Goal: Entertainment & Leisure: Consume media (video, audio)

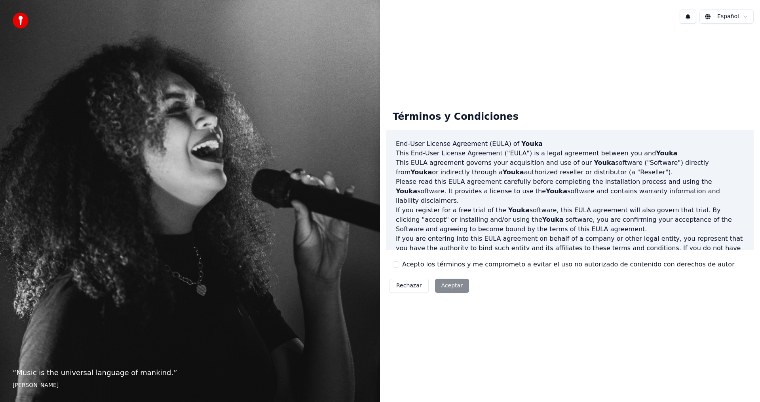
click at [396, 266] on button "Acepto los términos y me comprometo a evitar el uso no autorizado de contenido …" at bounding box center [396, 265] width 6 height 6
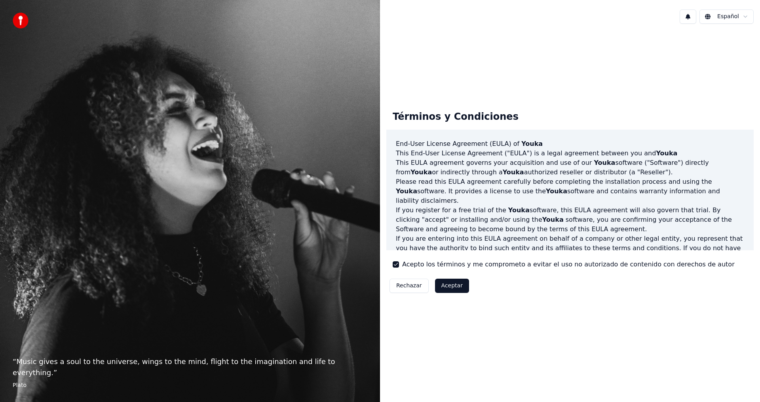
click at [448, 287] on button "Aceptar" at bounding box center [452, 286] width 34 height 14
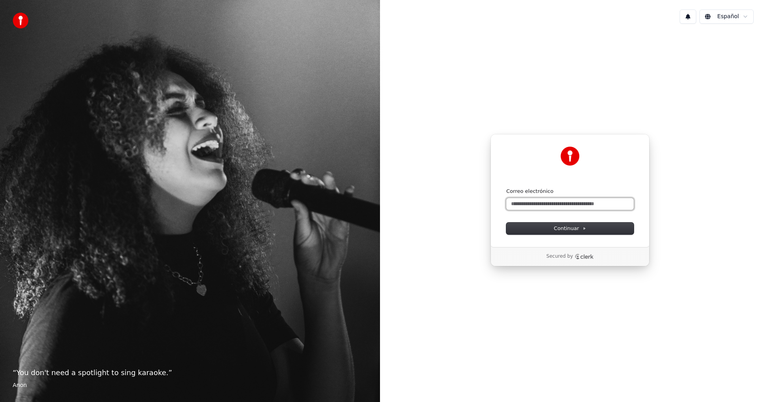
click at [577, 207] on input "Correo electrónico" at bounding box center [569, 204] width 127 height 12
click at [584, 233] on button "Continuar" at bounding box center [569, 229] width 127 height 12
type input "**********"
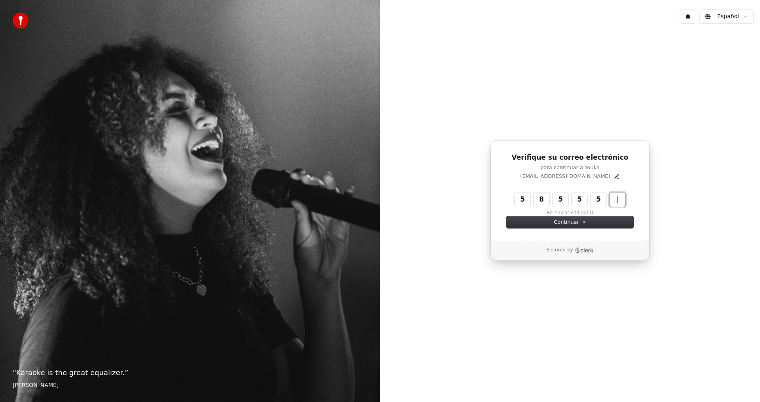
type input "******"
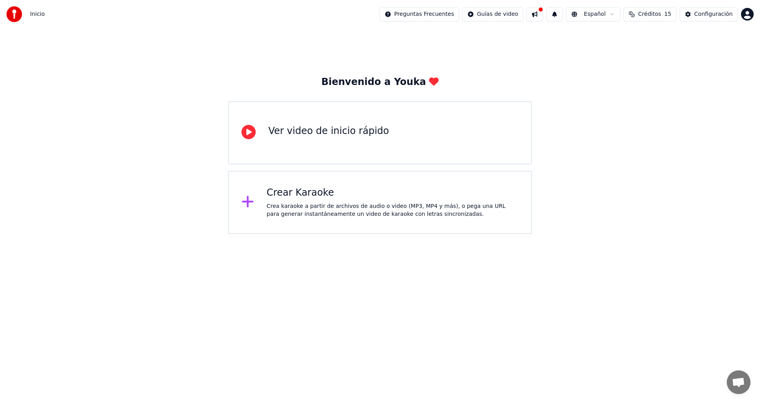
click at [302, 201] on div "Crear Karaoke Crea karaoke a partir de archivos de audio o video (MP3, MP4 y má…" at bounding box center [393, 203] width 252 height 32
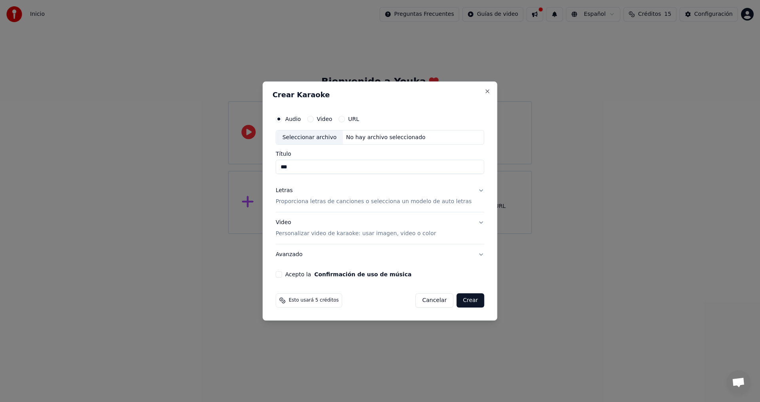
click at [315, 171] on input "***" at bounding box center [379, 167] width 209 height 14
type input "**********"
click at [469, 192] on button "Letras Proporciona letras de canciones o selecciona un modelo de auto letras" at bounding box center [379, 197] width 209 height 32
click at [470, 189] on button "Letras Proporciona letras de canciones o selecciona un modelo de auto letras" at bounding box center [379, 197] width 209 height 32
click at [470, 190] on button "Letras Proporciona letras de canciones o selecciona un modelo de auto letras" at bounding box center [379, 197] width 209 height 32
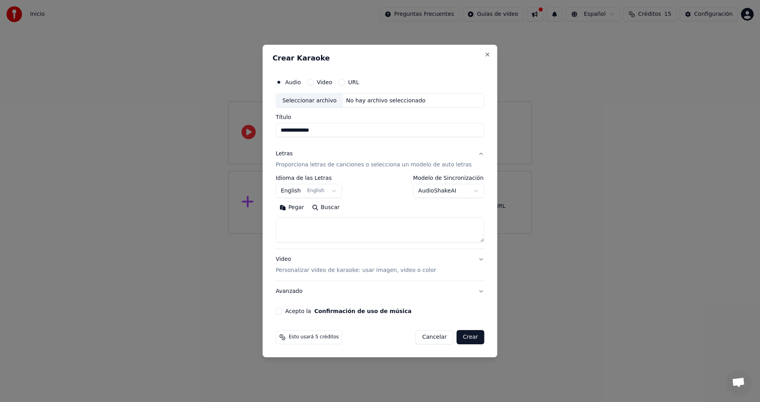
click at [338, 191] on button "English English" at bounding box center [308, 191] width 66 height 14
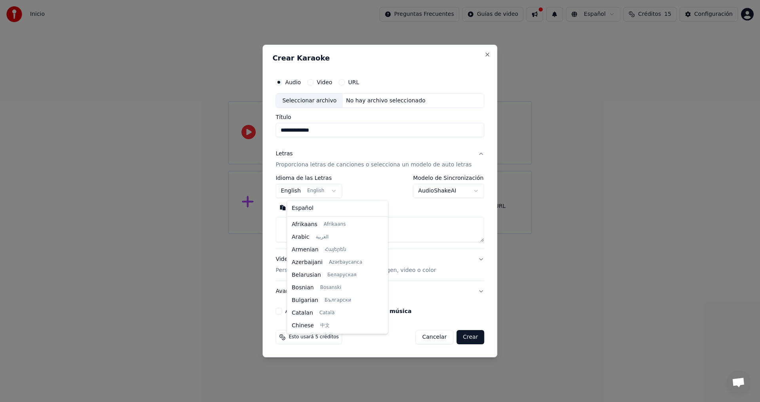
scroll to position [63, 0]
select select "**"
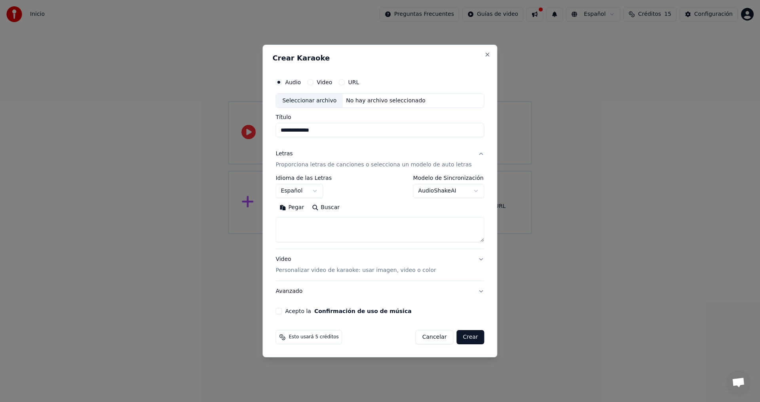
click at [464, 192] on body "**********" at bounding box center [380, 117] width 760 height 234
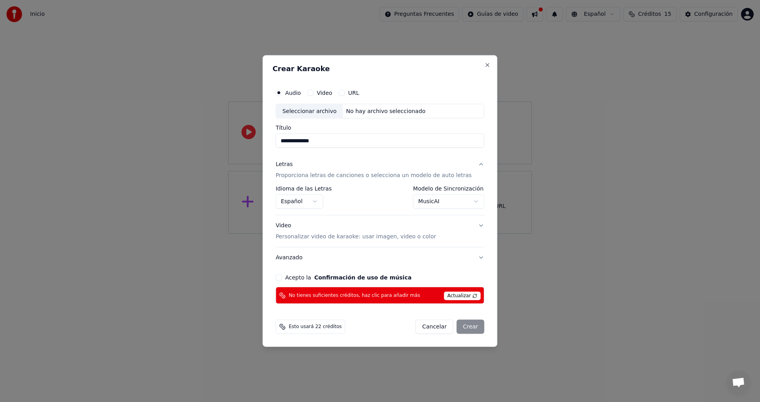
click at [467, 203] on body "**********" at bounding box center [380, 117] width 760 height 234
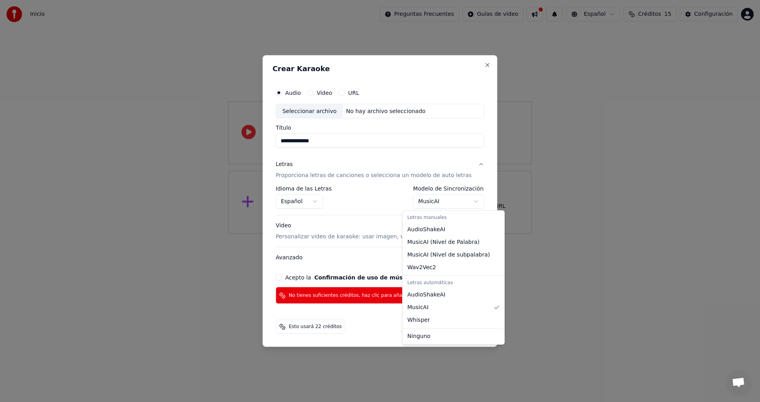
select select "**********"
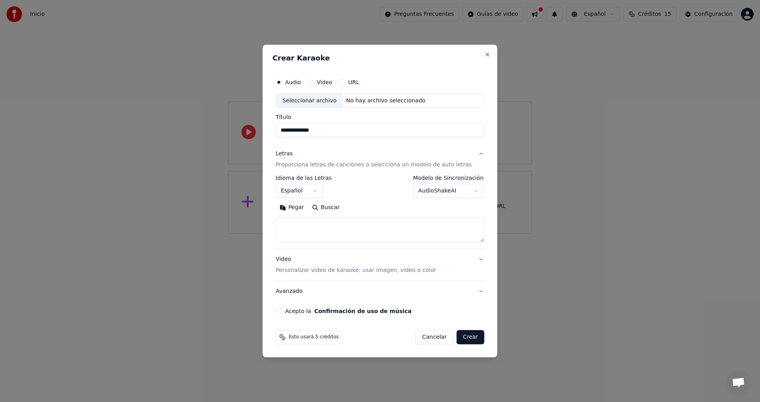
click at [312, 99] on div "Seleccionar archivo" at bounding box center [309, 101] width 67 height 14
click at [484, 55] on button "Close" at bounding box center [487, 54] width 6 height 6
select select
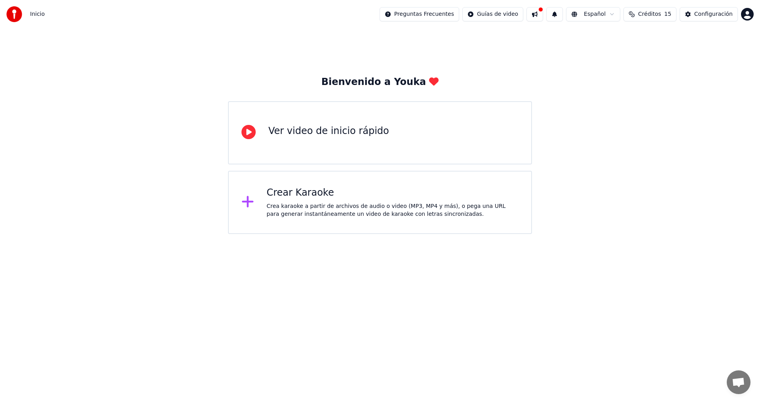
click at [275, 135] on div "Ver video de inicio rápido" at bounding box center [328, 131] width 121 height 13
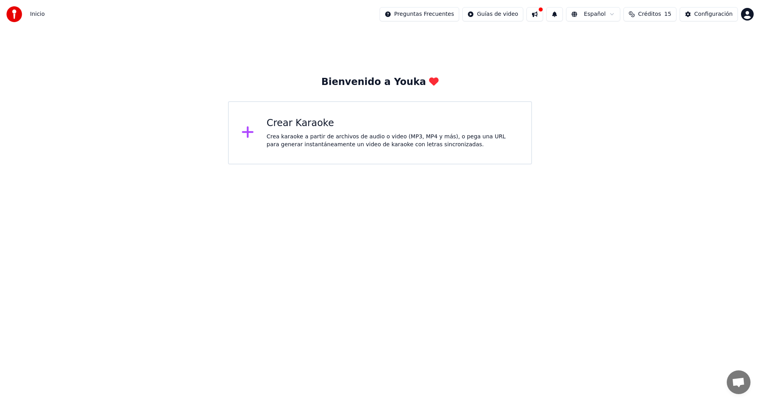
click at [283, 135] on div "Crea karaoke a partir de archivos de audio o video (MP3, MP4 y más), o pega una…" at bounding box center [393, 141] width 252 height 16
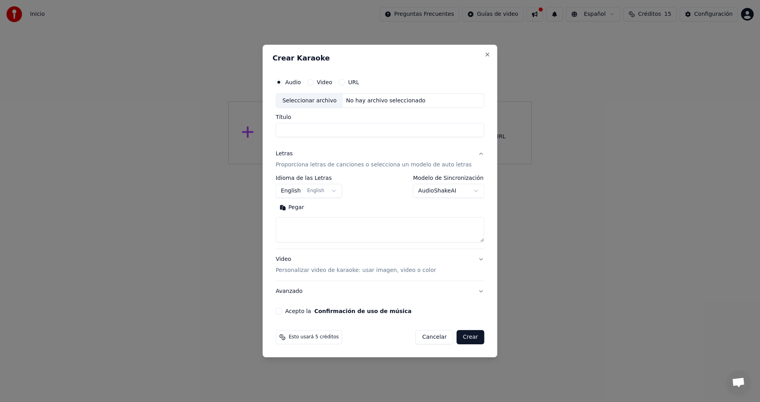
click at [407, 102] on div "No hay archivo seleccionado" at bounding box center [386, 101] width 86 height 8
click at [389, 104] on div "No hay archivo seleccionado" at bounding box center [386, 101] width 86 height 8
click at [403, 132] on input "**********" at bounding box center [379, 130] width 209 height 14
type input "**********"
click at [336, 165] on body "**********" at bounding box center [380, 82] width 760 height 165
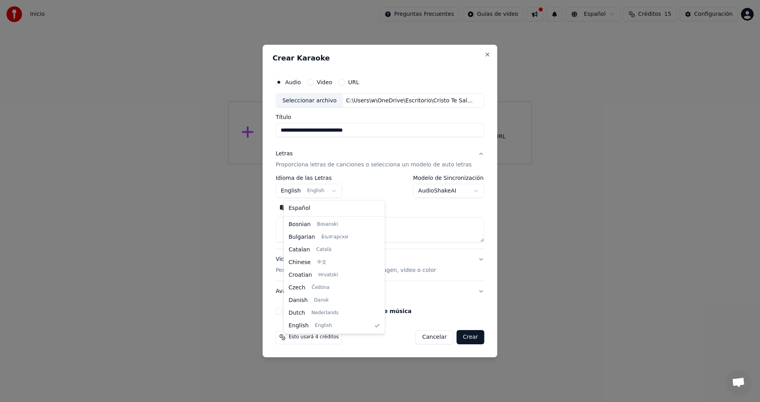
select select "**"
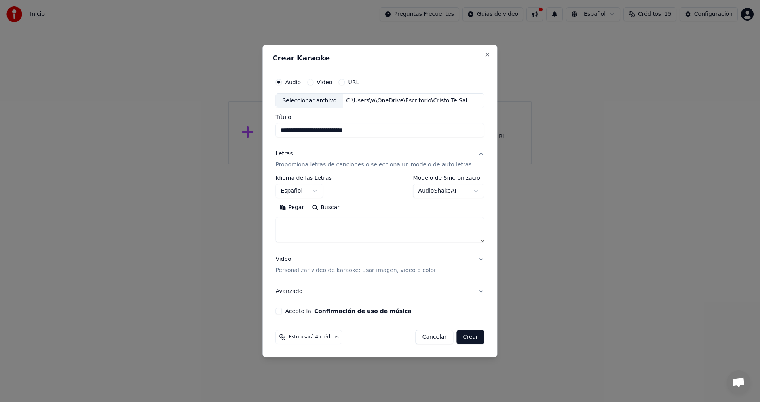
click at [310, 165] on p "Proporciona letras de canciones o selecciona un modelo de auto letras" at bounding box center [373, 165] width 196 height 8
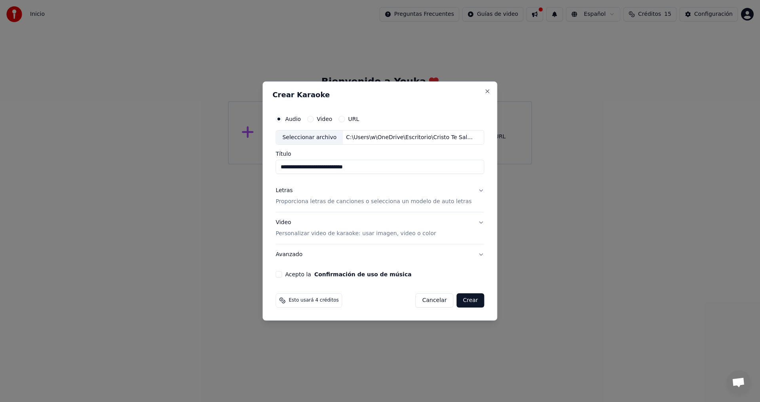
click at [473, 191] on button "Letras Proporciona letras de canciones o selecciona un modelo de auto letras" at bounding box center [379, 197] width 209 height 32
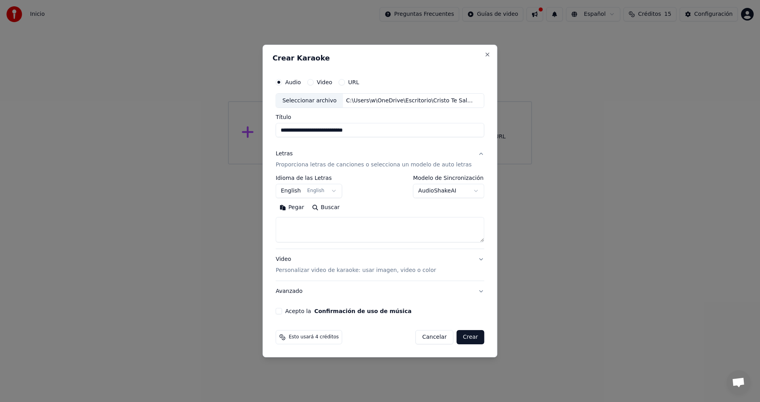
click at [294, 225] on textarea at bounding box center [379, 230] width 209 height 25
type textarea "*"
click at [360, 233] on textarea "**********" at bounding box center [372, 230] width 194 height 25
click at [362, 234] on textarea "**********" at bounding box center [372, 230] width 194 height 25
click at [362, 233] on textarea "**********" at bounding box center [372, 230] width 194 height 25
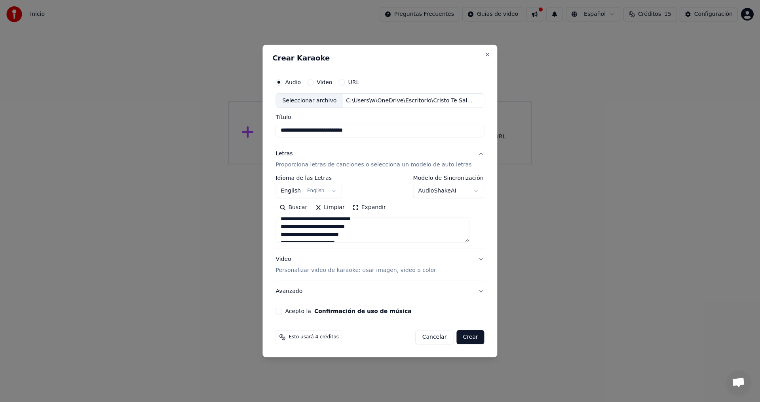
scroll to position [77, 0]
drag, startPoint x: 285, startPoint y: 237, endPoint x: 344, endPoint y: 237, distance: 59.0
click at [344, 237] on textarea "**********" at bounding box center [372, 230] width 194 height 25
click at [345, 234] on textarea "**********" at bounding box center [372, 230] width 194 height 25
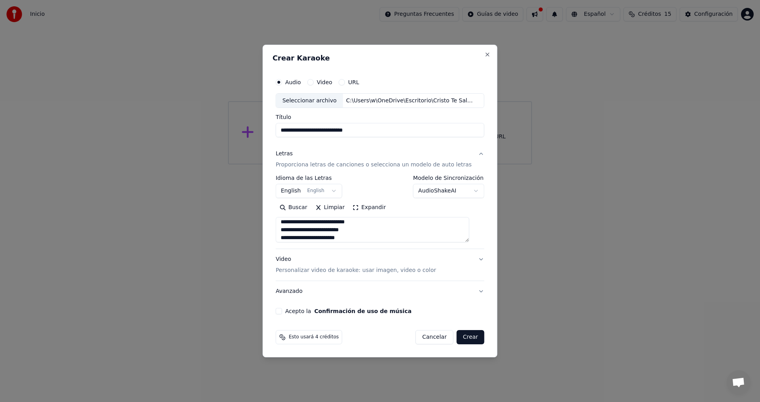
click at [377, 239] on textarea "**********" at bounding box center [372, 230] width 194 height 25
click at [362, 237] on textarea at bounding box center [372, 230] width 194 height 25
click at [357, 238] on textarea at bounding box center [372, 230] width 194 height 25
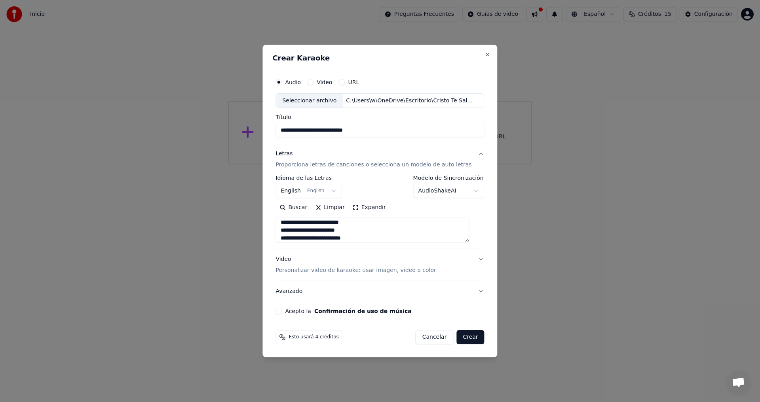
scroll to position [263, 0]
type textarea "**********"
click at [474, 260] on button "Video Personalizar video de karaoke: usar imagen, video o color" at bounding box center [379, 266] width 209 height 32
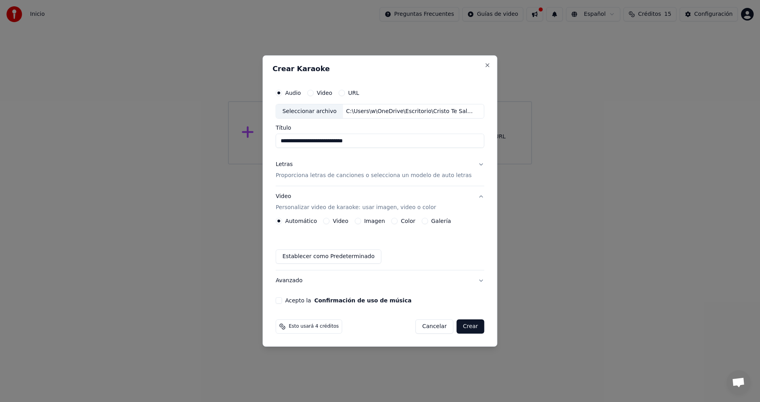
click at [361, 221] on button "Imagen" at bounding box center [358, 221] width 6 height 6
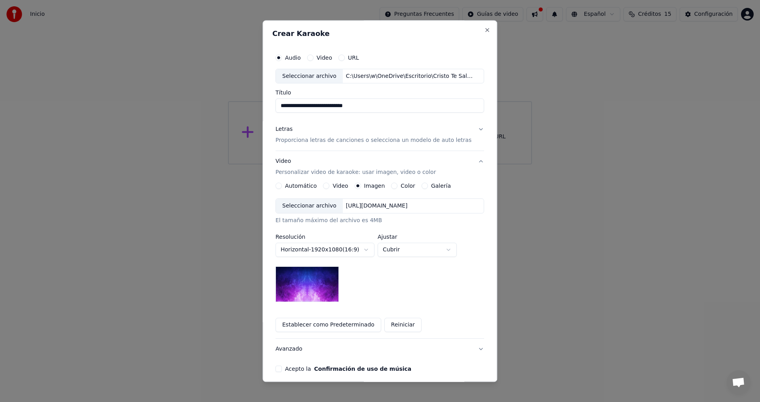
click at [314, 206] on div "Seleccionar archivo" at bounding box center [309, 206] width 67 height 14
click at [453, 165] on body "**********" at bounding box center [380, 82] width 760 height 165
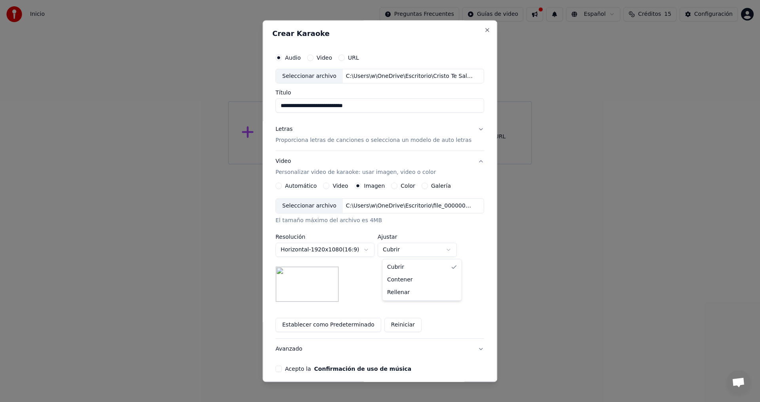
click at [453, 165] on body "**********" at bounding box center [380, 82] width 760 height 165
click at [470, 349] on button "Avanzado" at bounding box center [379, 350] width 209 height 21
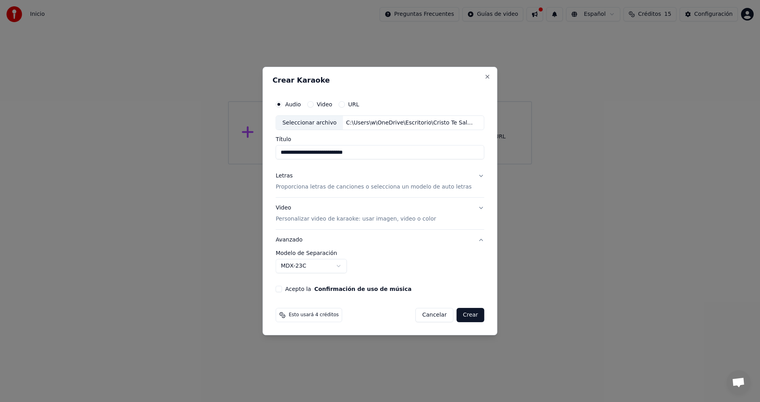
click at [473, 241] on button "Avanzado" at bounding box center [379, 240] width 209 height 21
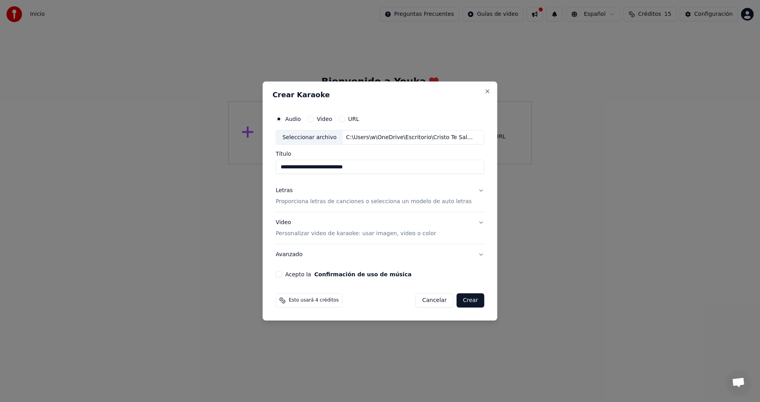
click at [313, 119] on button "Video" at bounding box center [310, 119] width 6 height 6
click at [282, 120] on button "Audio" at bounding box center [278, 119] width 6 height 6
click at [425, 202] on p "Proporciona letras de canciones o selecciona un modelo de auto letras" at bounding box center [373, 202] width 196 height 8
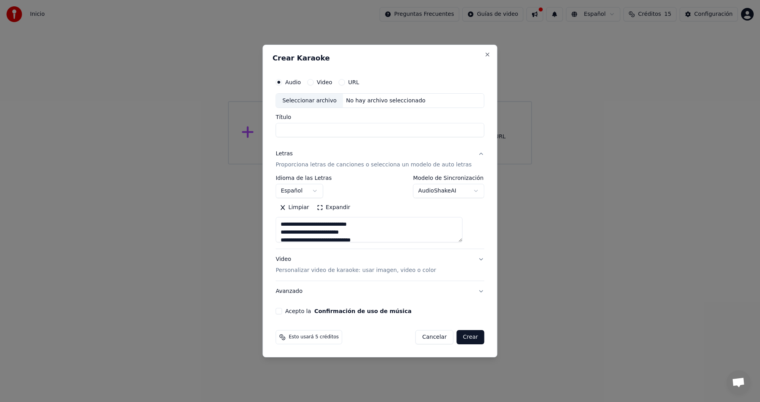
click at [471, 259] on button "Video Personalizar video de karaoke: usar imagen, video o color" at bounding box center [379, 266] width 209 height 32
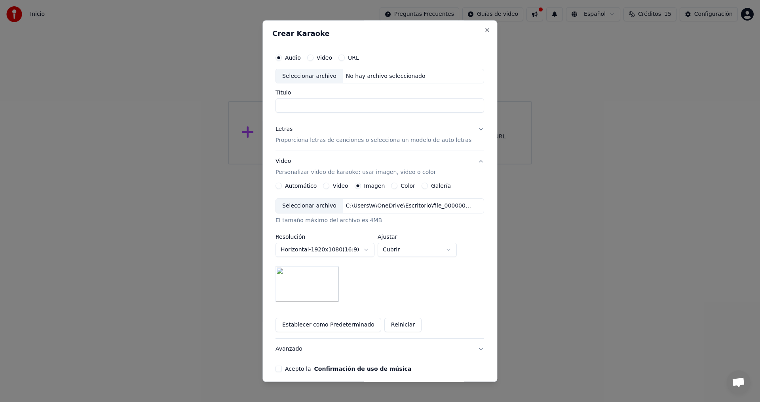
click at [282, 368] on button "Acepto la Confirmación de uso de música" at bounding box center [278, 369] width 6 height 6
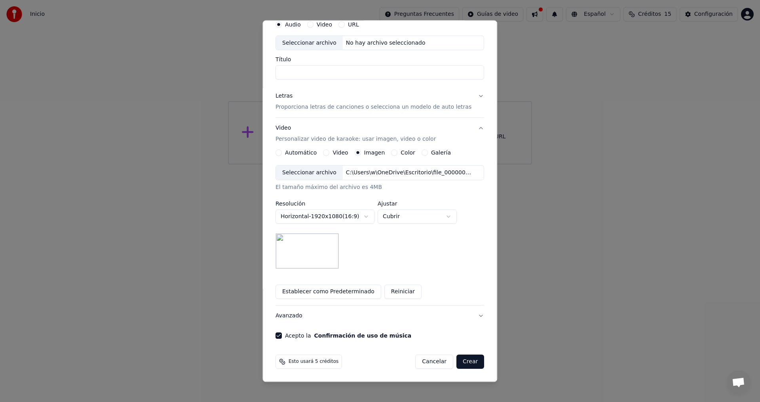
scroll to position [0, 0]
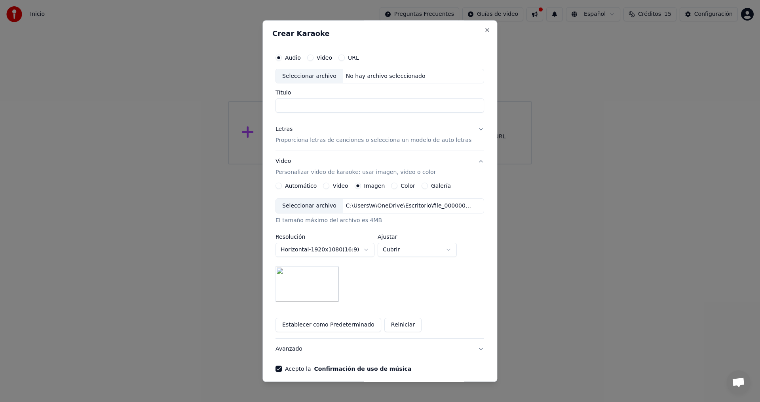
click at [369, 76] on div "No hay archivo seleccionado" at bounding box center [386, 76] width 86 height 8
click at [404, 106] on input "**********" at bounding box center [379, 106] width 209 height 14
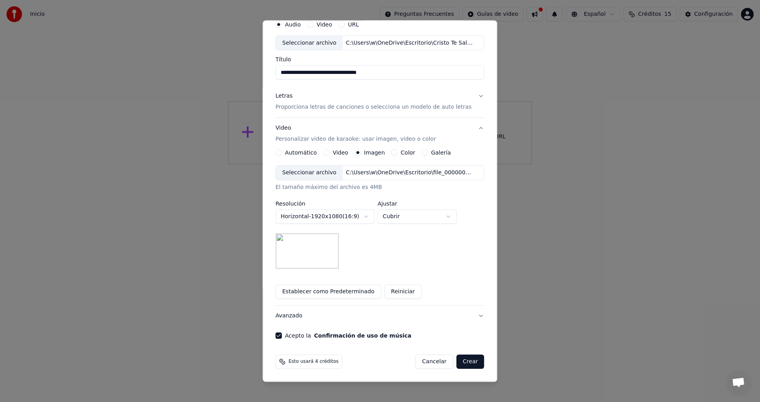
type input "**********"
click at [462, 359] on button "Crear" at bounding box center [470, 362] width 28 height 14
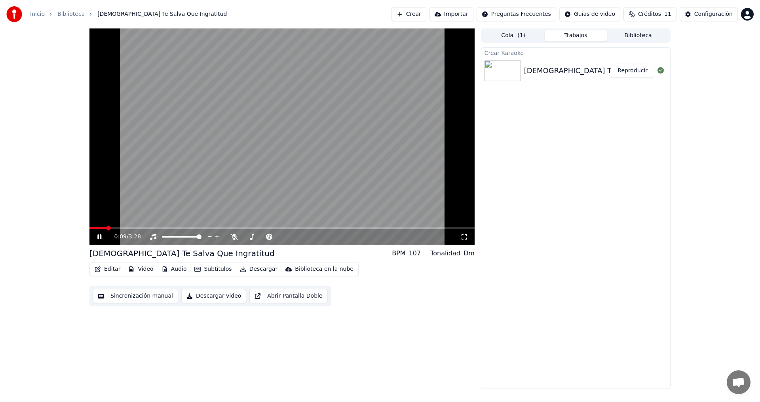
click at [98, 237] on icon at bounding box center [99, 237] width 4 height 5
click at [89, 231] on span at bounding box center [91, 228] width 5 height 5
click at [97, 235] on icon at bounding box center [105, 237] width 19 height 6
click at [99, 236] on icon at bounding box center [99, 237] width 4 height 5
click at [89, 229] on span at bounding box center [91, 228] width 5 height 5
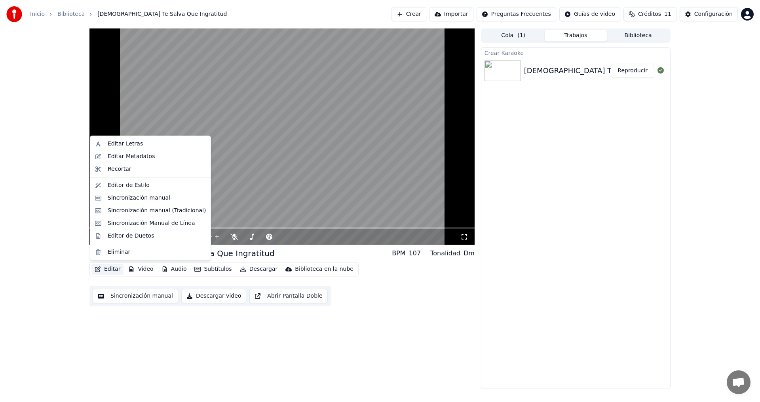
click at [104, 270] on button "Editar" at bounding box center [107, 269] width 32 height 11
click at [112, 252] on div "Eliminar" at bounding box center [119, 253] width 23 height 8
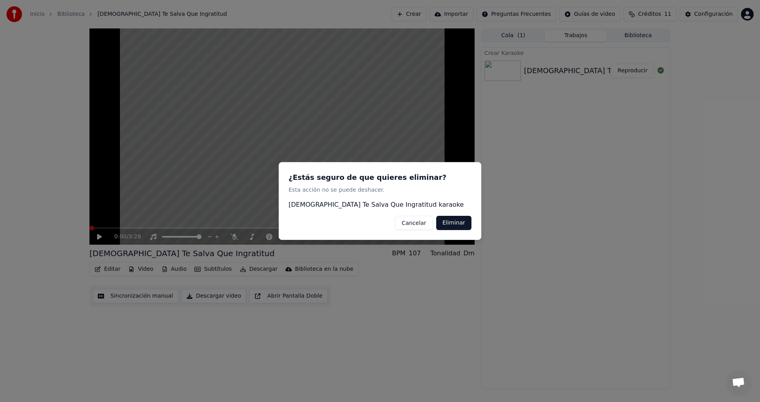
click at [454, 224] on button "Eliminar" at bounding box center [453, 223] width 35 height 14
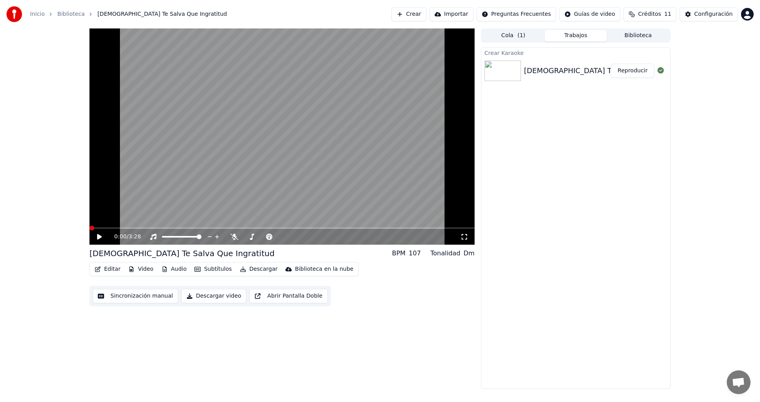
click at [173, 269] on button "Audio" at bounding box center [174, 269] width 32 height 11
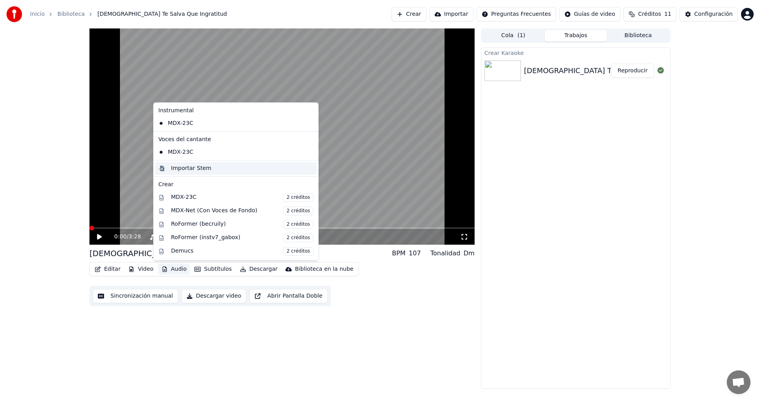
click at [174, 172] on div "Importar Stem" at bounding box center [191, 169] width 40 height 8
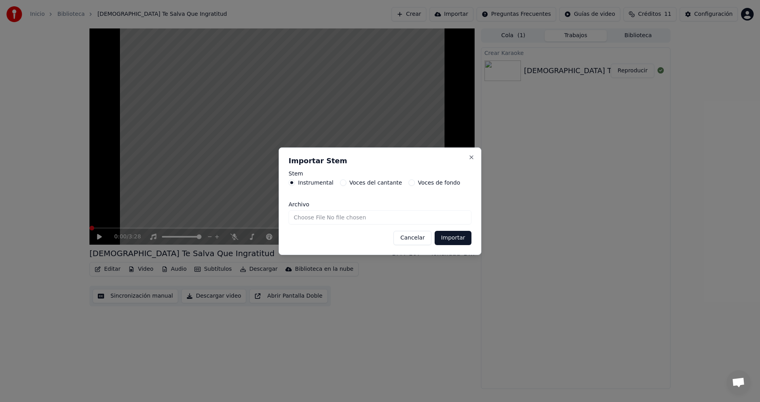
click at [372, 218] on input "Archivo" at bounding box center [380, 218] width 183 height 14
click at [401, 219] on input "Archivo" at bounding box center [380, 218] width 183 height 14
type input "**********"
click at [455, 240] on button "Importar" at bounding box center [453, 238] width 37 height 14
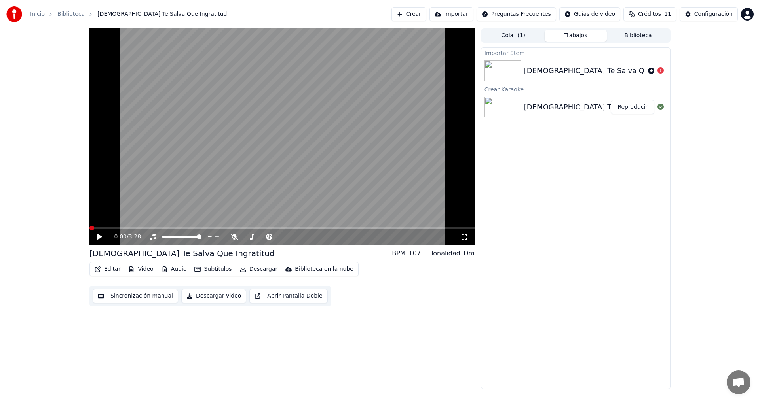
click at [108, 270] on button "Editar" at bounding box center [107, 269] width 32 height 11
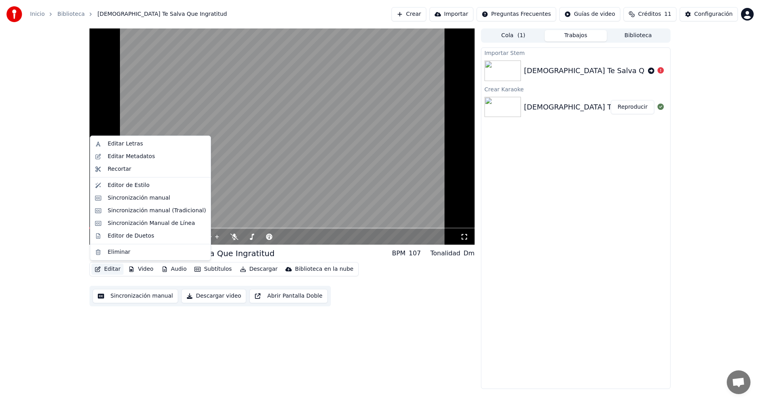
click at [271, 183] on video at bounding box center [281, 136] width 385 height 216
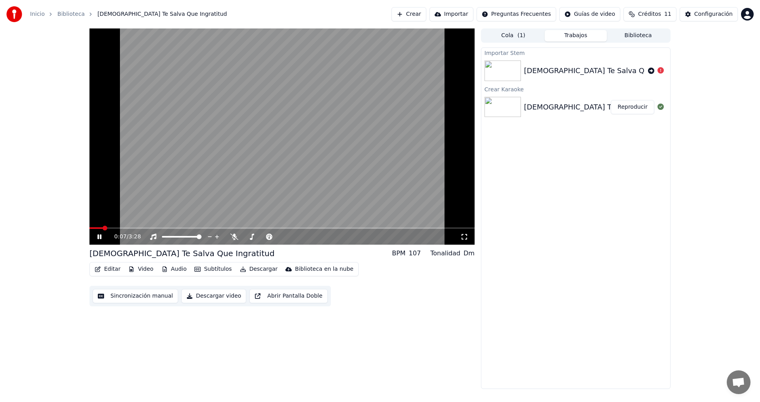
click at [97, 237] on icon at bounding box center [105, 237] width 19 height 6
click at [175, 269] on button "Audio" at bounding box center [174, 269] width 32 height 11
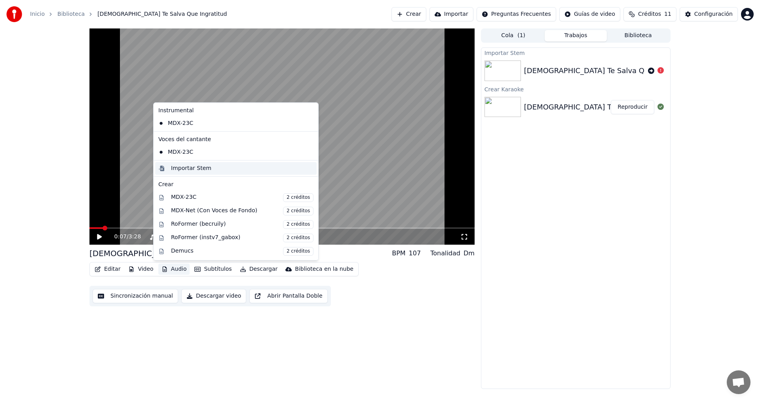
click at [197, 170] on div "Importar Stem" at bounding box center [191, 169] width 40 height 8
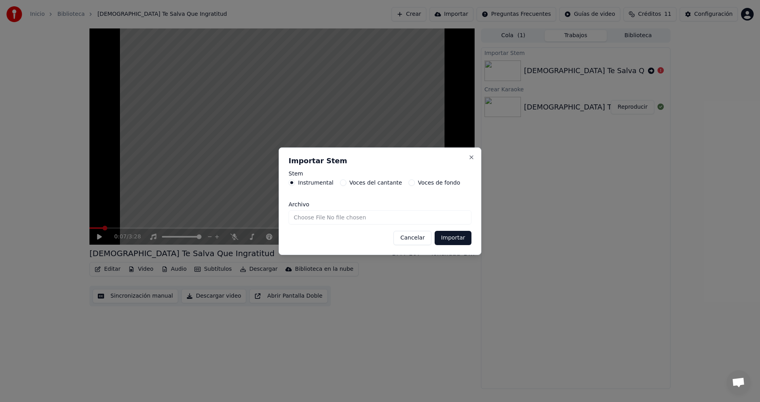
click at [384, 218] on input "Archivo" at bounding box center [380, 218] width 183 height 14
type input "**********"
click at [453, 237] on button "Importar" at bounding box center [453, 238] width 37 height 14
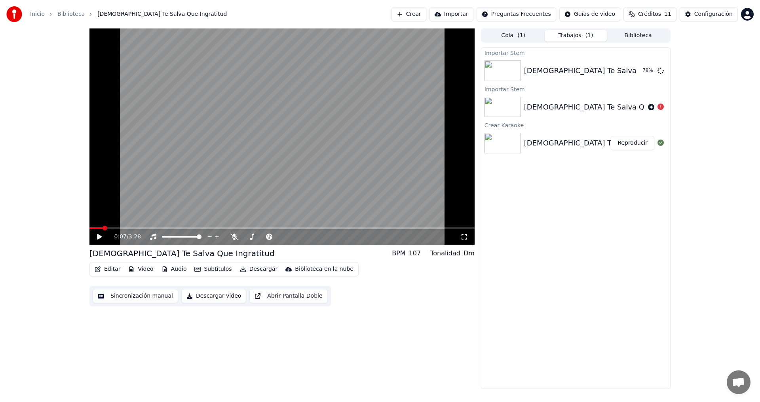
click at [660, 108] on icon at bounding box center [660, 107] width 6 height 6
click at [649, 70] on icon at bounding box center [651, 71] width 6 height 6
click at [585, 178] on div "[DEMOGRAPHIC_DATA] Te Salva Que Ingratitud karaoke" at bounding box center [622, 179] width 197 height 11
click at [507, 178] on img at bounding box center [502, 179] width 36 height 21
click at [205, 271] on button "Subtítulos" at bounding box center [213, 269] width 44 height 11
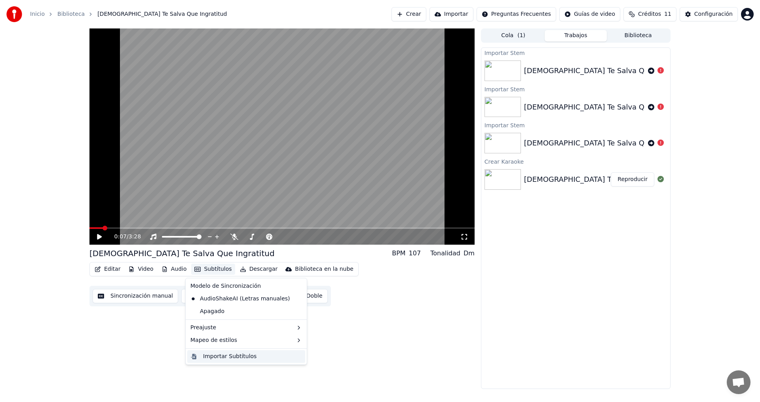
click at [215, 359] on div "Importar Subtítulos" at bounding box center [229, 357] width 53 height 8
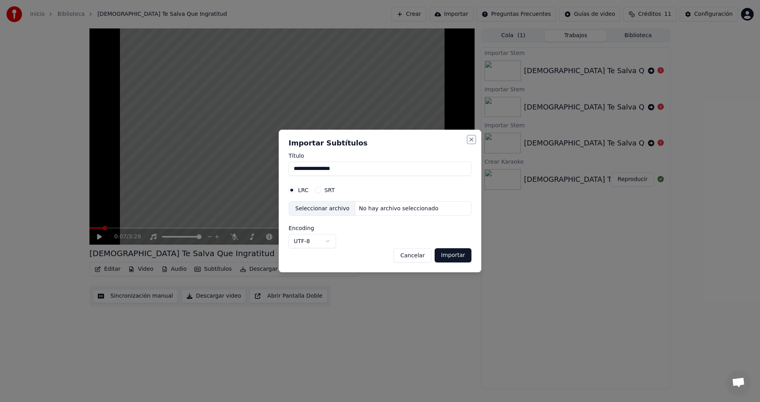
click at [471, 139] on button "Close" at bounding box center [471, 140] width 6 height 6
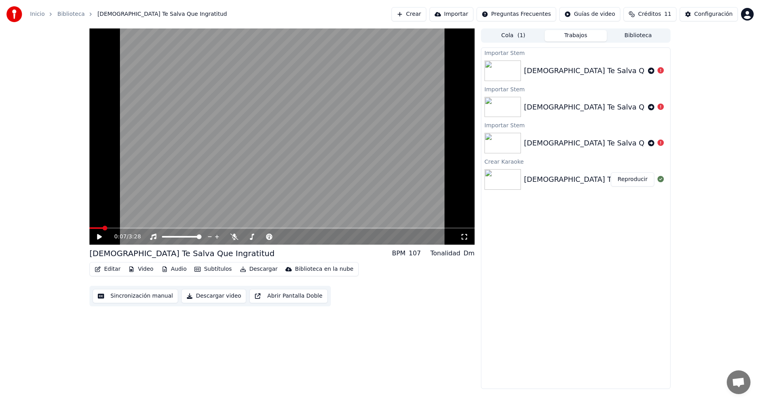
click at [426, 16] on button "Crear" at bounding box center [408, 14] width 35 height 14
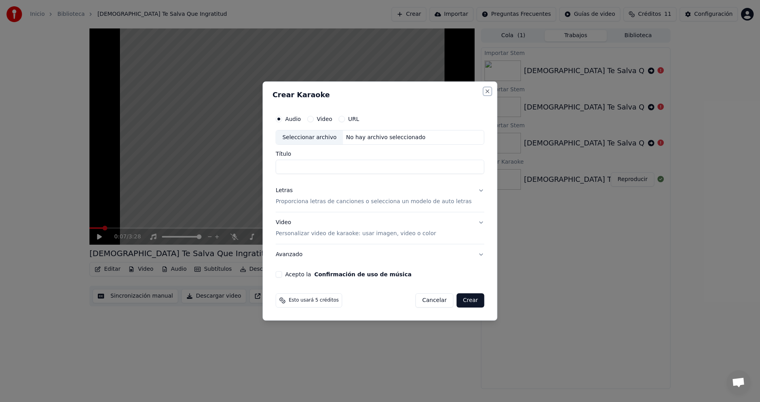
click at [484, 91] on button "Close" at bounding box center [487, 91] width 6 height 6
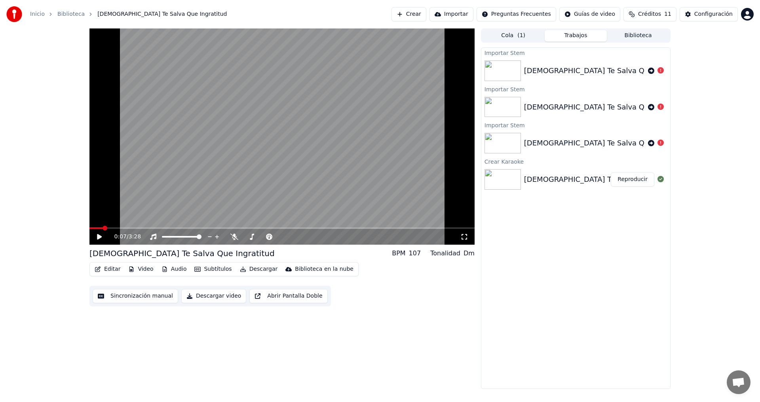
click at [651, 144] on icon at bounding box center [651, 143] width 6 height 6
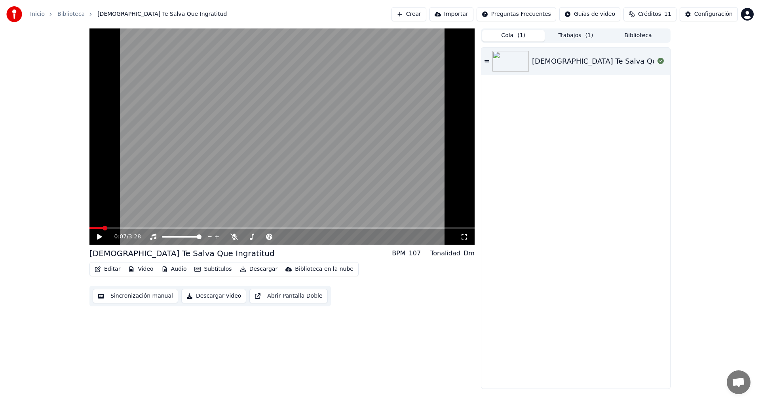
click at [517, 35] on button "Cola ( 1 )" at bounding box center [513, 35] width 63 height 11
click at [487, 62] on icon at bounding box center [486, 61] width 5 height 2
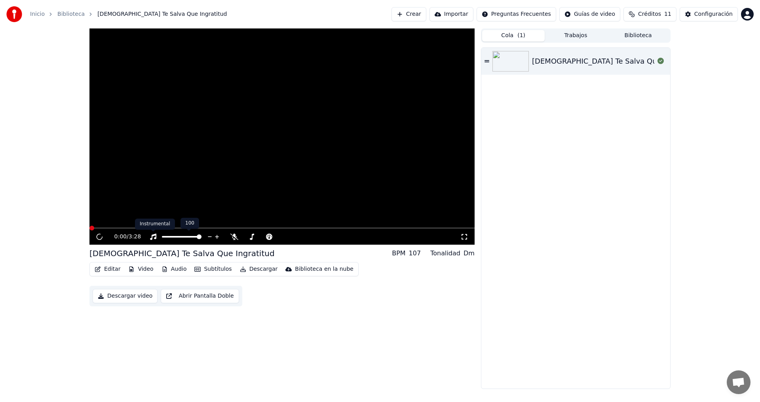
click at [152, 235] on icon at bounding box center [153, 237] width 6 height 6
click at [230, 161] on video at bounding box center [281, 136] width 385 height 216
click at [36, 15] on link "Inicio" at bounding box center [37, 14] width 15 height 8
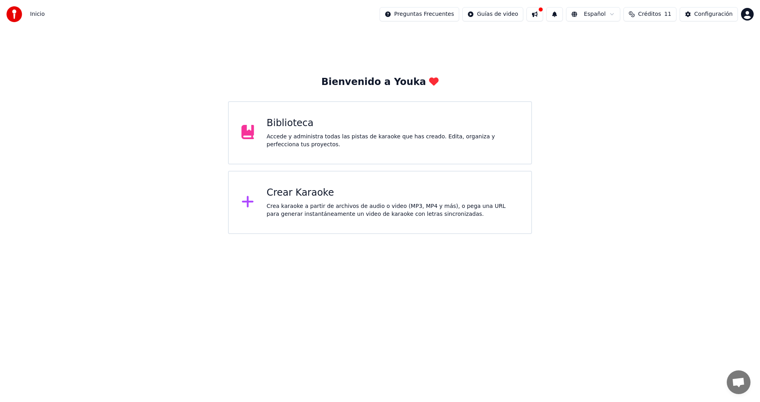
click at [298, 206] on div "Crea karaoke a partir de archivos de audio o video (MP3, MP4 y más), o pega una…" at bounding box center [393, 211] width 252 height 16
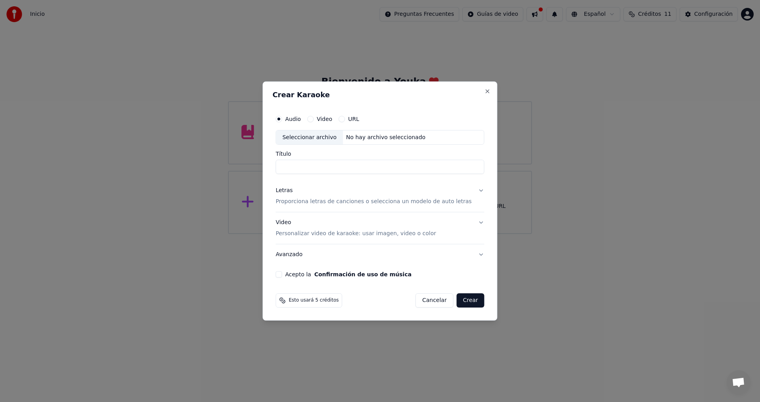
click at [391, 139] on div "No hay archivo seleccionado" at bounding box center [386, 138] width 86 height 8
type input "**********"
click at [475, 190] on button "Letras Proporciona letras de canciones o selecciona un modelo de auto letras" at bounding box center [379, 197] width 209 height 32
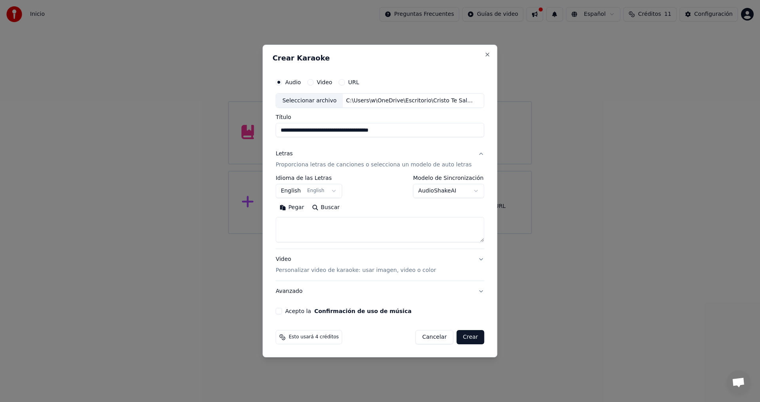
click at [291, 207] on button "Pegar" at bounding box center [291, 208] width 32 height 13
type textarea "**********"
drag, startPoint x: 356, startPoint y: 234, endPoint x: 288, endPoint y: 225, distance: 68.3
click at [288, 225] on textarea "**********" at bounding box center [372, 230] width 194 height 25
click at [484, 54] on button "Close" at bounding box center [487, 54] width 6 height 6
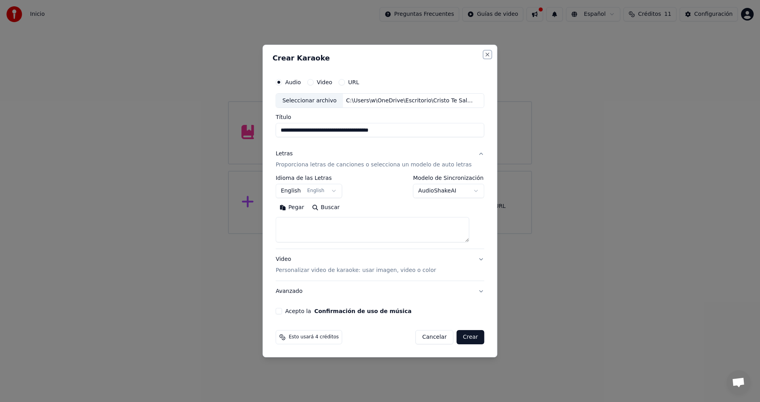
select select
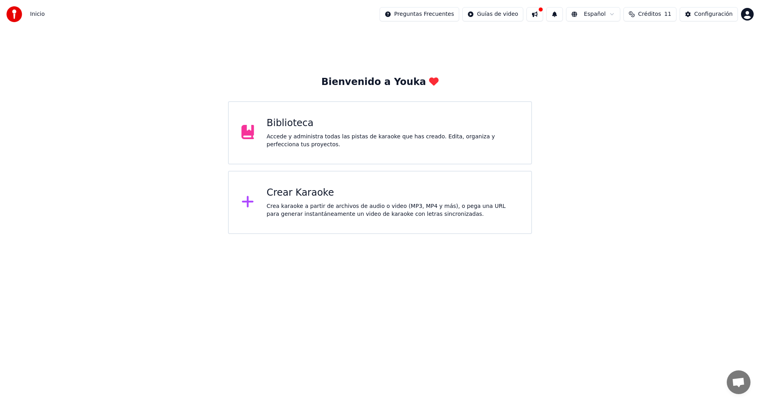
click at [272, 139] on div "Accede y administra todas las pistas de karaoke que has creado. Edita, organiza…" at bounding box center [393, 141] width 252 height 16
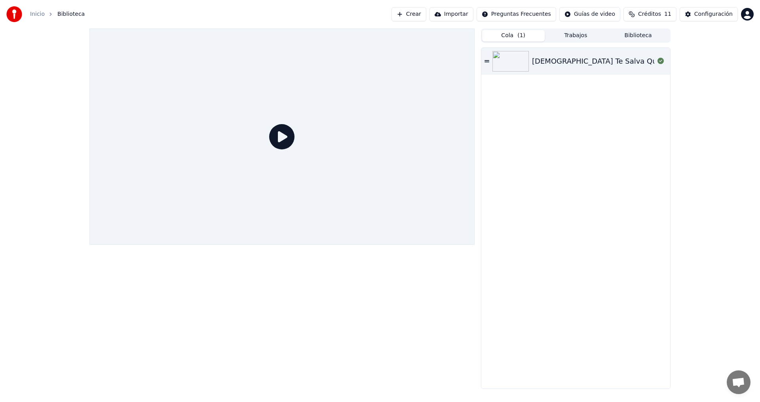
click at [486, 61] on icon at bounding box center [486, 61] width 5 height 2
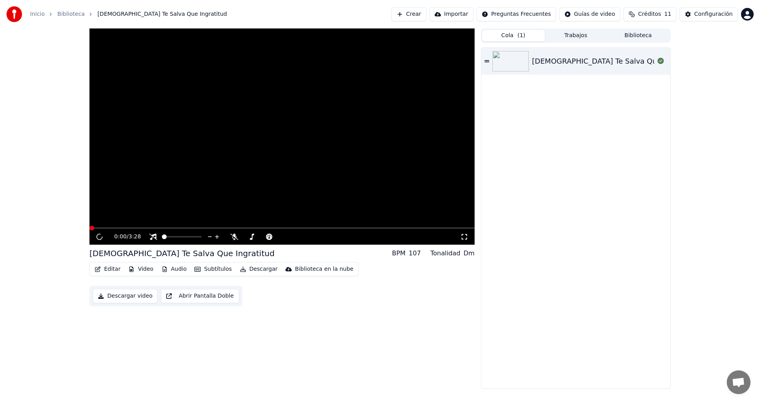
click at [107, 270] on button "Editar" at bounding box center [107, 269] width 32 height 11
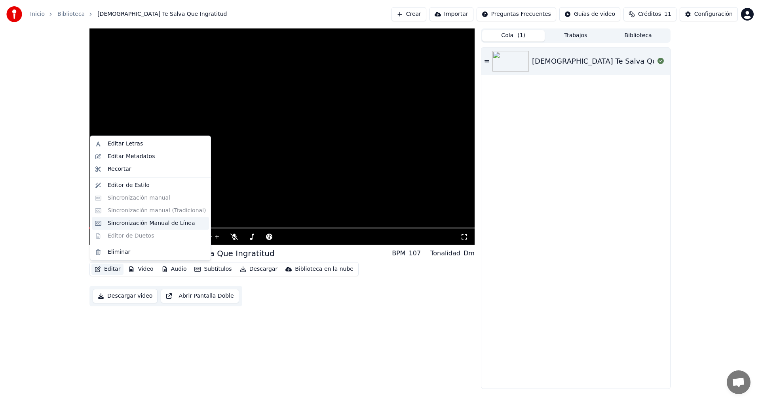
click at [154, 220] on div "Sincronización Manual de Línea" at bounding box center [151, 224] width 87 height 8
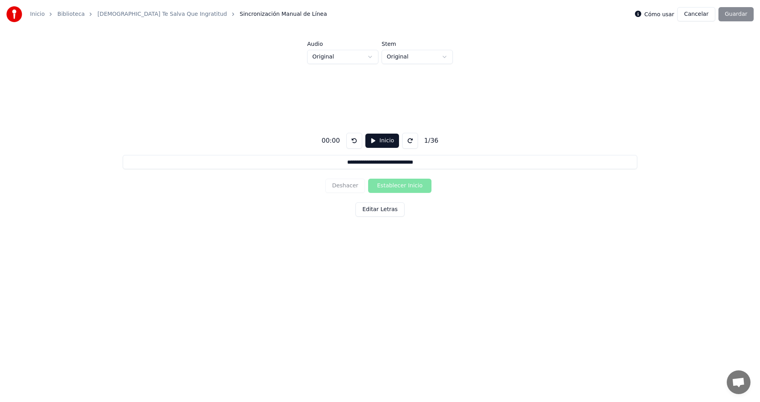
click at [374, 209] on button "Editar Letras" at bounding box center [379, 210] width 49 height 14
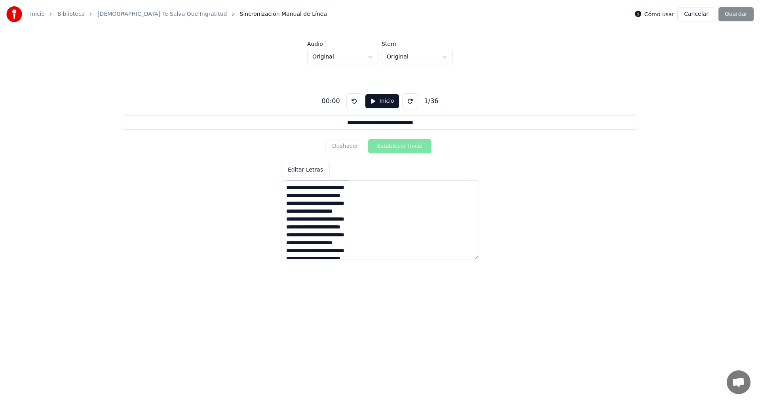
scroll to position [213, 0]
drag, startPoint x: 285, startPoint y: 187, endPoint x: 353, endPoint y: 249, distance: 92.2
click at [353, 249] on textarea at bounding box center [380, 219] width 198 height 79
click at [301, 171] on button "Editar Letras" at bounding box center [305, 170] width 49 height 14
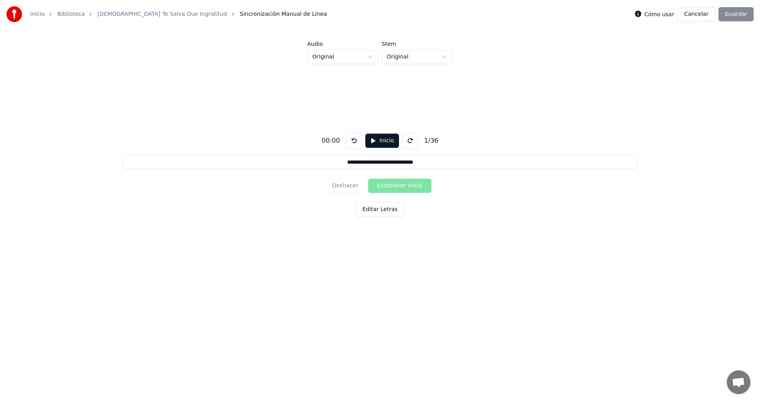
click at [381, 214] on button "Editar Letras" at bounding box center [379, 210] width 49 height 14
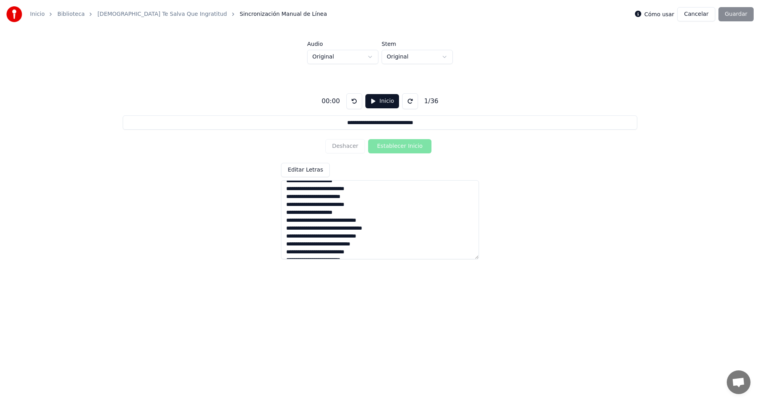
scroll to position [0, 0]
drag, startPoint x: 343, startPoint y: 256, endPoint x: 275, endPoint y: 177, distance: 105.0
click at [275, 177] on div "**********" at bounding box center [380, 173] width 735 height 218
click at [378, 103] on button "Inicio" at bounding box center [382, 101] width 34 height 14
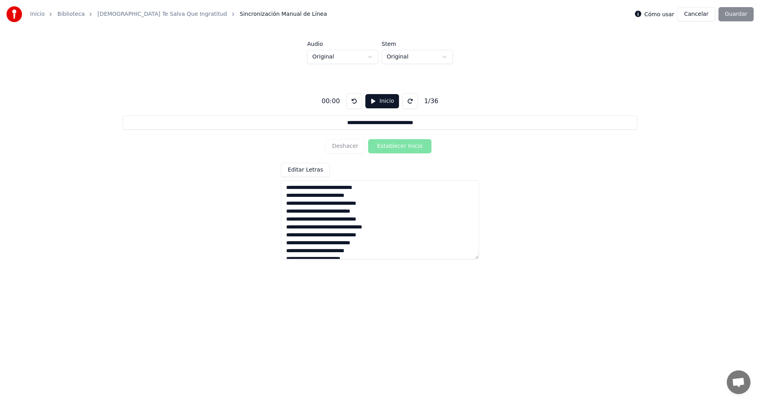
click at [409, 148] on div "Deshacer Establecer Inicio" at bounding box center [379, 146] width 109 height 21
click at [370, 60] on html "**********" at bounding box center [380, 147] width 760 height 295
click at [440, 57] on html "**********" at bounding box center [380, 147] width 760 height 295
click at [450, 60] on html "**********" at bounding box center [380, 147] width 760 height 295
click at [700, 17] on html "**********" at bounding box center [380, 147] width 760 height 295
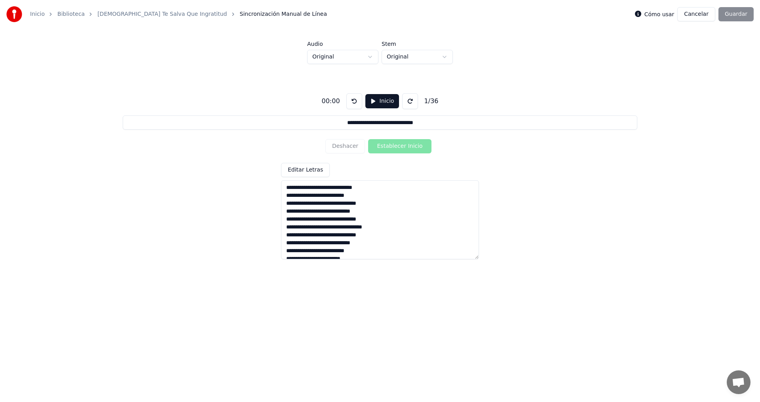
click at [705, 15] on button "Cancelar" at bounding box center [696, 14] width 38 height 14
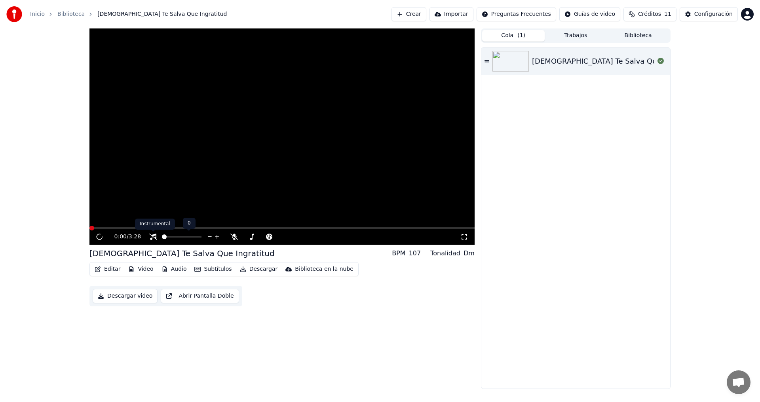
click at [155, 237] on icon at bounding box center [153, 237] width 8 height 6
click at [256, 165] on video at bounding box center [281, 136] width 385 height 216
click at [97, 237] on icon at bounding box center [105, 237] width 19 height 6
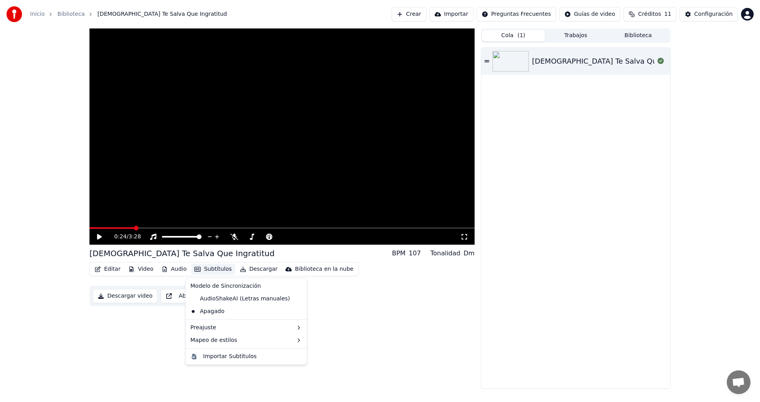
click at [201, 268] on button "Subtítulos" at bounding box center [213, 269] width 44 height 11
click at [226, 357] on div "Importar Subtítulos" at bounding box center [229, 357] width 53 height 8
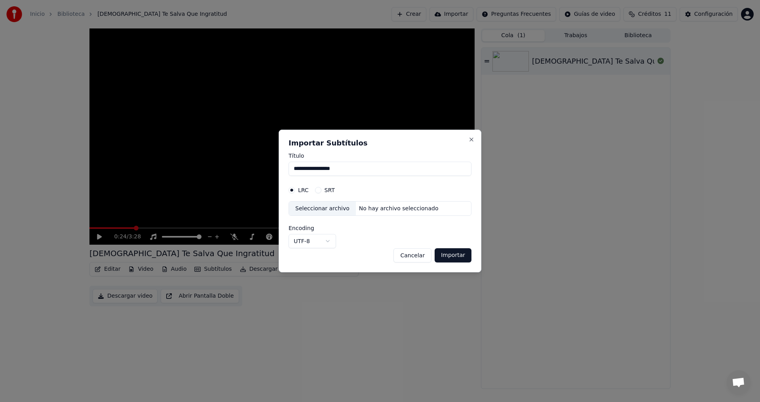
click at [455, 256] on button "Importar" at bounding box center [453, 256] width 37 height 14
click at [455, 258] on button "Importar" at bounding box center [453, 256] width 37 height 14
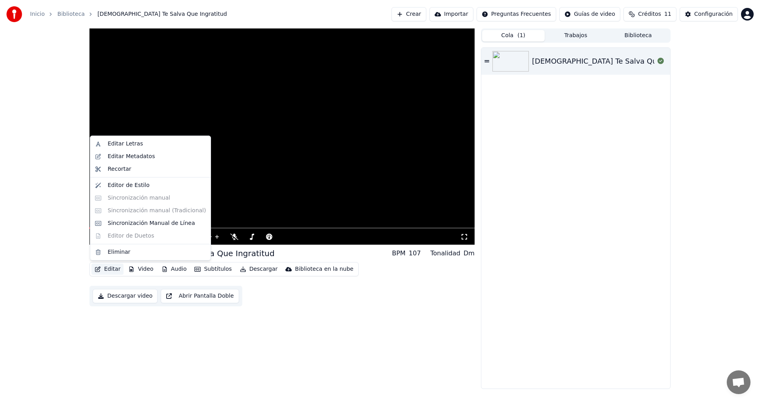
click at [114, 269] on button "Editar" at bounding box center [107, 269] width 32 height 11
click at [125, 144] on div "Editar Letras" at bounding box center [125, 144] width 35 height 8
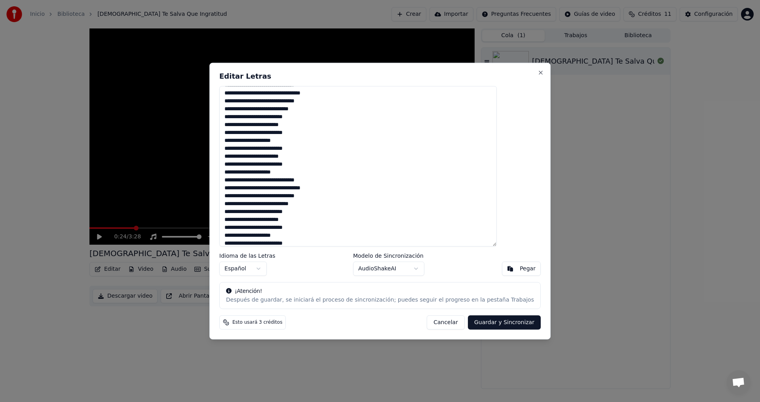
scroll to position [79, 0]
click at [478, 324] on button "Guardar y Sincronizar" at bounding box center [504, 323] width 73 height 14
click at [478, 323] on button "Guardar y Sincronizar" at bounding box center [504, 323] width 73 height 14
click at [537, 72] on button "Close" at bounding box center [540, 72] width 6 height 6
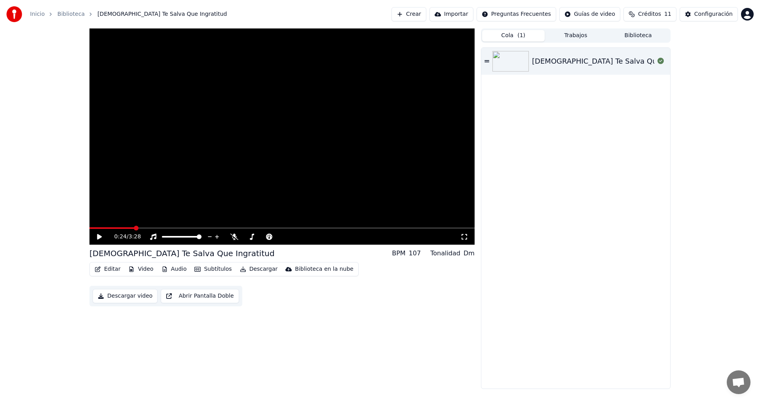
click at [95, 235] on div "0:24 / 3:28" at bounding box center [282, 237] width 379 height 8
click at [98, 236] on icon at bounding box center [99, 237] width 5 height 6
click at [89, 228] on span at bounding box center [89, 229] width 0 height 2
click at [97, 237] on icon at bounding box center [105, 237] width 19 height 6
click at [140, 271] on button "Video" at bounding box center [140, 269] width 31 height 11
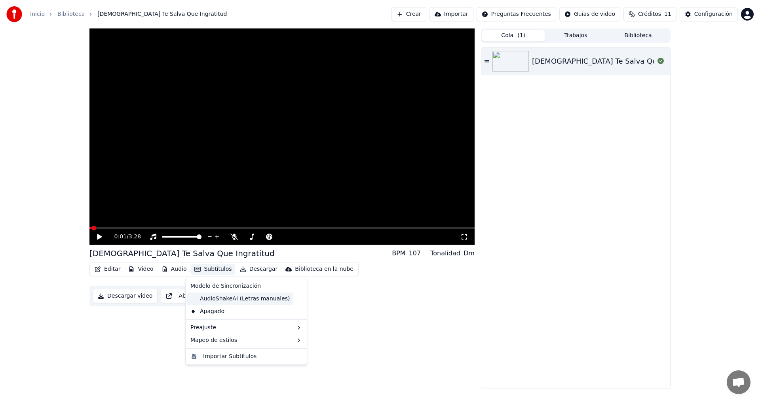
click at [253, 300] on div "AudioShakeAI (Letras manuales)" at bounding box center [240, 299] width 106 height 13
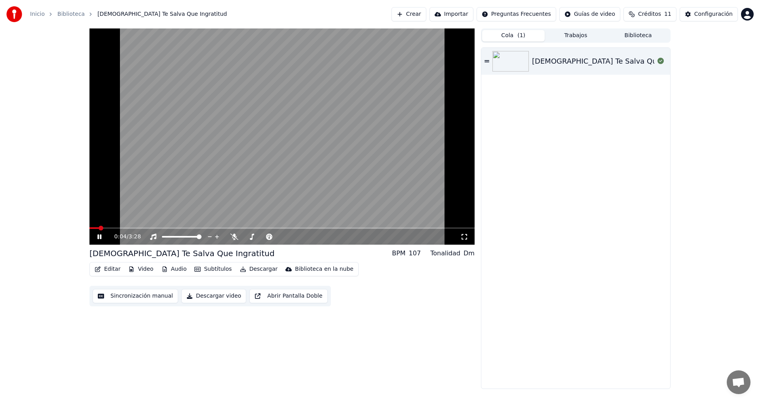
click at [132, 227] on video at bounding box center [281, 136] width 385 height 216
click at [133, 228] on span at bounding box center [281, 229] width 385 height 2
click at [100, 235] on icon at bounding box center [105, 237] width 19 height 6
click at [128, 299] on button "Sincronización manual" at bounding box center [135, 296] width 85 height 14
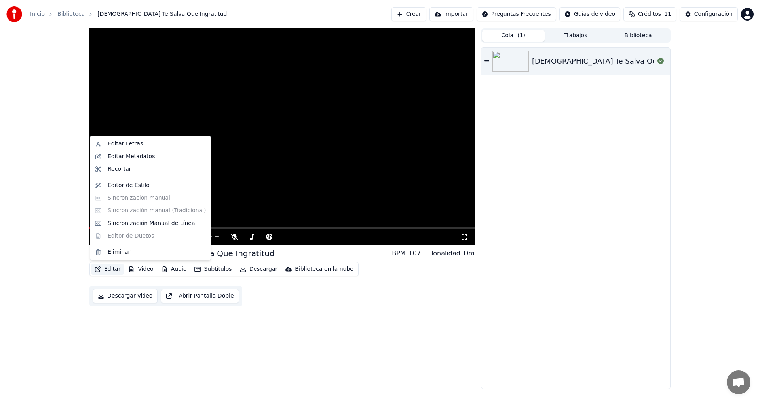
click at [110, 272] on button "Editar" at bounding box center [107, 269] width 32 height 11
click at [128, 156] on div "Editar Metadatos" at bounding box center [131, 157] width 47 height 8
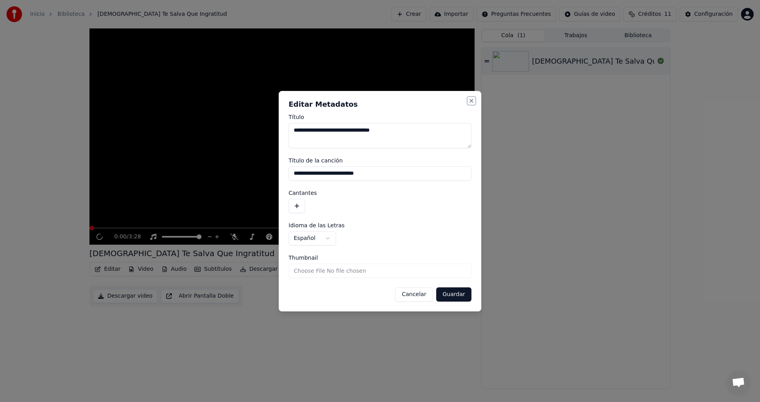
click at [471, 103] on button "Close" at bounding box center [471, 101] width 6 height 6
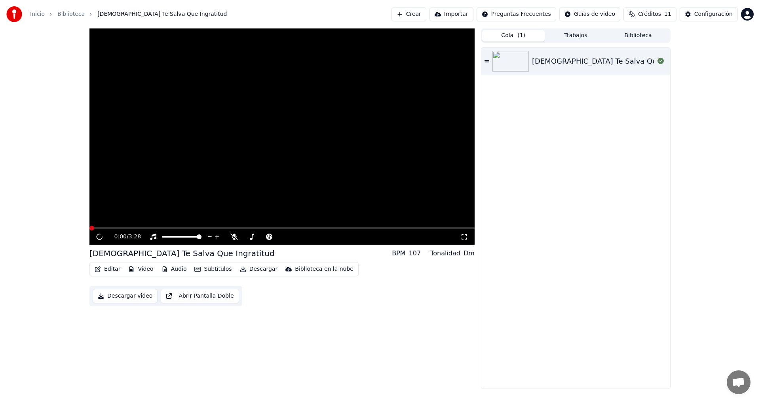
click at [426, 16] on button "Crear" at bounding box center [408, 14] width 35 height 14
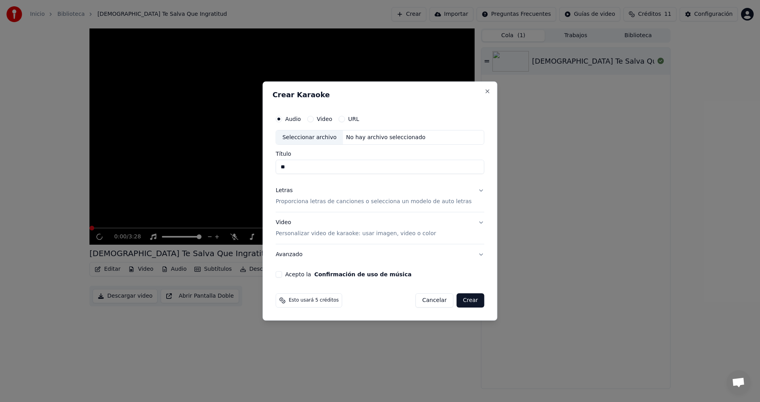
type input "*"
click at [393, 137] on div "No hay archivo seleccionado" at bounding box center [386, 138] width 86 height 8
click at [416, 167] on input "**********" at bounding box center [379, 167] width 209 height 14
type input "**********"
click at [474, 194] on button "Letras Proporciona letras de canciones o selecciona un modelo de auto letras" at bounding box center [379, 197] width 209 height 32
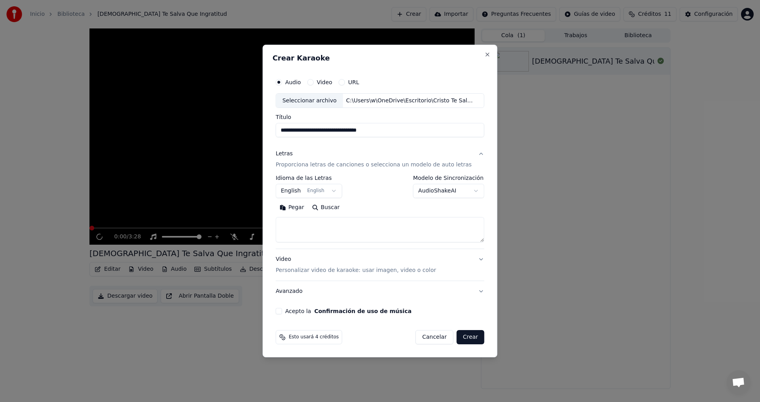
click at [294, 209] on button "Pegar" at bounding box center [291, 208] width 32 height 13
type textarea "**********"
drag, startPoint x: 355, startPoint y: 232, endPoint x: 282, endPoint y: 226, distance: 73.8
click at [282, 226] on div "**********" at bounding box center [379, 194] width 215 height 247
click at [325, 228] on textarea "******" at bounding box center [372, 230] width 194 height 25
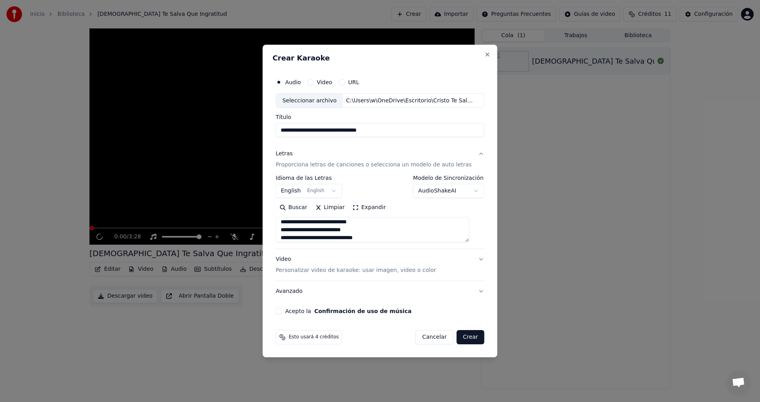
scroll to position [10, 0]
click at [388, 237] on textarea "**********" at bounding box center [372, 230] width 194 height 25
type textarea "**********"
click at [333, 190] on button "English English" at bounding box center [308, 191] width 66 height 14
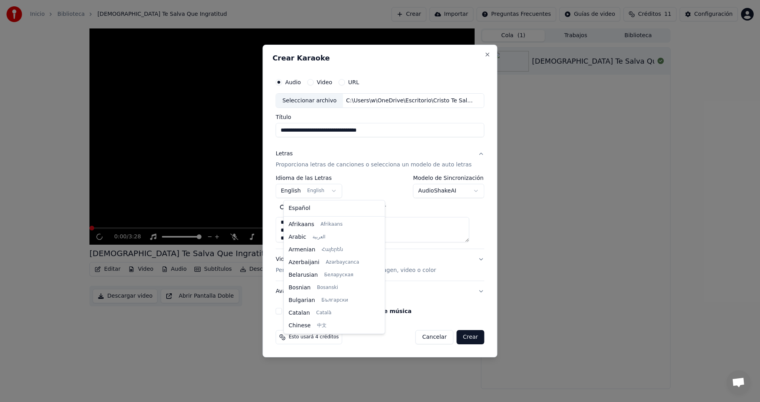
scroll to position [63, 0]
select select "**"
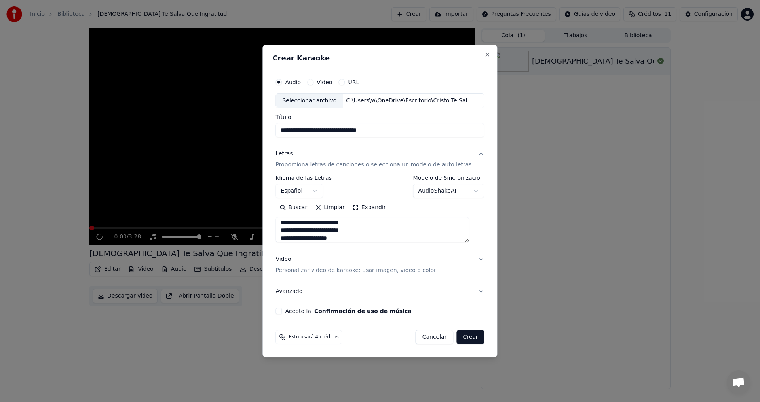
click at [475, 257] on button "Video Personalizar video de karaoke: usar imagen, video o color" at bounding box center [379, 266] width 209 height 32
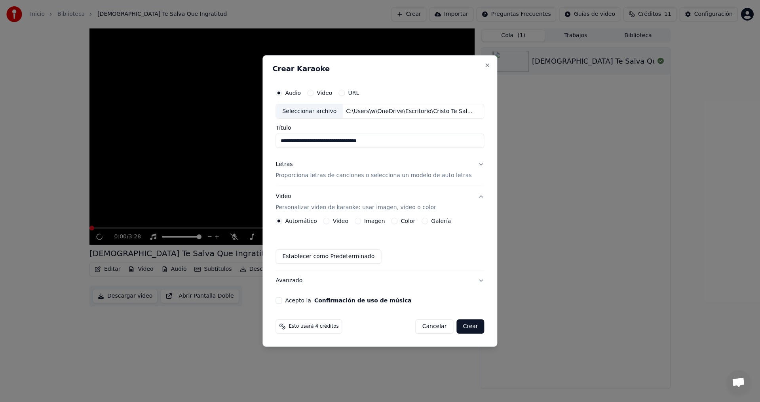
click at [361, 220] on button "Imagen" at bounding box center [358, 221] width 6 height 6
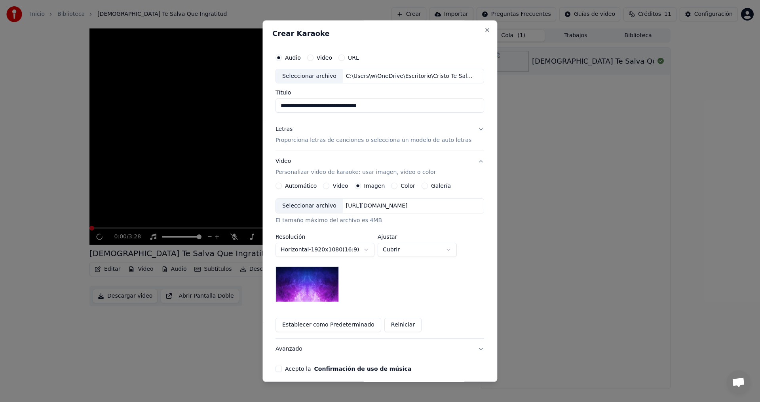
click at [378, 209] on div "[URL][DOMAIN_NAME]" at bounding box center [377, 207] width 68 height 8
click at [282, 370] on button "Acepto la Confirmación de uso de música" at bounding box center [278, 369] width 6 height 6
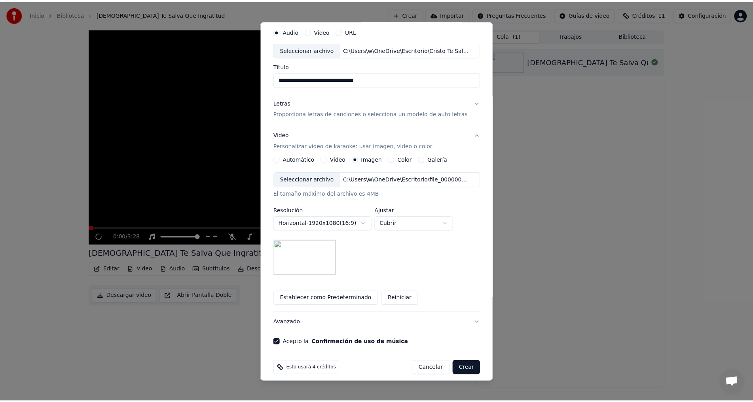
scroll to position [33, 0]
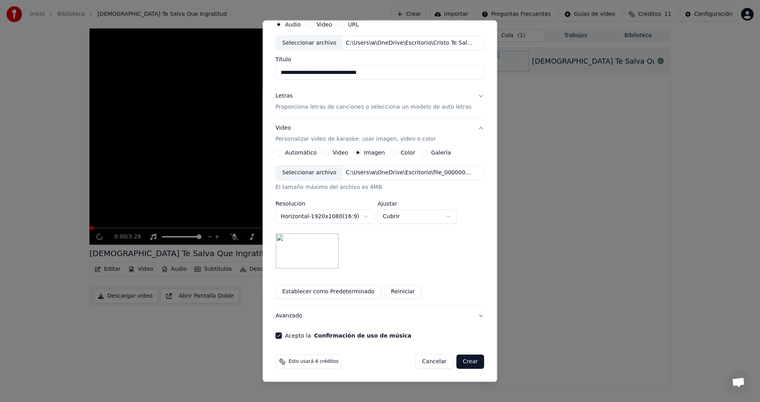
click at [458, 364] on button "Crear" at bounding box center [470, 362] width 28 height 14
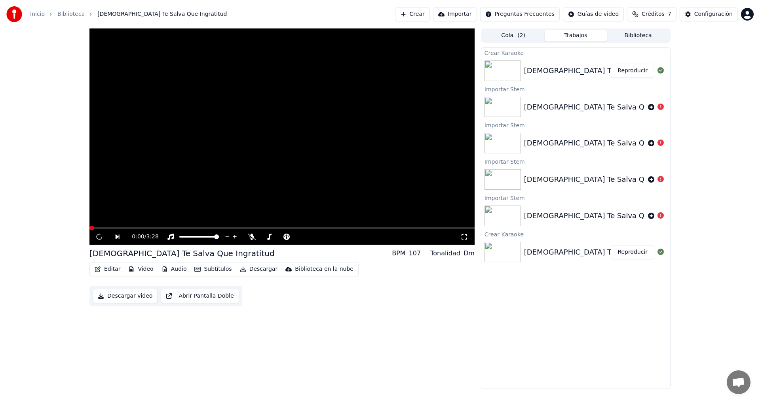
click at [636, 70] on button "Reproducir" at bounding box center [633, 71] width 44 height 14
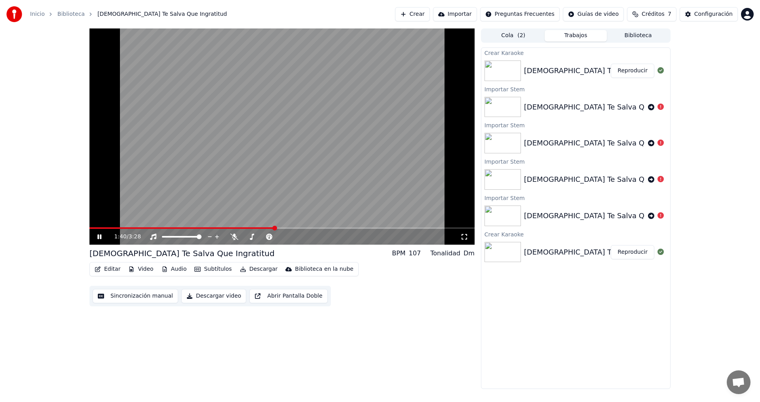
click at [97, 237] on icon at bounding box center [105, 237] width 19 height 6
click at [93, 236] on div "1:40 / 3:28" at bounding box center [282, 237] width 379 height 8
click at [102, 235] on icon at bounding box center [105, 237] width 19 height 6
click at [208, 228] on span at bounding box center [148, 229] width 118 height 2
click at [97, 237] on icon at bounding box center [105, 237] width 19 height 6
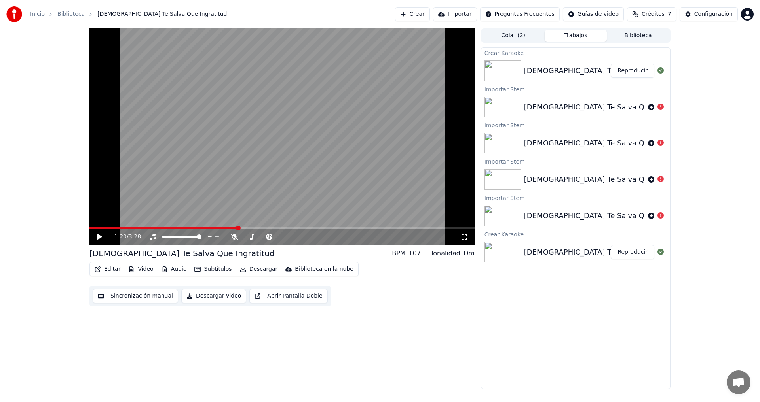
click at [108, 270] on button "Editar" at bounding box center [107, 269] width 32 height 11
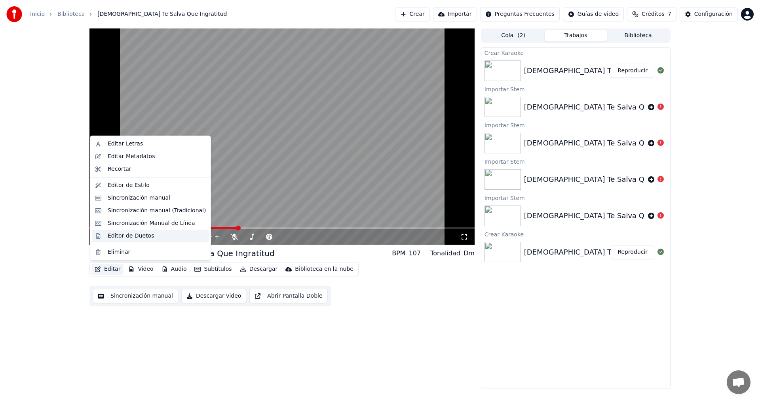
click at [121, 238] on div "Editor de Duetos" at bounding box center [131, 236] width 46 height 8
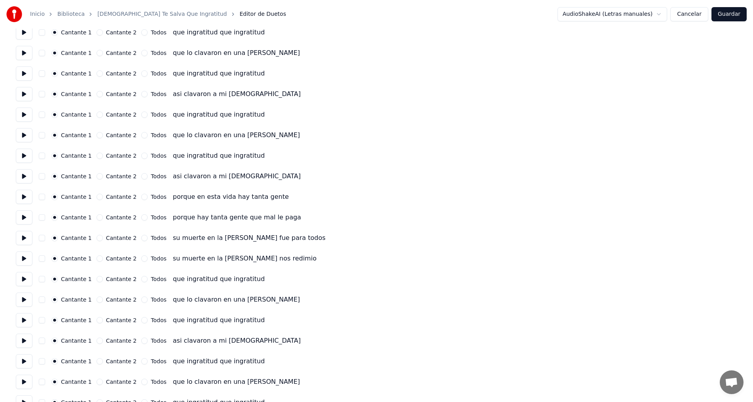
scroll to position [277, 0]
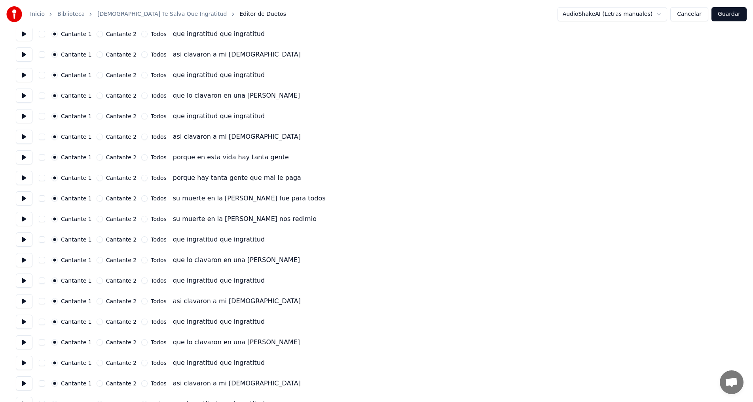
click at [252, 223] on div "su muerte en la [PERSON_NAME] nos redimio" at bounding box center [245, 218] width 144 height 9
click at [50, 232] on div "Número de cantantes * Mantener voces del cantante Cantante 1 Cantante 2 Todos C…" at bounding box center [376, 126] width 721 height 735
click at [240, 15] on span "Editor de Duetos" at bounding box center [263, 14] width 46 height 8
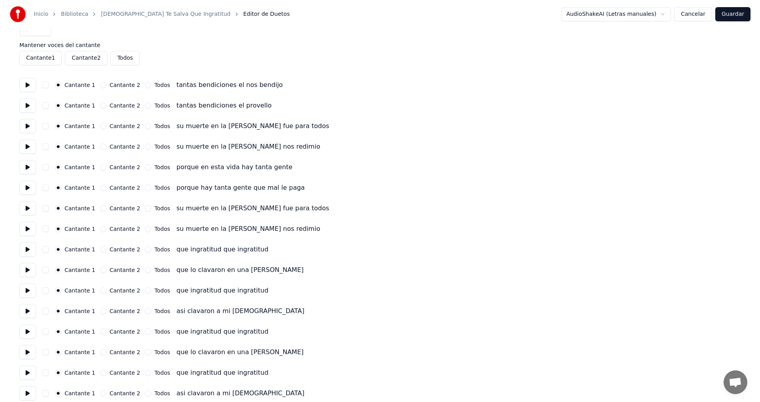
scroll to position [0, 0]
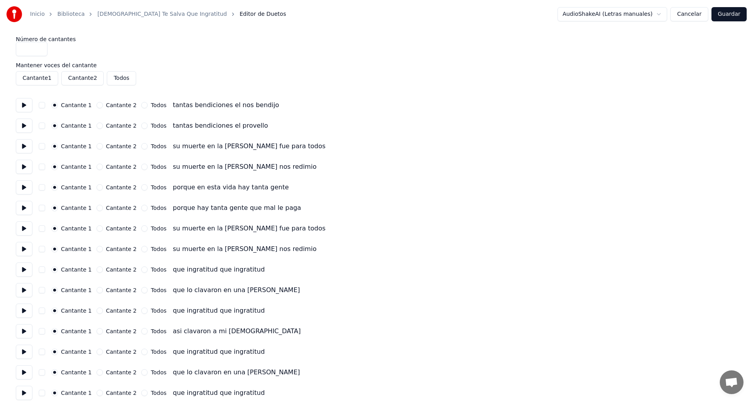
click at [37, 14] on link "Inicio" at bounding box center [37, 14] width 15 height 8
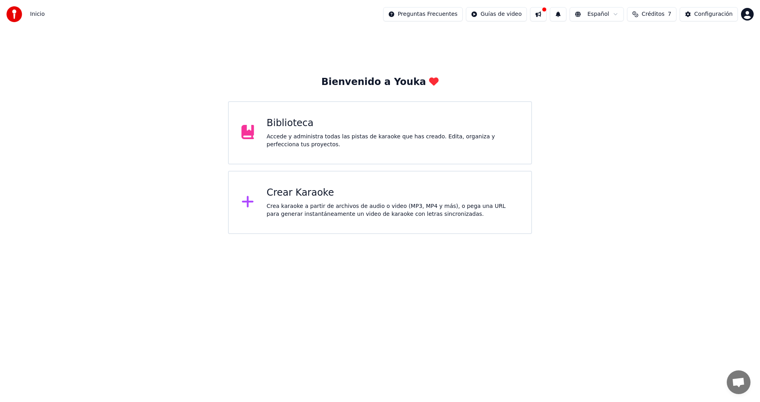
click at [743, 14] on html "Inicio Preguntas Frecuentes Guías de video Español Créditos 7 Configuración Bie…" at bounding box center [380, 117] width 760 height 234
click at [321, 133] on html "Inicio Preguntas Frecuentes Guías de video Español Créditos 7 Configuración Bie…" at bounding box center [380, 117] width 760 height 234
click at [295, 149] on div "Biblioteca Accede y administra todas las pistas de karaoke que has creado. Edit…" at bounding box center [380, 132] width 304 height 63
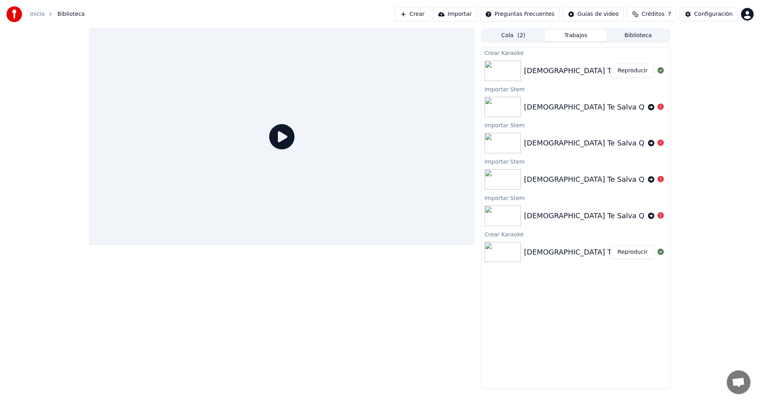
click at [283, 137] on icon at bounding box center [281, 136] width 25 height 25
click at [544, 77] on div "Cristo Te Salva Que Ingratitud karaoke Reproducir" at bounding box center [575, 70] width 189 height 27
click at [68, 15] on span "Biblioteca" at bounding box center [70, 14] width 27 height 8
drag, startPoint x: 639, startPoint y: 109, endPoint x: 666, endPoint y: 248, distance: 141.6
click at [666, 248] on div "Crear Karaoke Cristo Te Salva Que Ingratitud karaoke Reproducir Importar Stem C…" at bounding box center [576, 218] width 190 height 342
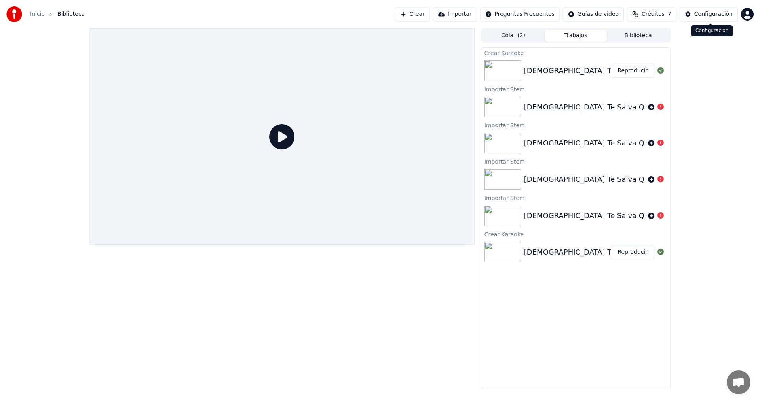
click at [714, 19] on button "Configuración" at bounding box center [709, 14] width 58 height 14
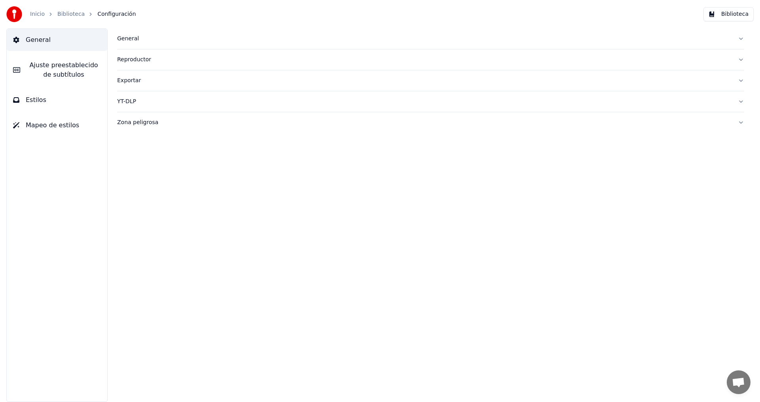
click at [299, 177] on div "General Reproductor Exportar YT-DLP Zona peligrosa" at bounding box center [430, 215] width 659 height 374
click at [68, 72] on span "Ajuste preestablecido de subtítulos" at bounding box center [64, 70] width 74 height 19
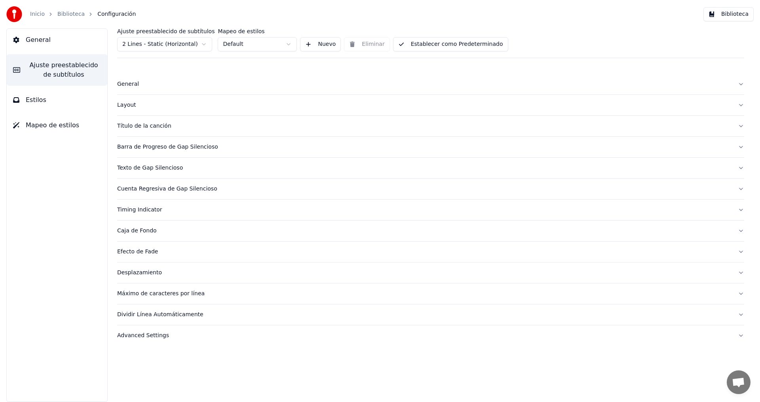
click at [162, 190] on div "Cuenta Regresiva de Gap Silencioso" at bounding box center [424, 189] width 614 height 8
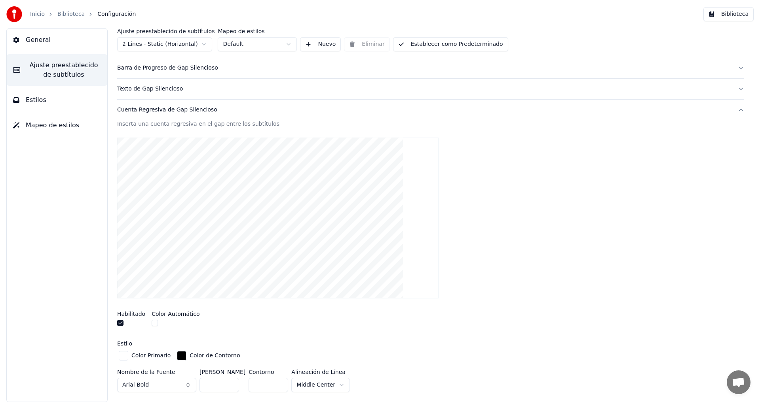
scroll to position [119, 0]
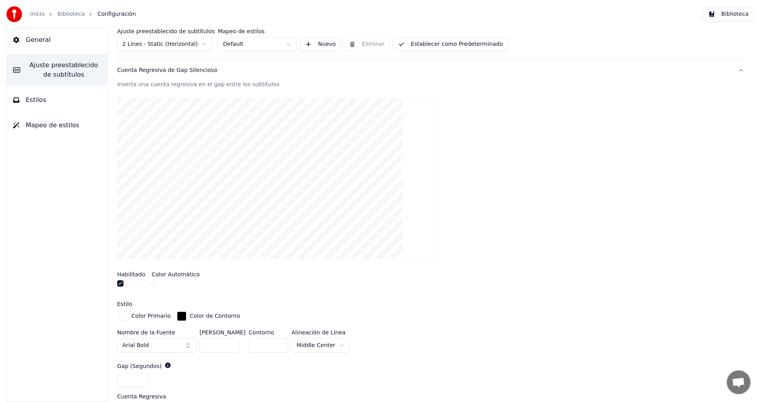
click at [152, 284] on button "button" at bounding box center [155, 284] width 6 height 6
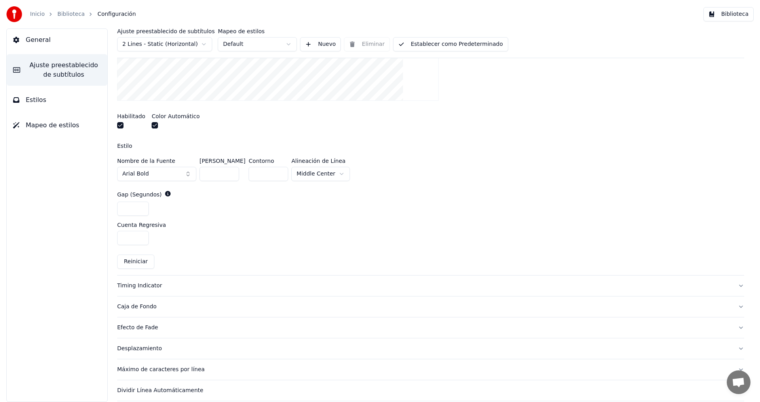
scroll to position [303, 0]
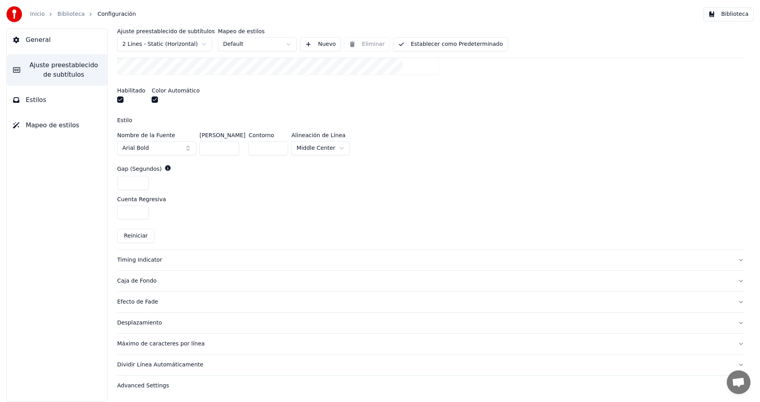
click at [158, 366] on div "Dividir Línea Automáticamente" at bounding box center [424, 365] width 614 height 8
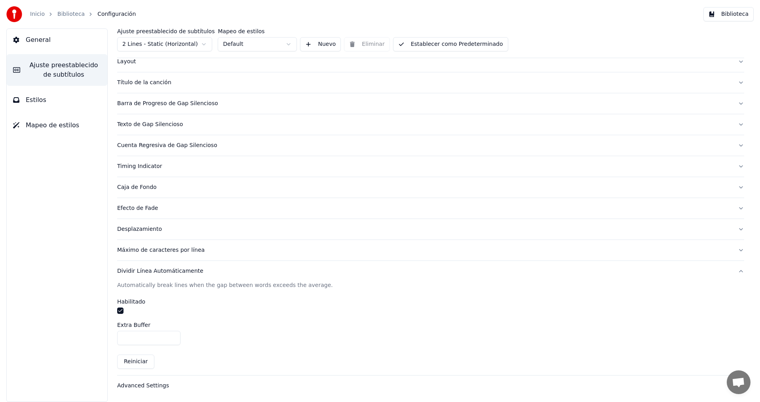
click at [132, 230] on div "Desplazamiento" at bounding box center [424, 230] width 614 height 8
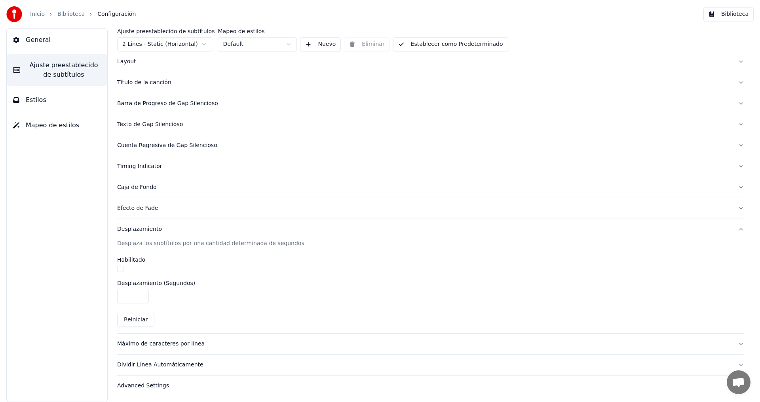
click at [121, 270] on button "button" at bounding box center [120, 269] width 6 height 6
click at [132, 321] on button "Reiniciar" at bounding box center [135, 320] width 37 height 14
click at [119, 270] on button "button" at bounding box center [120, 269] width 6 height 6
click at [178, 345] on div "Máximo de caracteres por línea" at bounding box center [424, 344] width 614 height 8
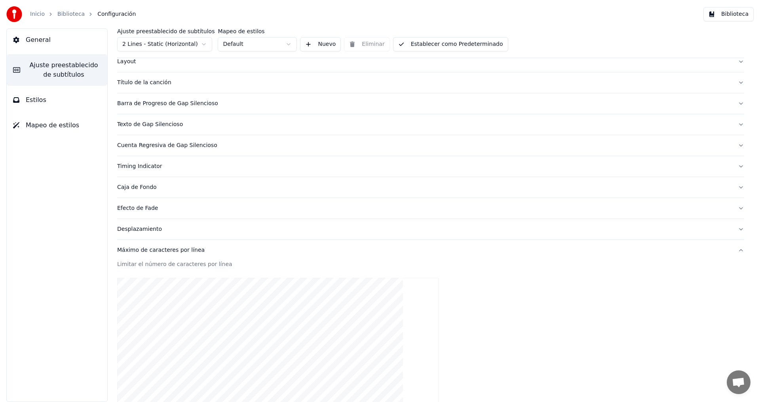
click at [161, 168] on div "Timing Indicator" at bounding box center [424, 167] width 614 height 8
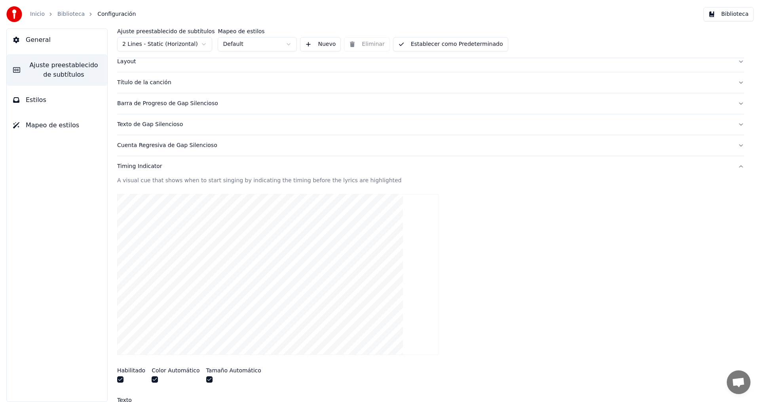
click at [162, 125] on div "Texto de Gap Silencioso" at bounding box center [424, 125] width 614 height 8
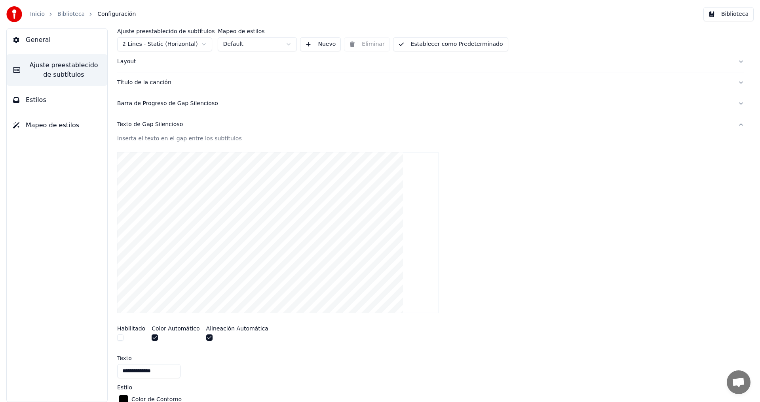
scroll to position [4, 0]
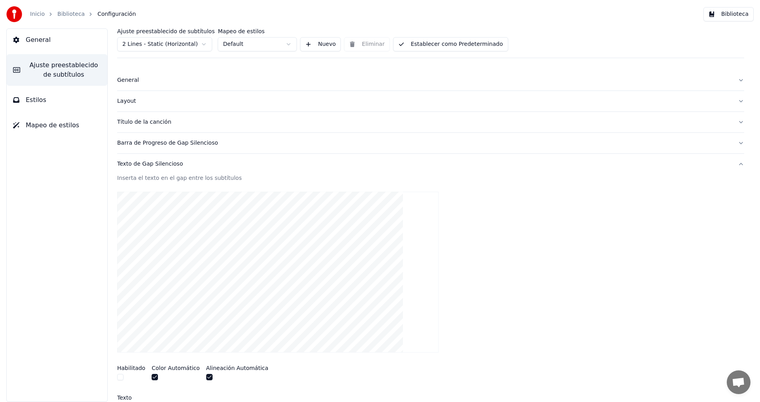
click at [161, 127] on button "Título de la canción" at bounding box center [430, 122] width 627 height 21
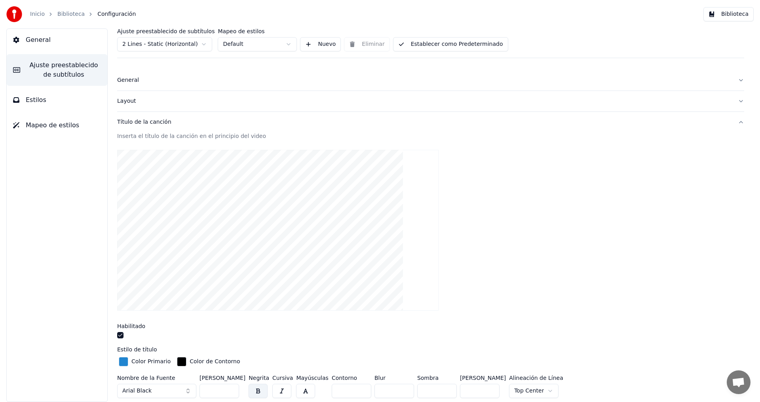
scroll to position [44, 0]
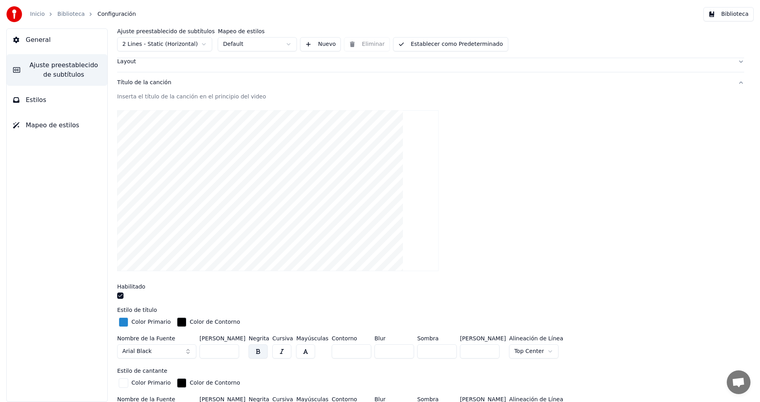
click at [178, 324] on div "button" at bounding box center [181, 322] width 9 height 9
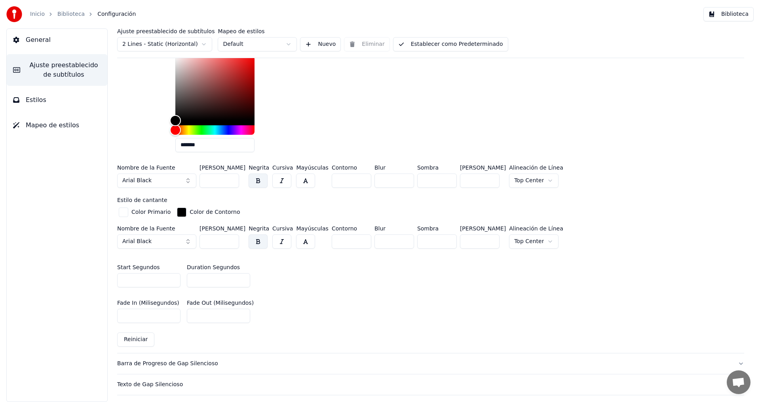
scroll to position [360, 0]
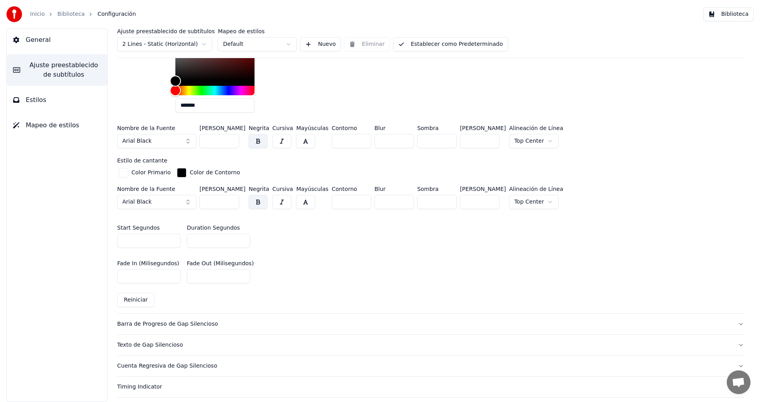
click at [128, 296] on button "Reiniciar" at bounding box center [135, 300] width 37 height 14
click at [138, 299] on button "Reiniciar" at bounding box center [135, 300] width 37 height 14
click at [435, 44] on button "Establecer como Predeterminado" at bounding box center [450, 44] width 115 height 14
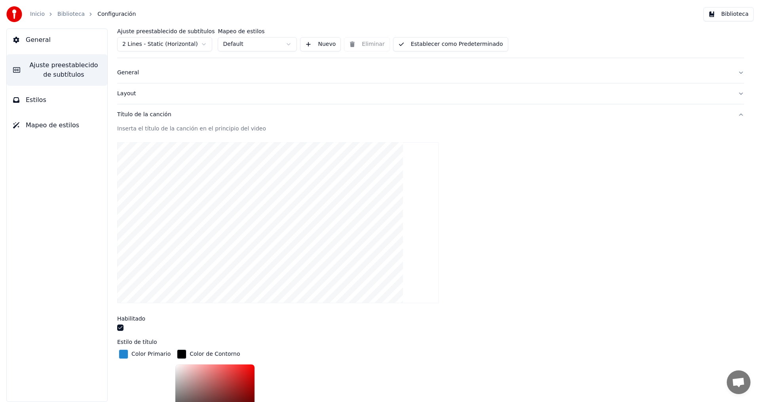
scroll to position [0, 0]
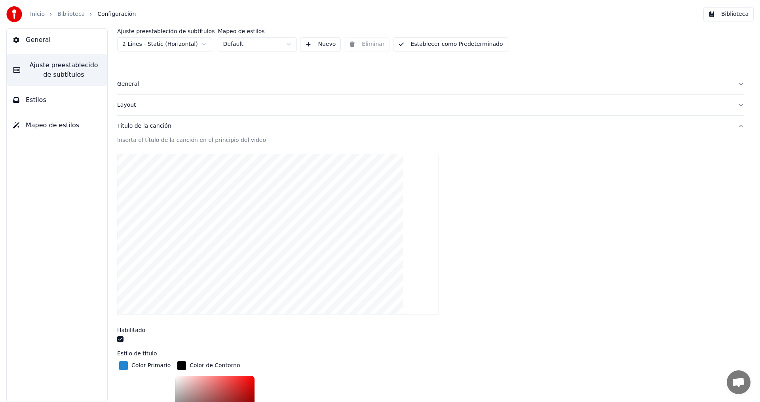
click at [70, 16] on link "Biblioteca" at bounding box center [70, 14] width 27 height 8
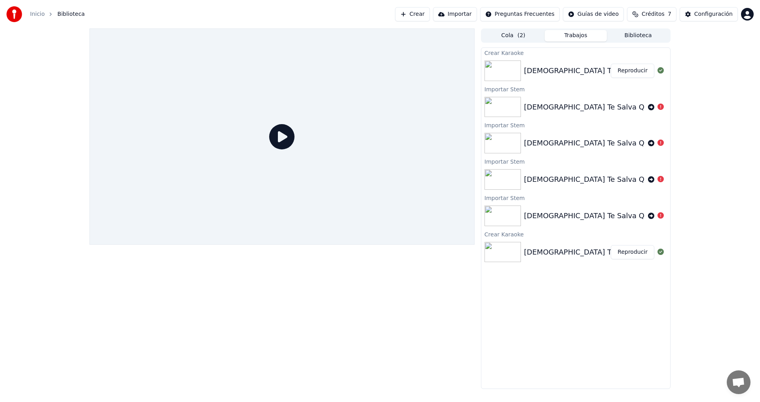
click at [626, 72] on button "Reproducir" at bounding box center [633, 71] width 44 height 14
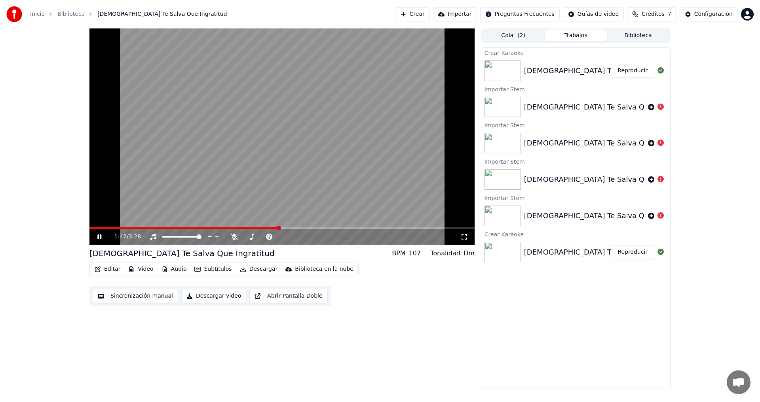
click at [97, 237] on icon at bounding box center [105, 237] width 19 height 6
click at [105, 270] on button "Editar" at bounding box center [107, 269] width 32 height 11
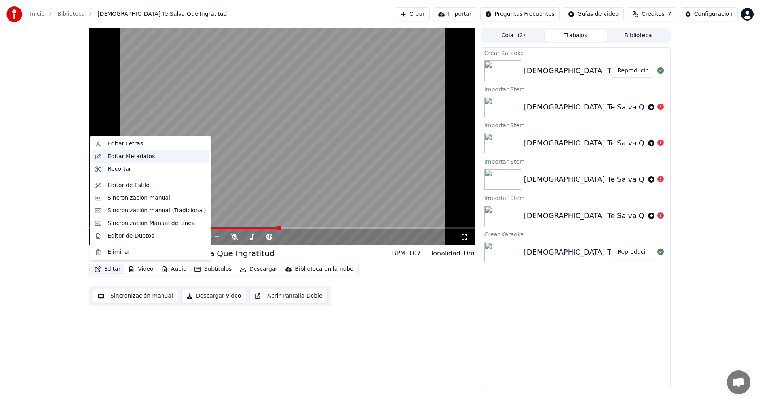
click at [114, 157] on div "Editar Metadatos" at bounding box center [131, 157] width 47 height 8
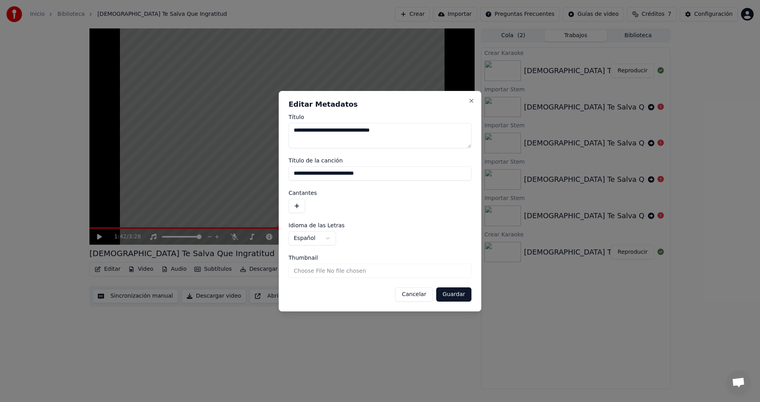
click at [421, 293] on button "Cancelar" at bounding box center [414, 295] width 38 height 14
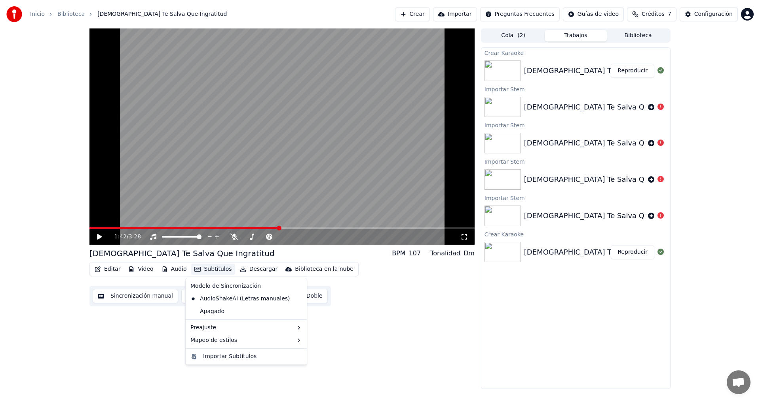
click at [198, 269] on button "Subtítulos" at bounding box center [213, 269] width 44 height 11
click at [201, 356] on div "Importar Subtítulos" at bounding box center [246, 357] width 118 height 13
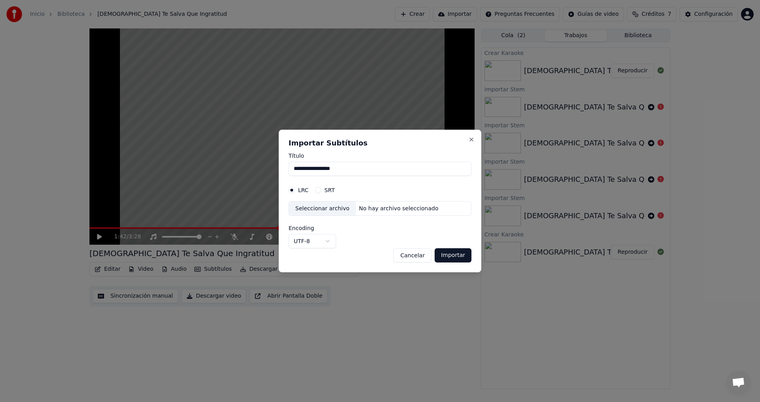
click at [417, 256] on button "Cancelar" at bounding box center [412, 256] width 38 height 14
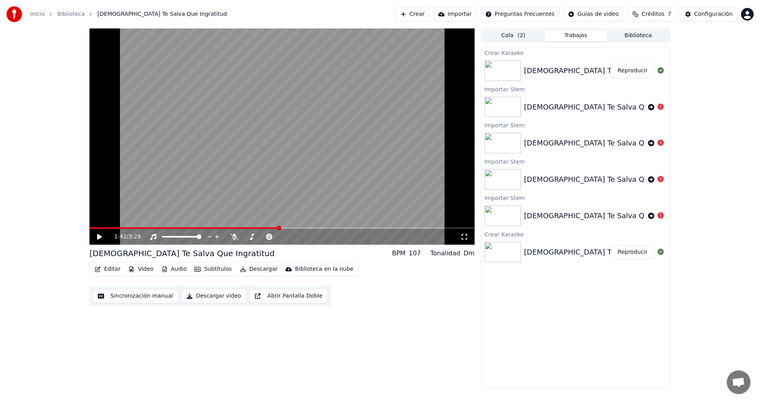
click at [121, 299] on button "Sincronización manual" at bounding box center [135, 296] width 85 height 14
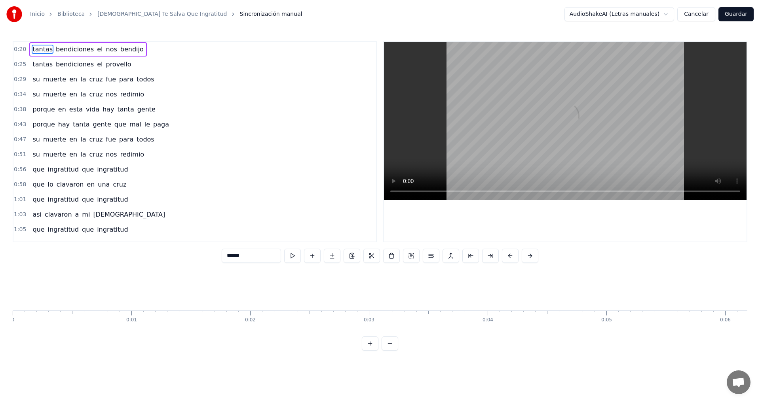
scroll to position [0, 2408]
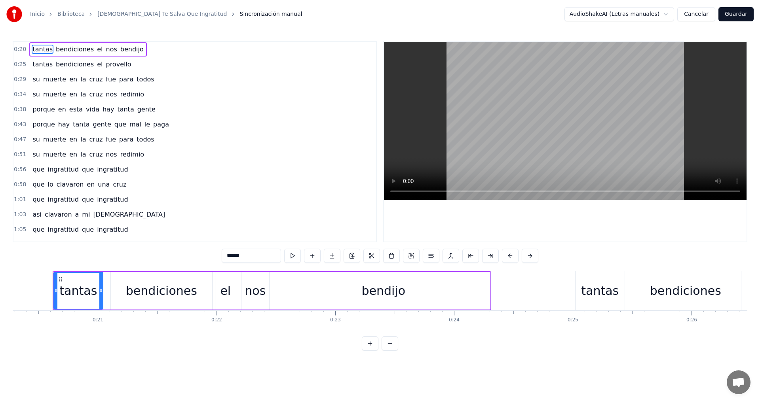
click at [166, 131] on div "0:43 porque hay tanta gente que mal le paga" at bounding box center [194, 124] width 363 height 15
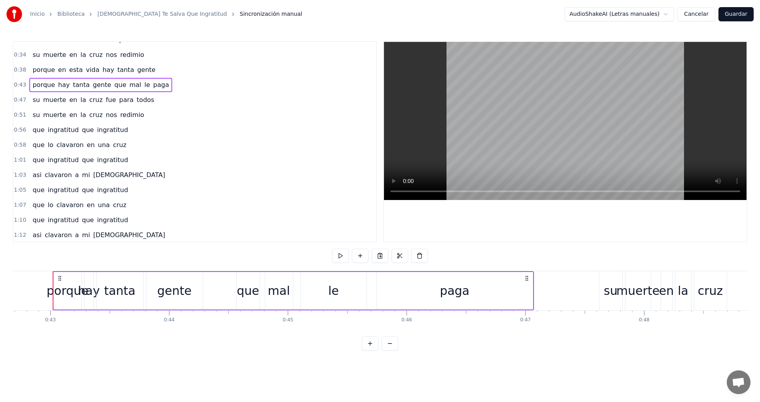
scroll to position [79, 0]
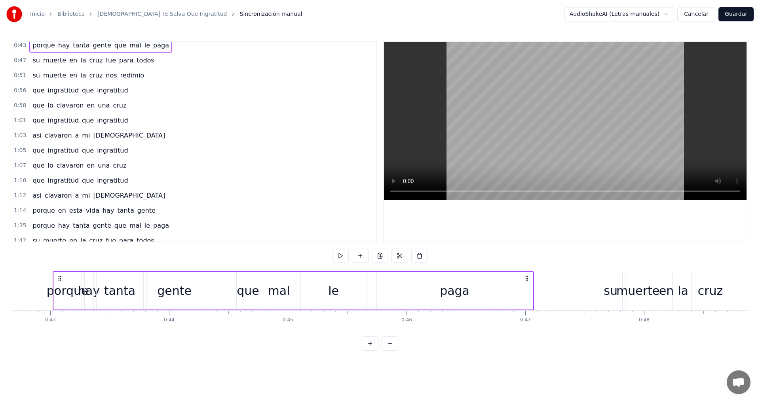
click at [102, 198] on div "asi clavaron a mi [DEMOGRAPHIC_DATA]" at bounding box center [98, 196] width 139 height 14
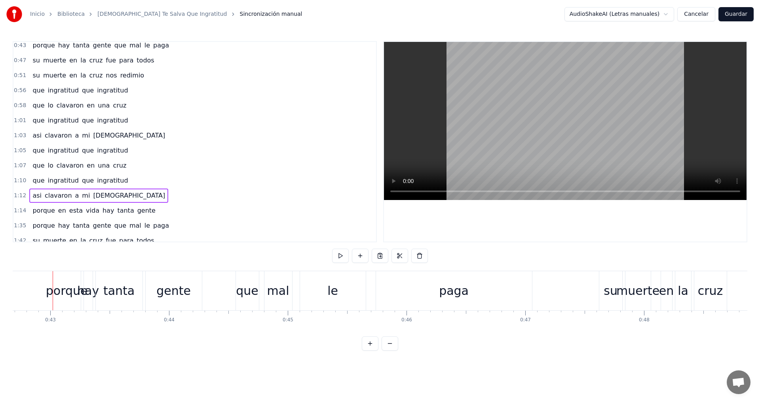
scroll to position [0, 8565]
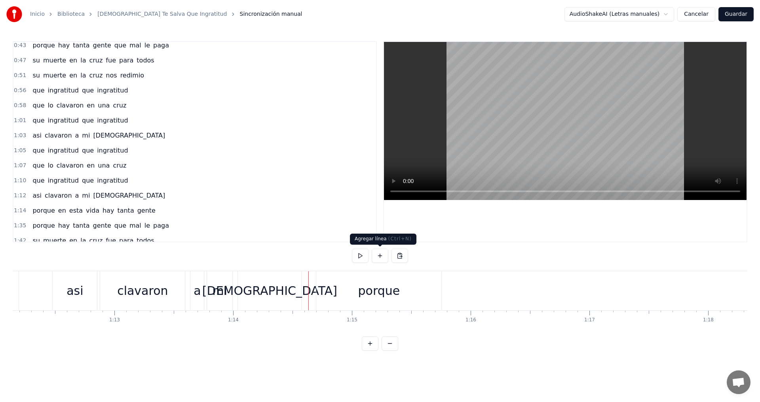
click at [379, 257] on button at bounding box center [380, 256] width 17 height 14
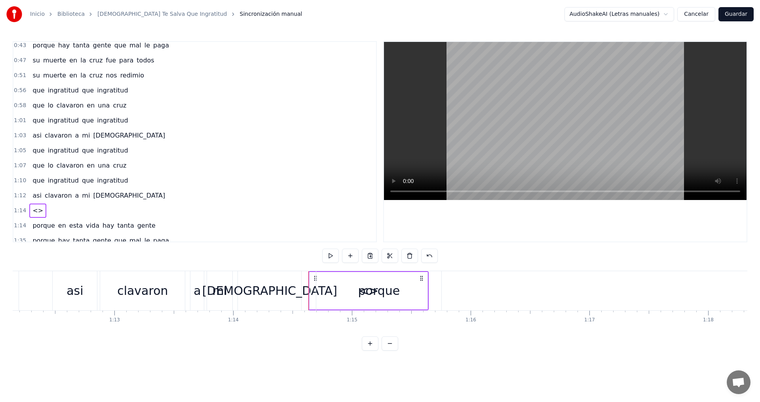
click at [305, 255] on div "0:20 tantas bendiciones el nos bendijo 0:25 tantas bendiciones el provello 0:29…" at bounding box center [380, 196] width 735 height 310
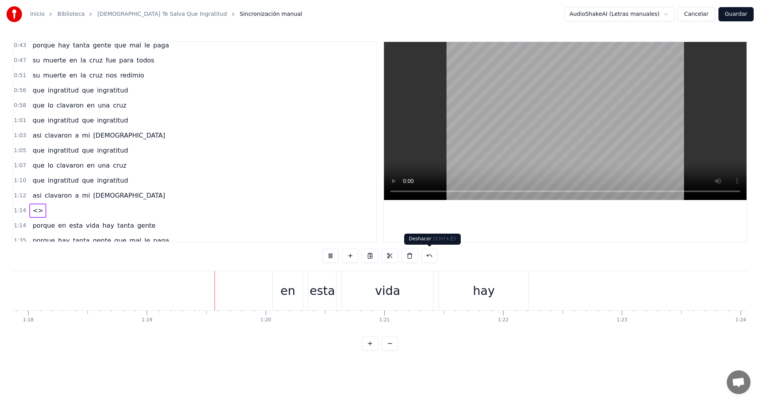
click at [429, 254] on button at bounding box center [429, 256] width 17 height 14
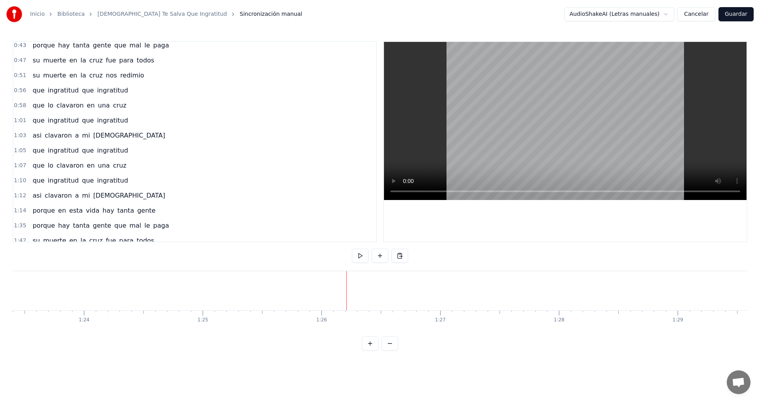
click at [17, 196] on span "1:12" at bounding box center [20, 196] width 12 height 8
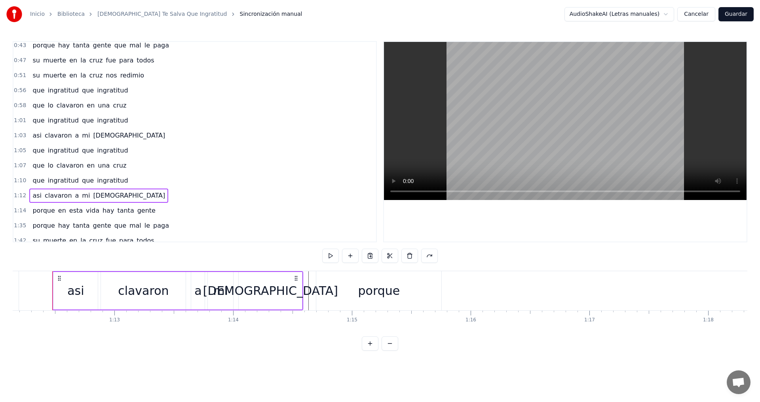
drag, startPoint x: 330, startPoint y: 298, endPoint x: 391, endPoint y: 300, distance: 61.0
click at [391, 300] on div "porque" at bounding box center [378, 290] width 125 height 39
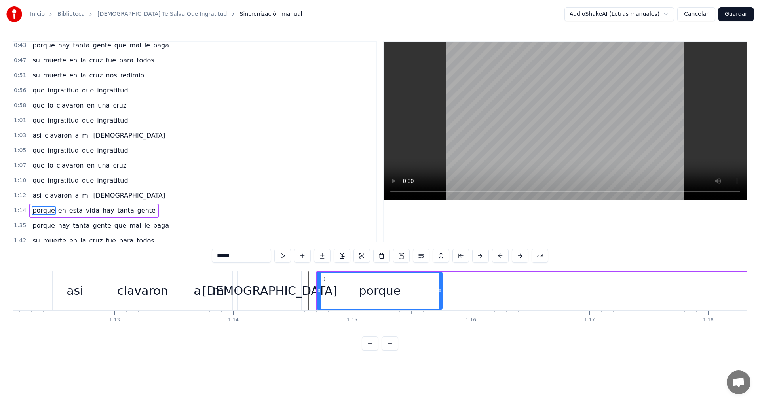
scroll to position [148, 0]
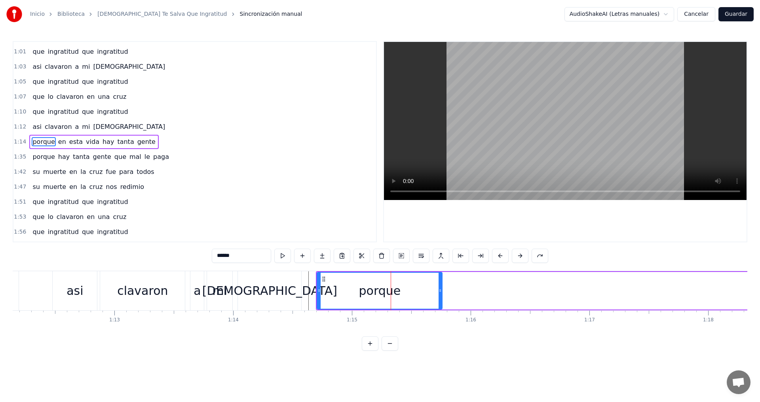
drag, startPoint x: 363, startPoint y: 290, endPoint x: 421, endPoint y: 292, distance: 57.8
click at [421, 292] on div "porque" at bounding box center [379, 291] width 124 height 36
drag, startPoint x: 317, startPoint y: 292, endPoint x: 350, endPoint y: 294, distance: 32.5
click at [350, 294] on div at bounding box center [351, 291] width 3 height 36
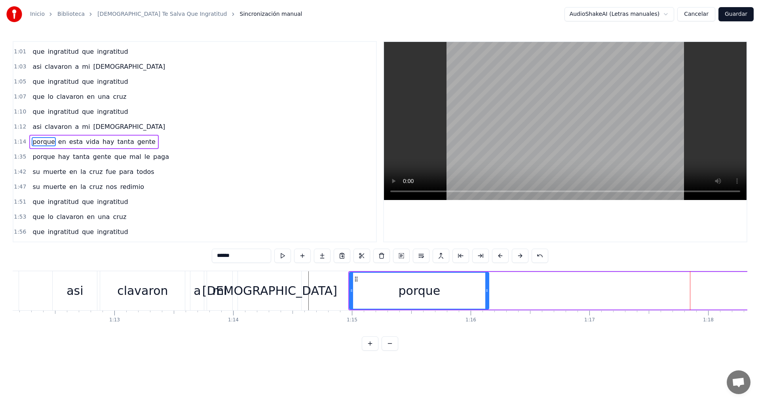
drag, startPoint x: 441, startPoint y: 287, endPoint x: 488, endPoint y: 287, distance: 46.7
click at [488, 287] on div at bounding box center [486, 291] width 3 height 36
drag, startPoint x: 351, startPoint y: 291, endPoint x: 379, endPoint y: 291, distance: 27.7
click at [379, 291] on icon at bounding box center [378, 291] width 3 height 6
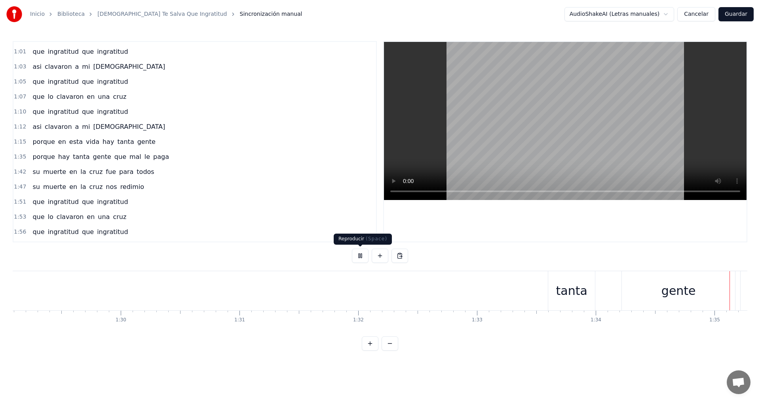
scroll to position [0, 11233]
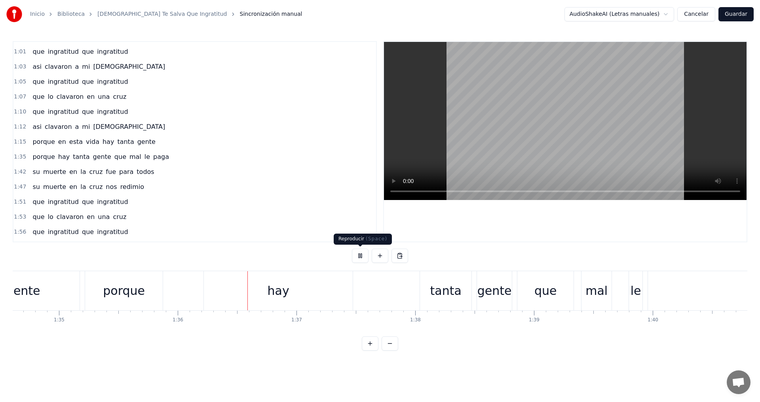
click at [362, 256] on button at bounding box center [360, 256] width 17 height 14
click at [37, 143] on span "porque" at bounding box center [44, 141] width 24 height 9
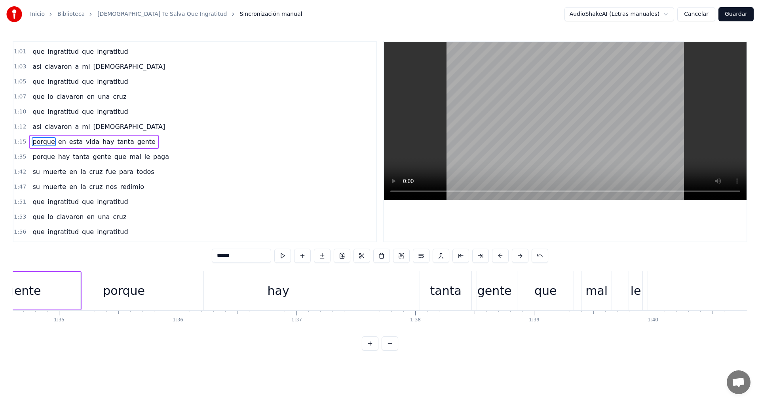
scroll to position [0, 8889]
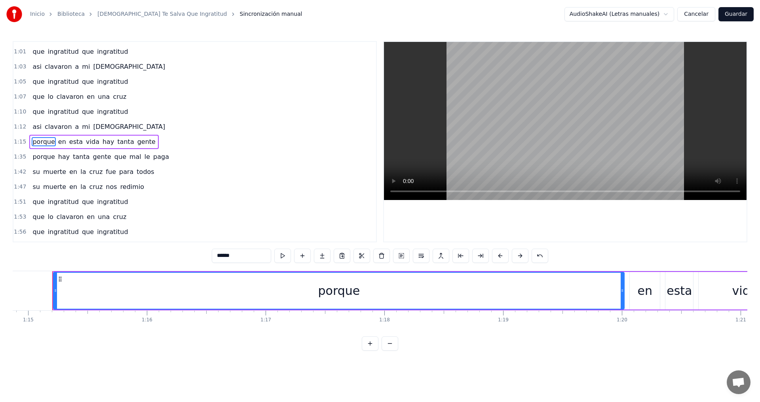
drag, startPoint x: 162, startPoint y: 289, endPoint x: 621, endPoint y: 289, distance: 459.1
click at [621, 289] on icon at bounding box center [622, 291] width 3 height 6
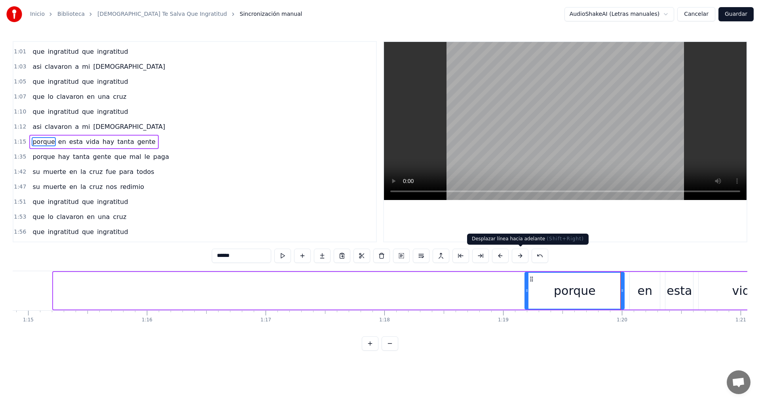
drag, startPoint x: 56, startPoint y: 288, endPoint x: 527, endPoint y: 261, distance: 472.1
click at [527, 261] on div "0:20 tantas bendiciones el nos bendijo 0:25 tantas bendiciones el provello 0:29…" at bounding box center [380, 196] width 735 height 310
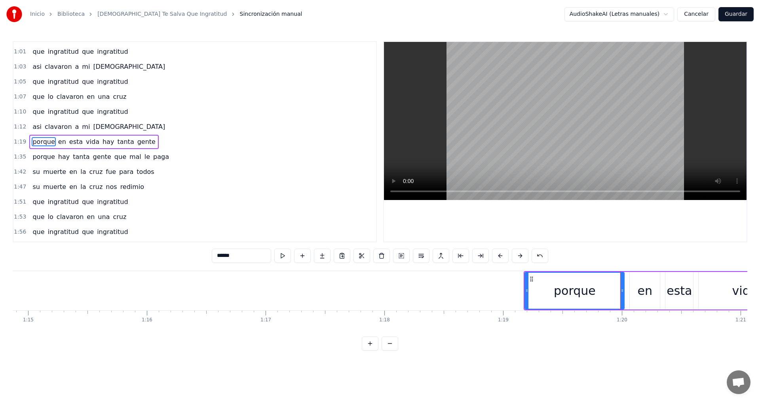
click at [252, 202] on div "1:51 que ingratitud que ingratitud" at bounding box center [194, 202] width 363 height 15
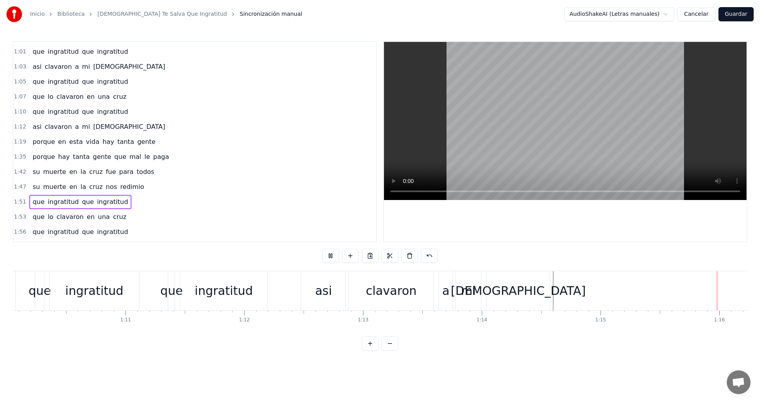
scroll to position [0, 8980]
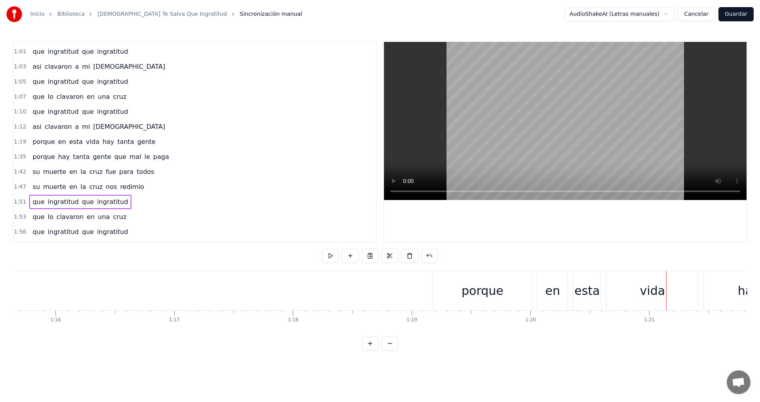
click at [455, 288] on div "porque" at bounding box center [482, 290] width 99 height 39
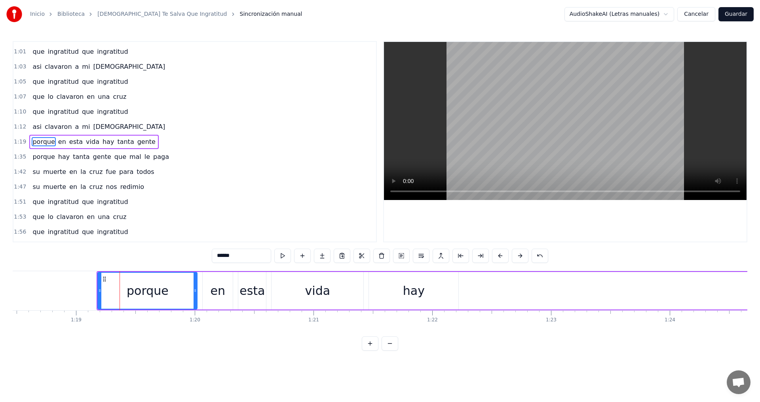
scroll to position [0, 9302]
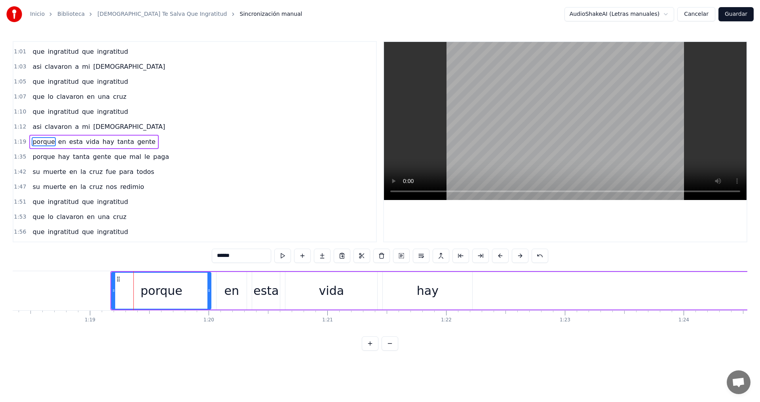
click at [434, 287] on div "hay" at bounding box center [428, 291] width 22 height 18
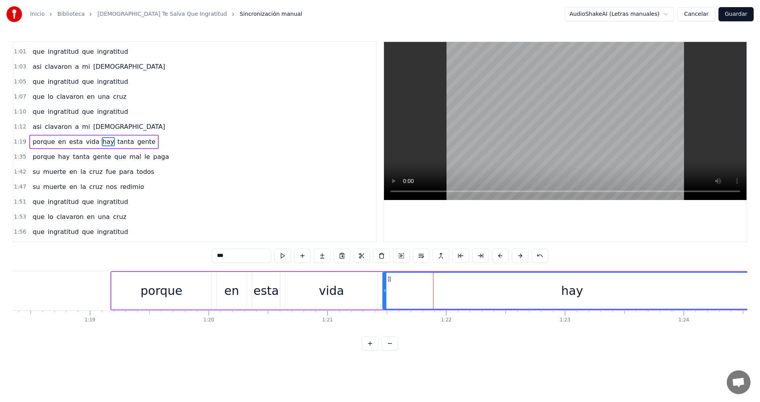
drag, startPoint x: 471, startPoint y: 288, endPoint x: 759, endPoint y: 286, distance: 288.9
click at [759, 286] on div "Inicio Biblioteca Cristo Te Salva Que Ingratitud Sincronización manual AudioSha…" at bounding box center [380, 175] width 760 height 351
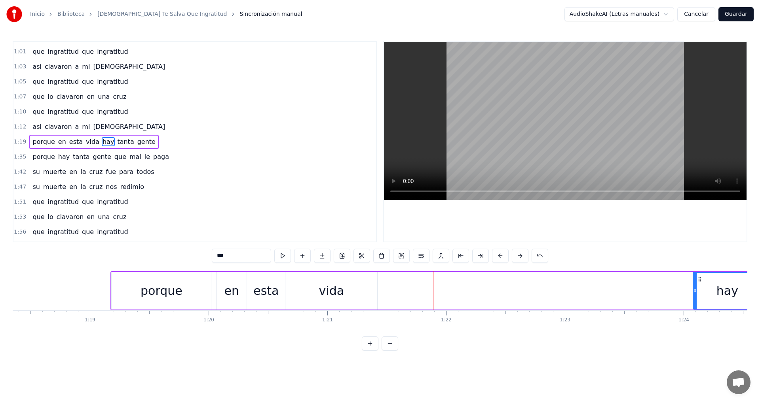
drag, startPoint x: 385, startPoint y: 297, endPoint x: 695, endPoint y: 275, distance: 311.0
click at [695, 275] on div at bounding box center [694, 291] width 3 height 36
click at [331, 294] on div "vida" at bounding box center [331, 291] width 25 height 18
type input "****"
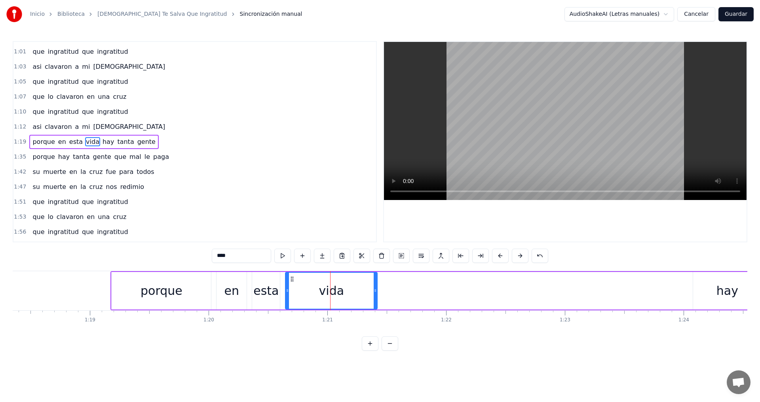
drag, startPoint x: 333, startPoint y: 291, endPoint x: 402, endPoint y: 290, distance: 69.3
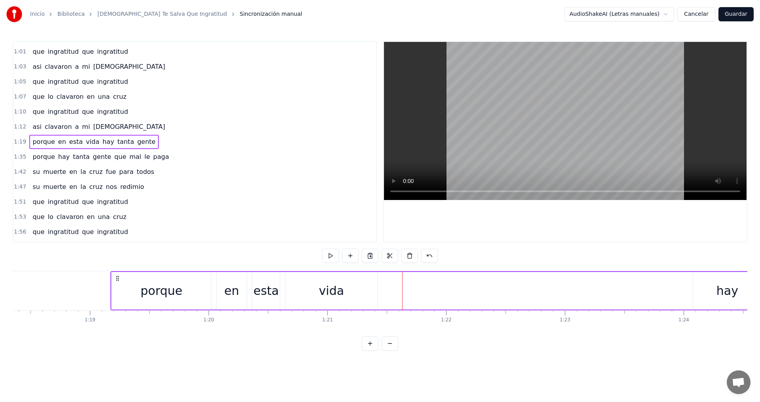
click at [342, 289] on div "vida" at bounding box center [331, 291] width 25 height 18
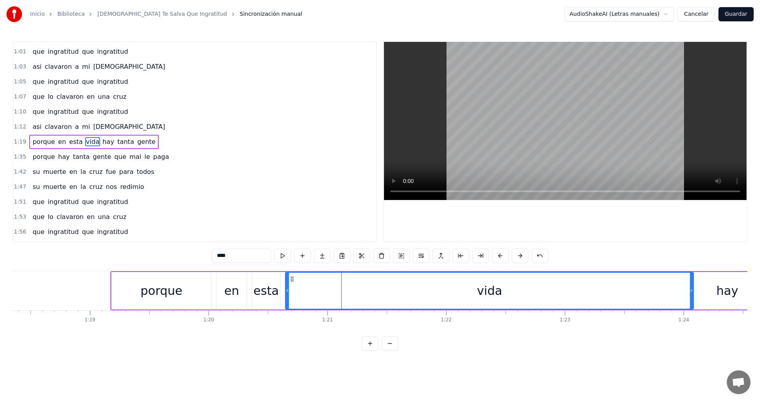
drag, startPoint x: 376, startPoint y: 289, endPoint x: 692, endPoint y: 265, distance: 317.1
click at [692, 265] on div "0:20 tantas bendiciones el nos bendijo 0:25 tantas bendiciones el provello 0:29…" at bounding box center [380, 196] width 735 height 310
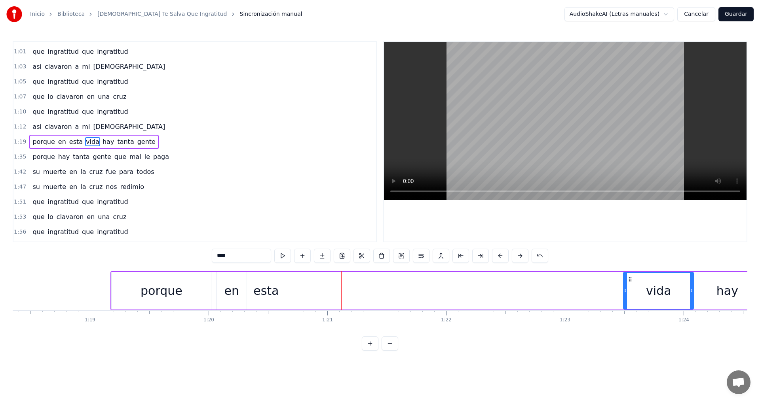
drag, startPoint x: 287, startPoint y: 288, endPoint x: 625, endPoint y: 268, distance: 338.6
click at [625, 268] on div "0:20 tantas bendiciones el nos bendijo 0:25 tantas bendiciones el provello 0:29…" at bounding box center [380, 196] width 735 height 310
click at [238, 303] on div "en" at bounding box center [231, 291] width 30 height 38
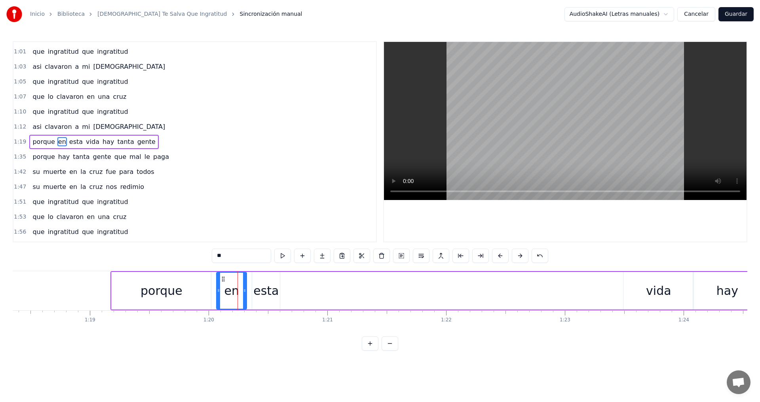
click at [262, 293] on div "esta" at bounding box center [265, 291] width 25 height 18
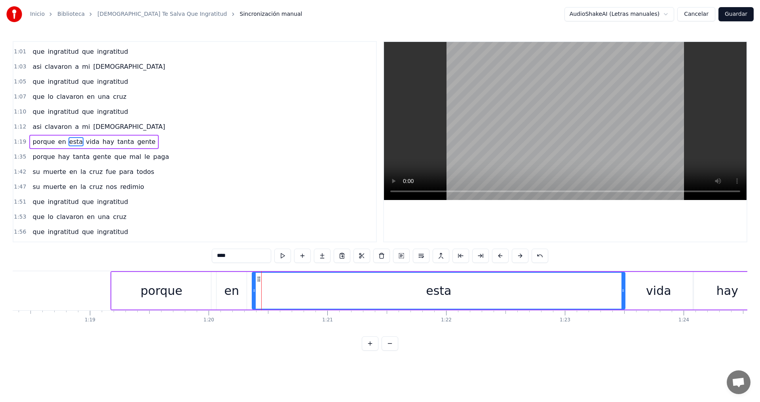
drag, startPoint x: 279, startPoint y: 288, endPoint x: 624, endPoint y: 277, distance: 345.3
click at [624, 277] on div at bounding box center [622, 291] width 3 height 36
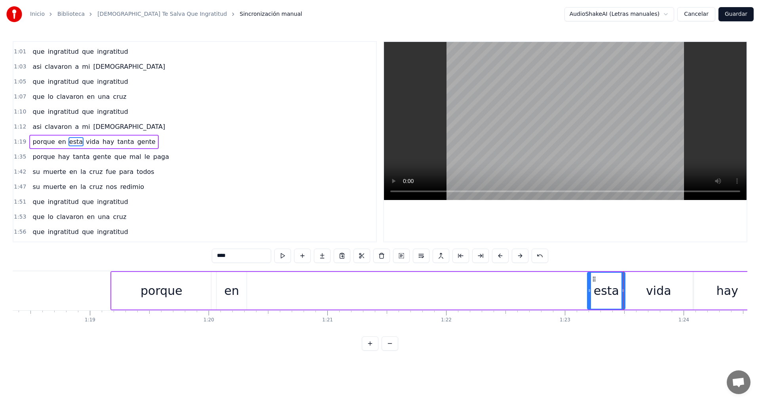
drag, startPoint x: 253, startPoint y: 296, endPoint x: 588, endPoint y: 304, distance: 335.3
click at [588, 304] on div at bounding box center [589, 291] width 3 height 36
click at [224, 299] on div "en" at bounding box center [231, 291] width 30 height 38
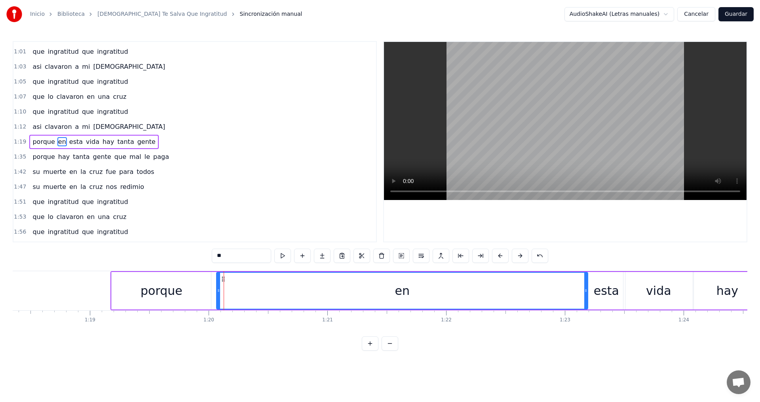
drag, startPoint x: 245, startPoint y: 297, endPoint x: 586, endPoint y: 301, distance: 341.2
click at [586, 301] on div at bounding box center [585, 291] width 3 height 36
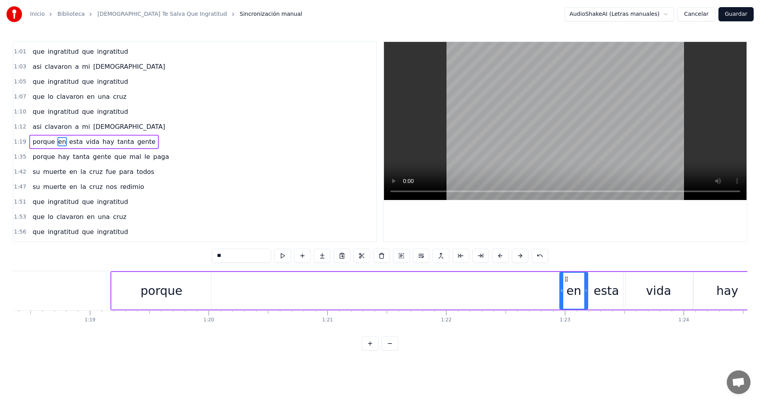
drag, startPoint x: 218, startPoint y: 298, endPoint x: 561, endPoint y: 298, distance: 343.1
click at [561, 298] on div at bounding box center [561, 291] width 3 height 36
click at [152, 295] on div "porque" at bounding box center [161, 291] width 42 height 18
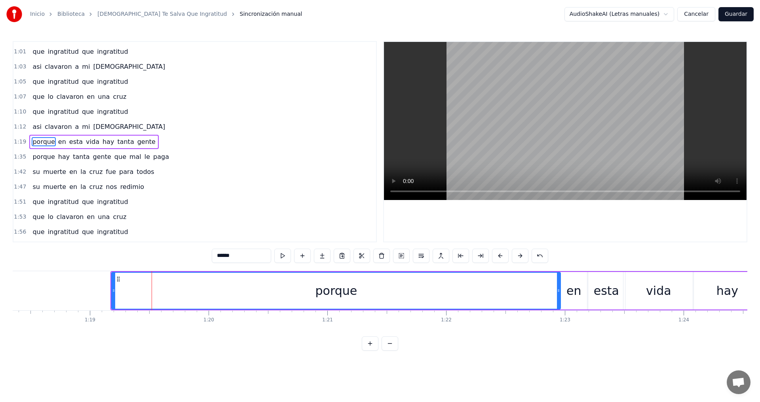
drag, startPoint x: 209, startPoint y: 294, endPoint x: 558, endPoint y: 296, distance: 349.5
click at [558, 296] on div at bounding box center [558, 291] width 3 height 36
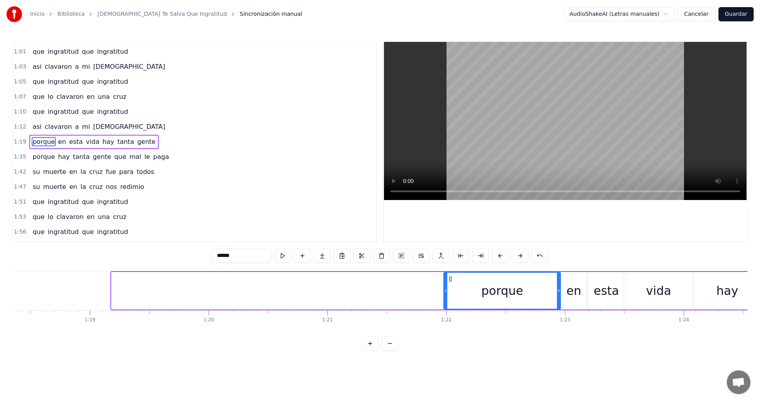
drag, startPoint x: 112, startPoint y: 291, endPoint x: 444, endPoint y: 302, distance: 332.2
click at [444, 302] on div at bounding box center [445, 291] width 3 height 36
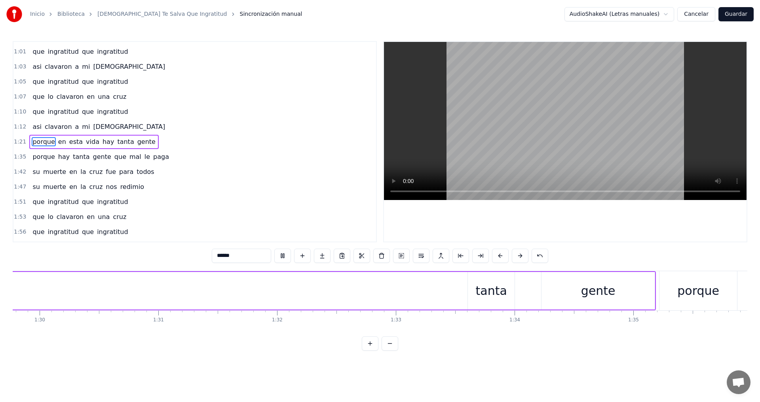
scroll to position [0, 10469]
click at [696, 295] on div "tanta" at bounding box center [681, 291] width 47 height 38
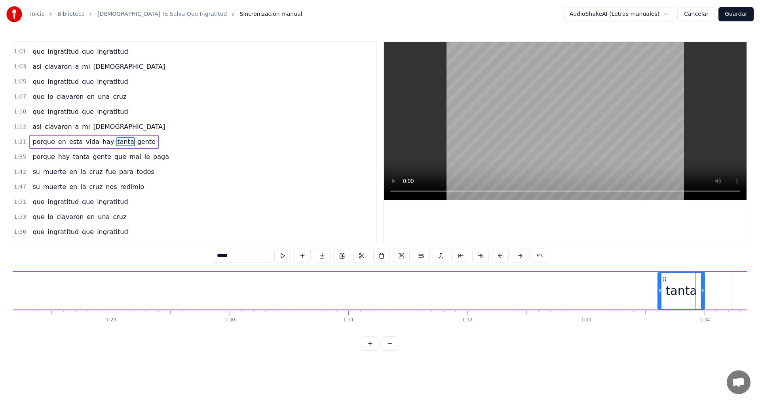
click at [696, 295] on div "tanta" at bounding box center [681, 291] width 46 height 36
type input "*****"
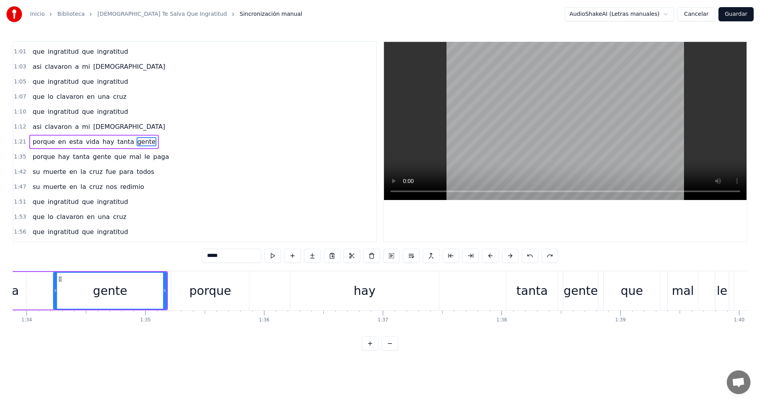
scroll to position [0, 9594]
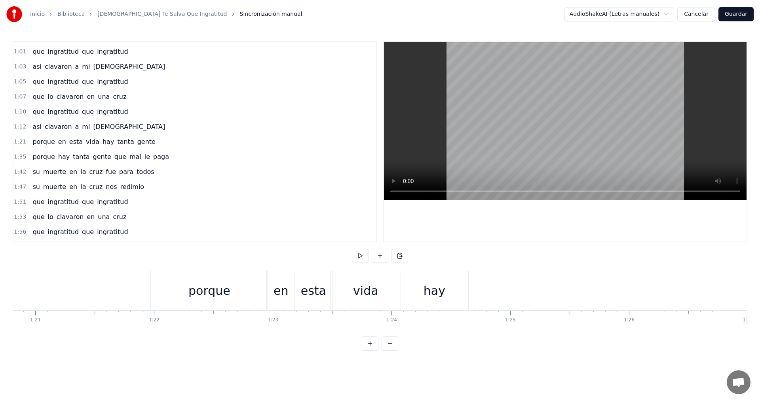
click at [160, 291] on div "porque" at bounding box center [209, 290] width 117 height 39
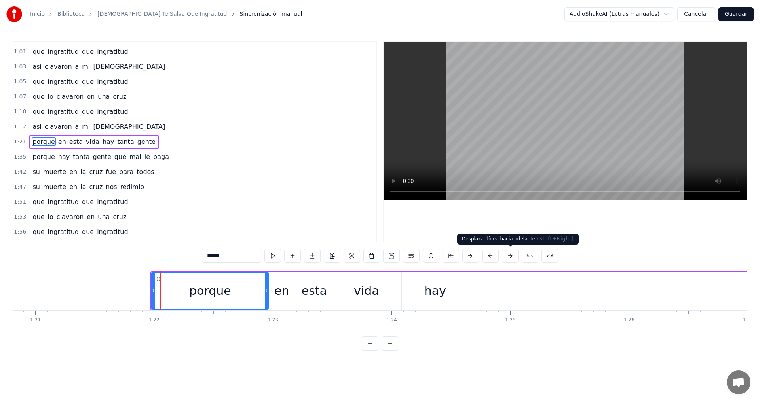
click at [508, 256] on button at bounding box center [510, 256] width 17 height 14
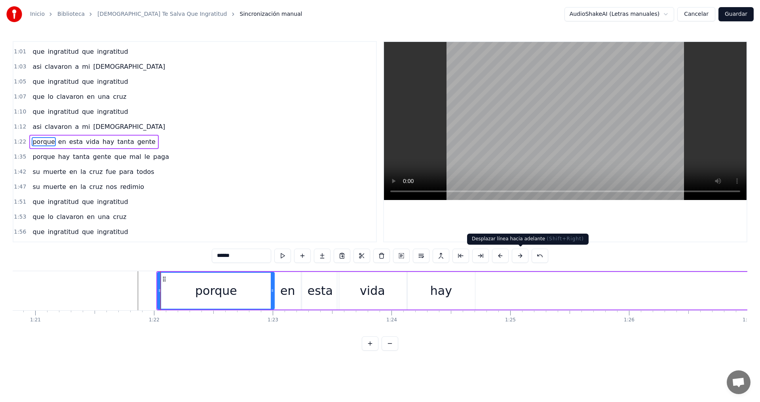
click at [520, 256] on button at bounding box center [520, 256] width 17 height 14
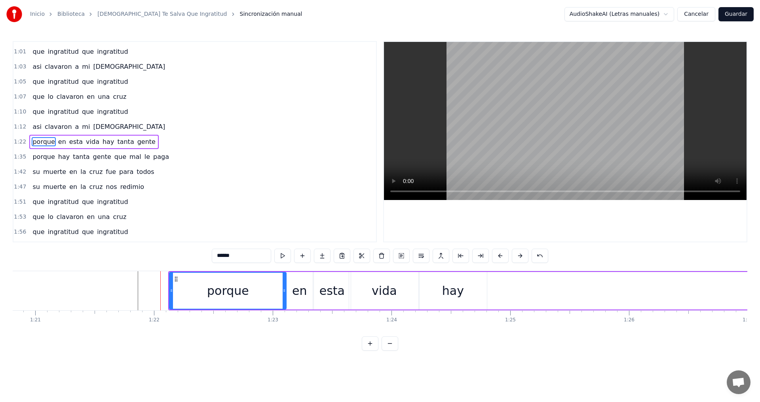
click at [520, 256] on button at bounding box center [520, 256] width 17 height 14
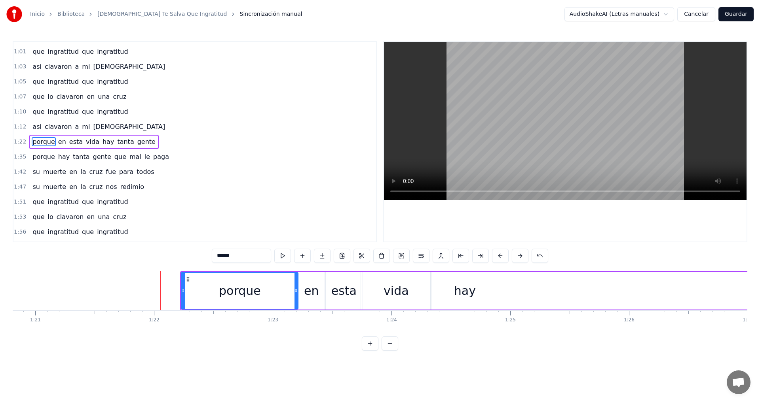
click at [520, 256] on button at bounding box center [520, 256] width 17 height 14
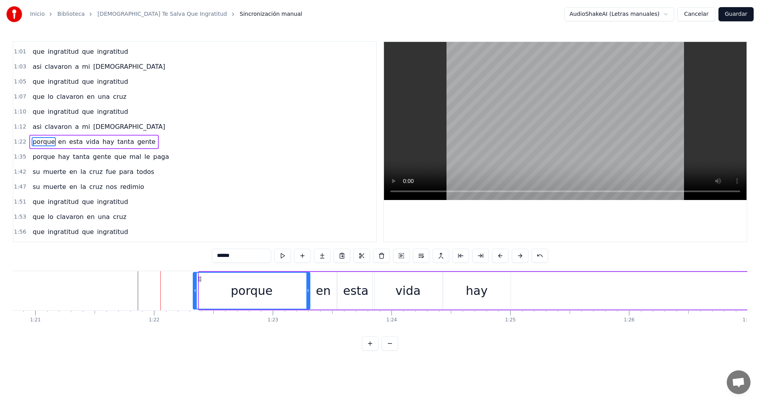
click at [520, 256] on button at bounding box center [520, 256] width 17 height 14
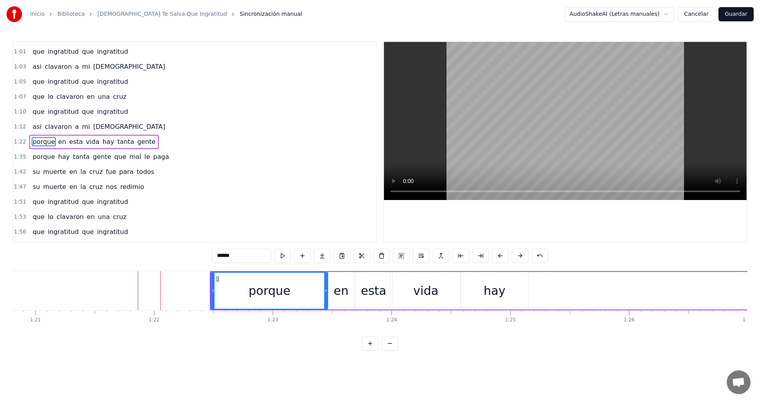
click at [520, 256] on button at bounding box center [520, 256] width 17 height 14
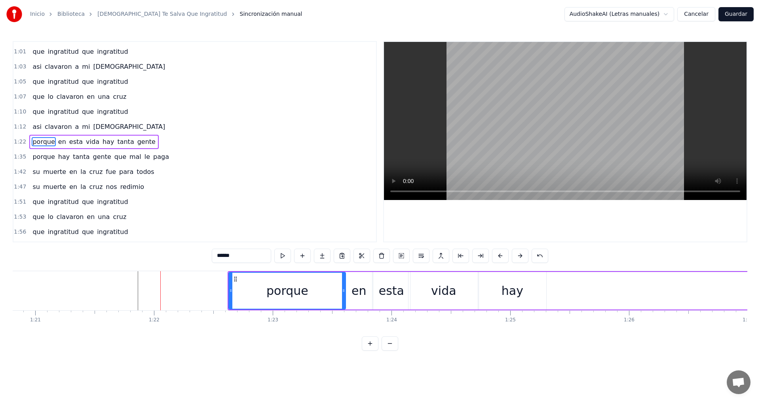
click at [520, 256] on button at bounding box center [520, 256] width 17 height 14
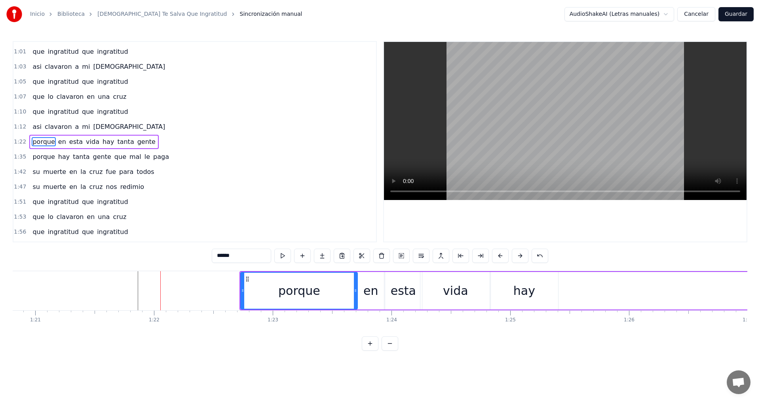
click at [520, 256] on button at bounding box center [520, 256] width 17 height 14
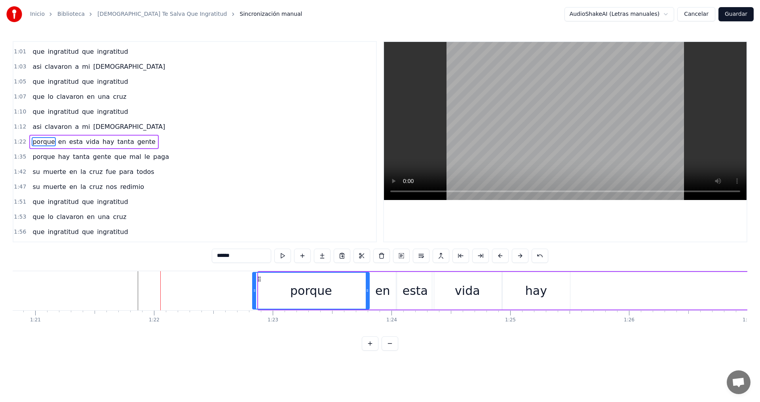
click at [520, 256] on button at bounding box center [520, 256] width 17 height 14
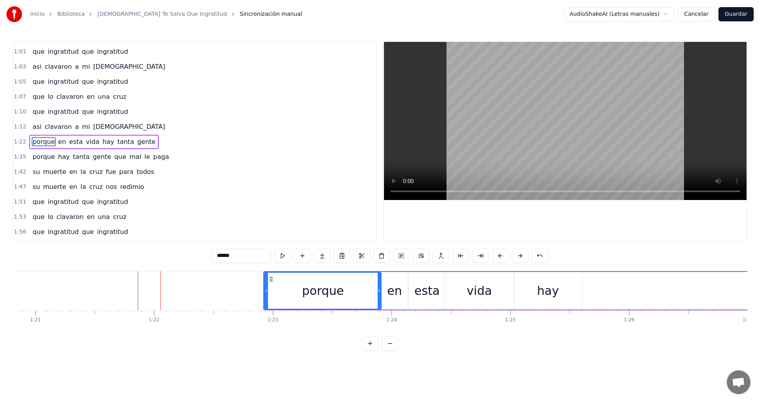
click at [520, 256] on button at bounding box center [520, 256] width 17 height 14
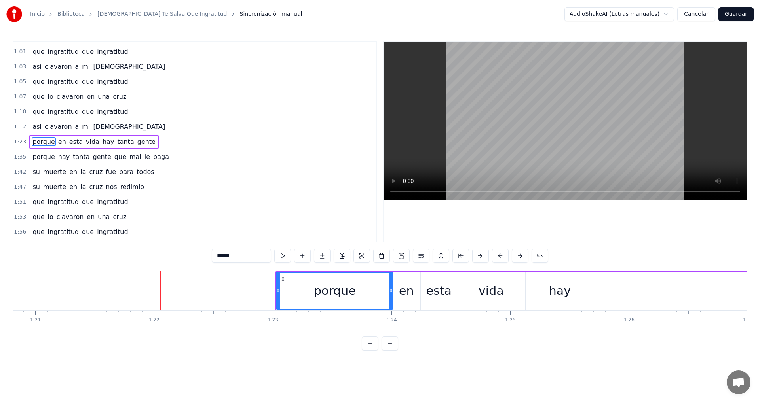
click at [520, 256] on button at bounding box center [520, 256] width 17 height 14
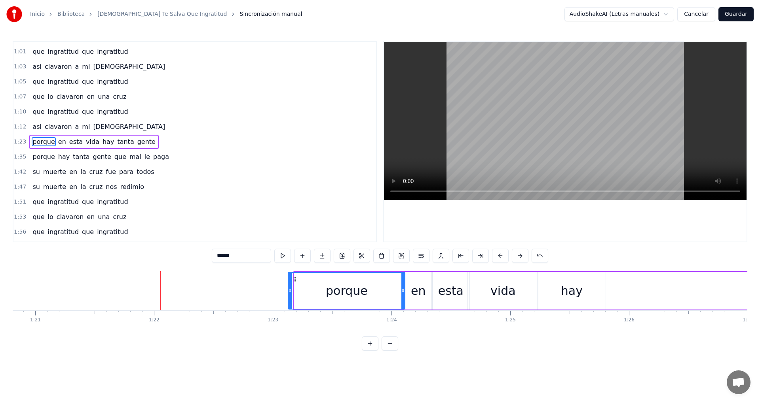
click at [520, 256] on button at bounding box center [520, 256] width 17 height 14
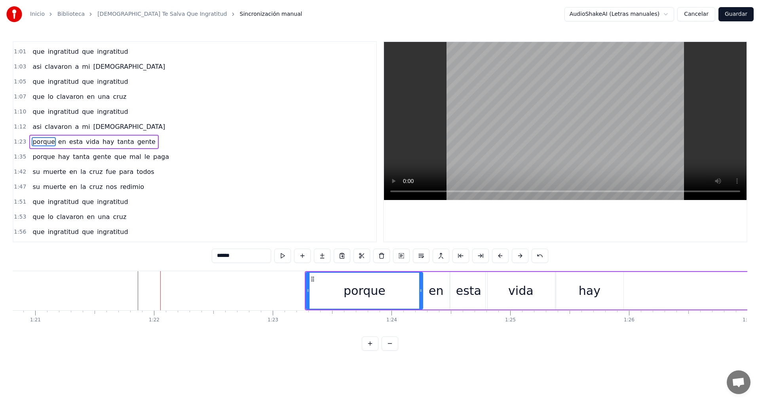
click at [520, 256] on button at bounding box center [520, 256] width 17 height 14
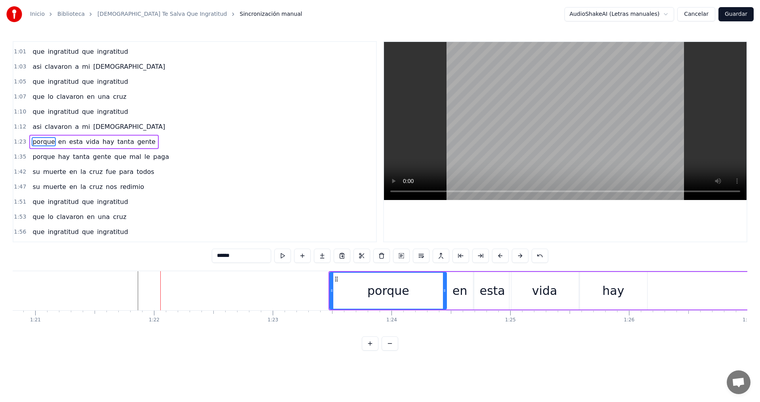
click at [520, 256] on button at bounding box center [520, 256] width 17 height 14
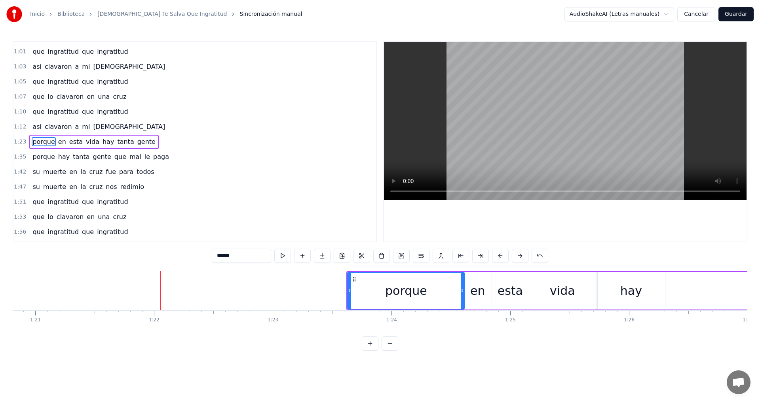
click at [520, 256] on button at bounding box center [520, 256] width 17 height 14
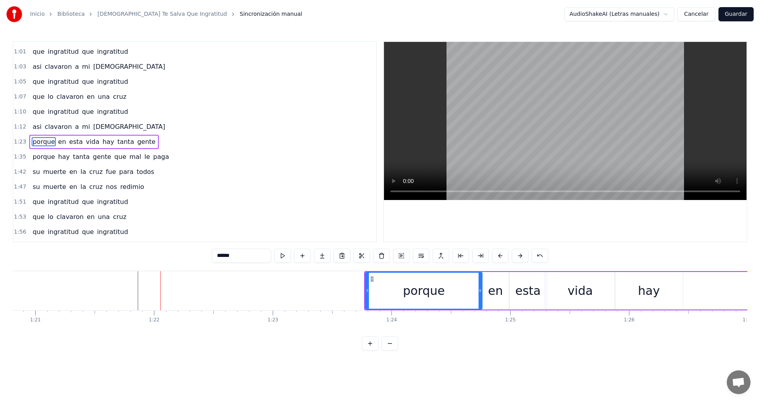
click at [520, 256] on button at bounding box center [520, 256] width 17 height 14
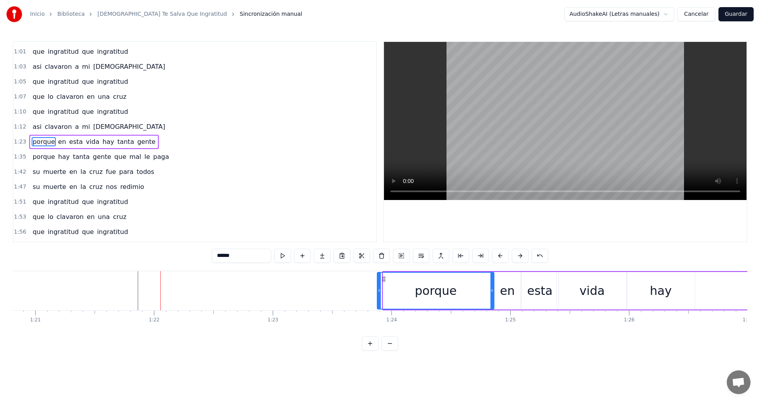
click at [520, 256] on button at bounding box center [520, 256] width 17 height 14
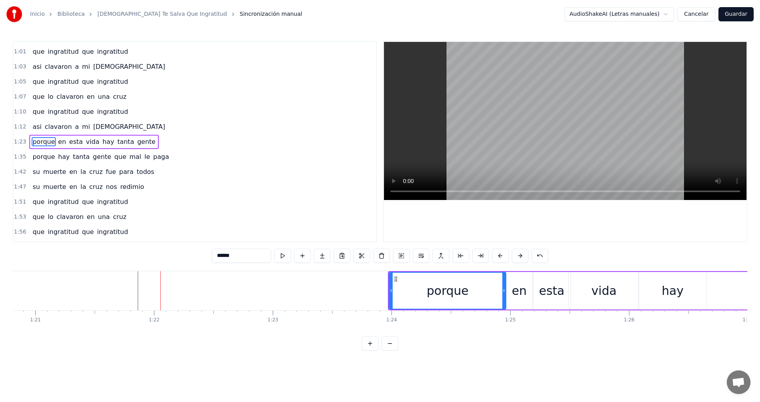
click at [520, 256] on button at bounding box center [520, 256] width 17 height 14
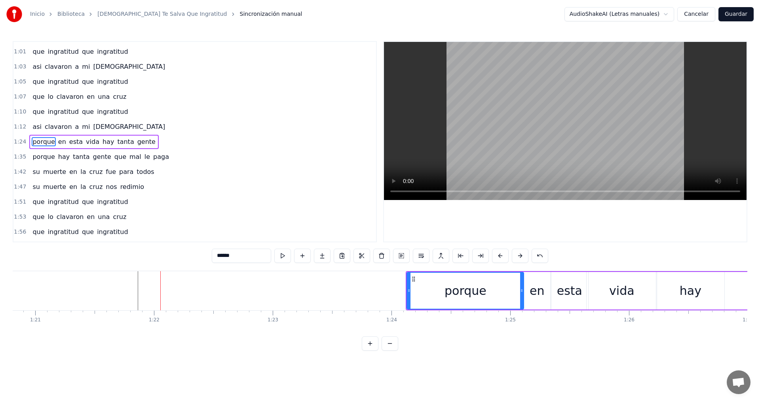
click at [520, 256] on button at bounding box center [520, 256] width 17 height 14
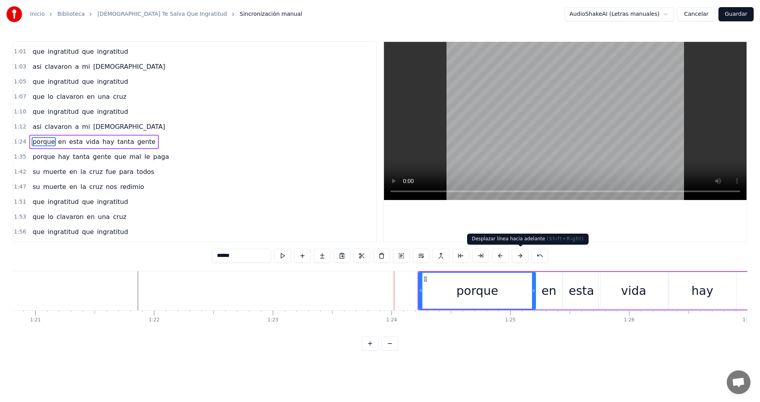
click at [518, 255] on button at bounding box center [520, 256] width 17 height 14
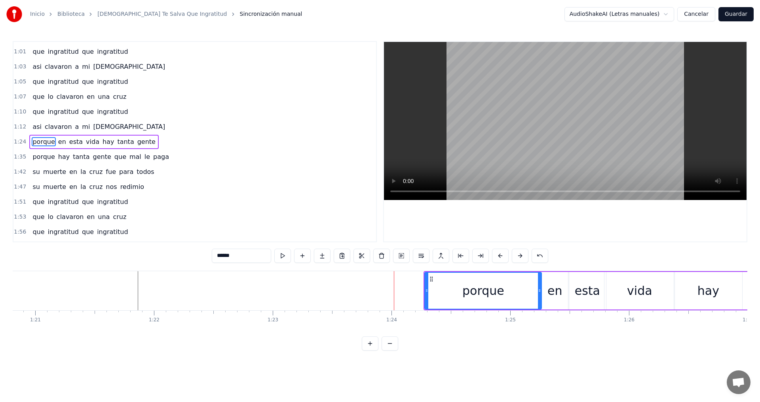
click at [518, 255] on button at bounding box center [520, 256] width 17 height 14
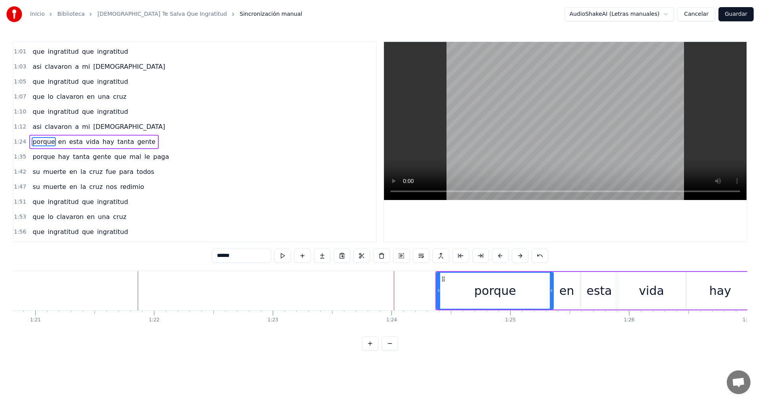
click at [518, 255] on button at bounding box center [520, 256] width 17 height 14
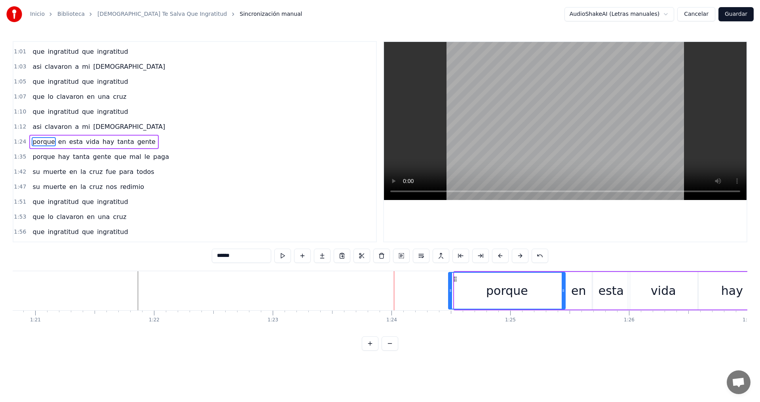
click at [518, 255] on button at bounding box center [520, 256] width 17 height 14
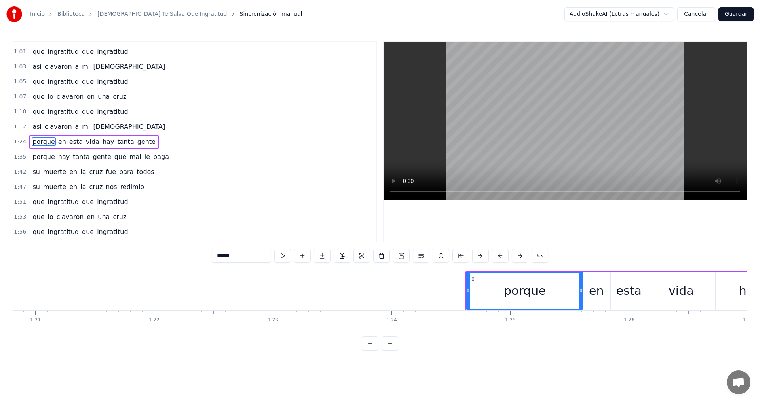
click at [518, 255] on button at bounding box center [520, 256] width 17 height 14
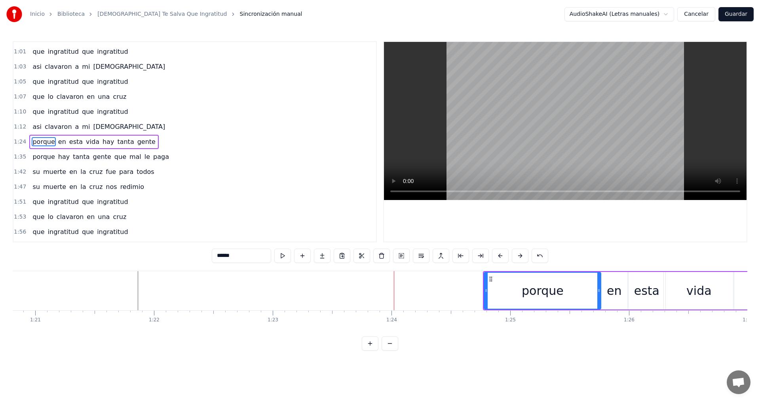
click at [518, 255] on button at bounding box center [520, 256] width 17 height 14
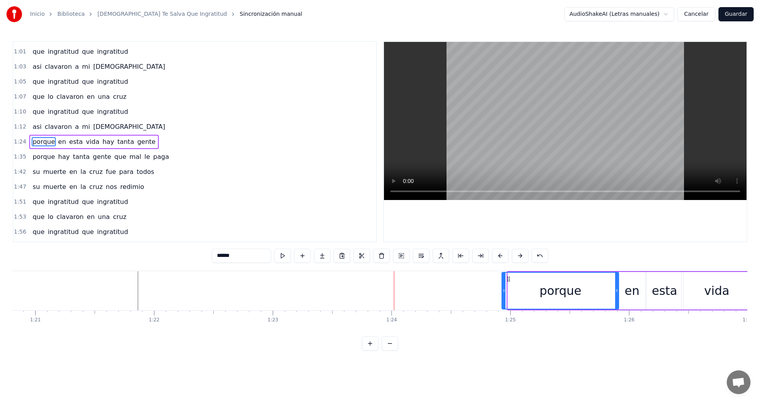
click at [518, 255] on button at bounding box center [520, 256] width 17 height 14
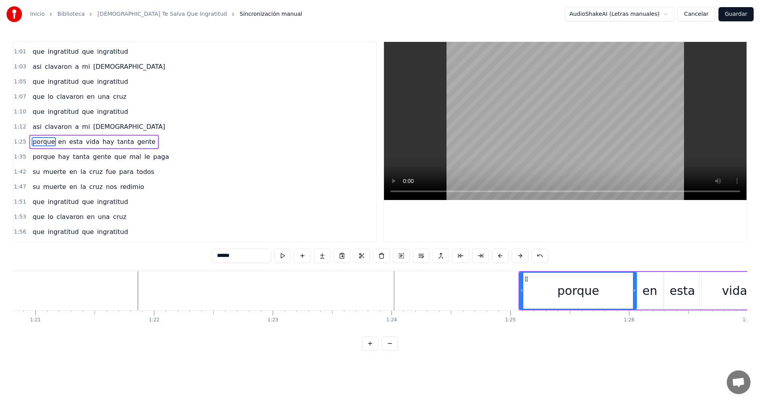
click at [518, 255] on button at bounding box center [520, 256] width 17 height 14
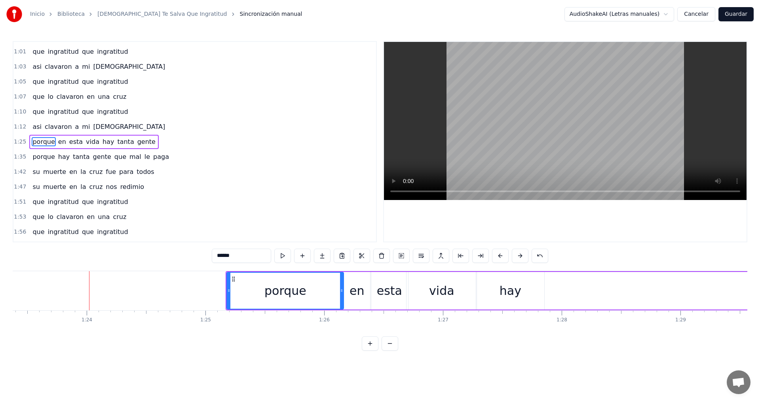
scroll to position [0, 9912]
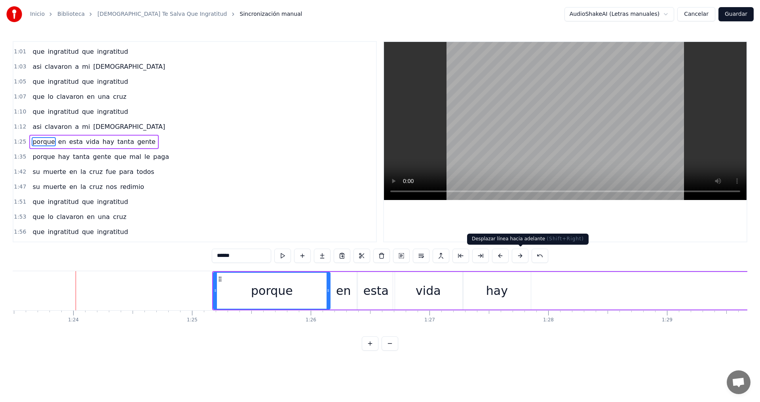
click at [516, 254] on button at bounding box center [520, 256] width 17 height 14
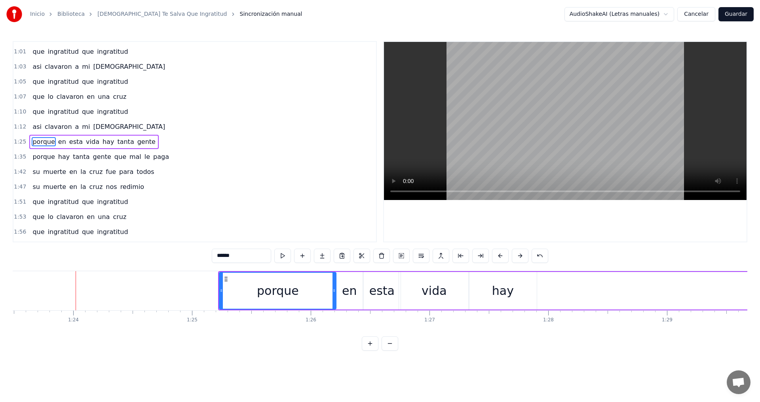
click at [516, 254] on button at bounding box center [520, 256] width 17 height 14
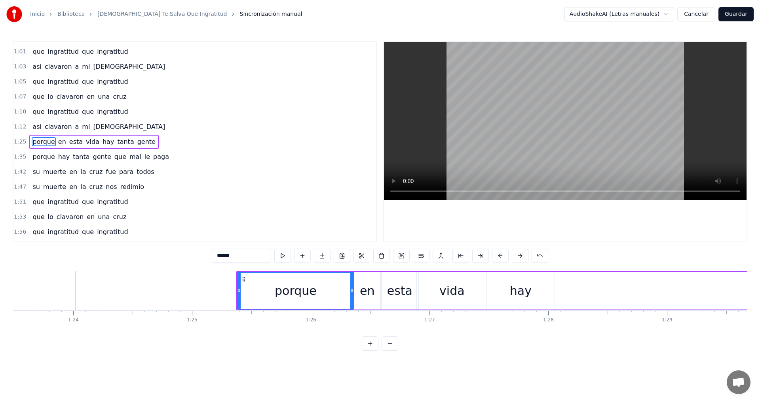
click at [516, 254] on button at bounding box center [520, 256] width 17 height 14
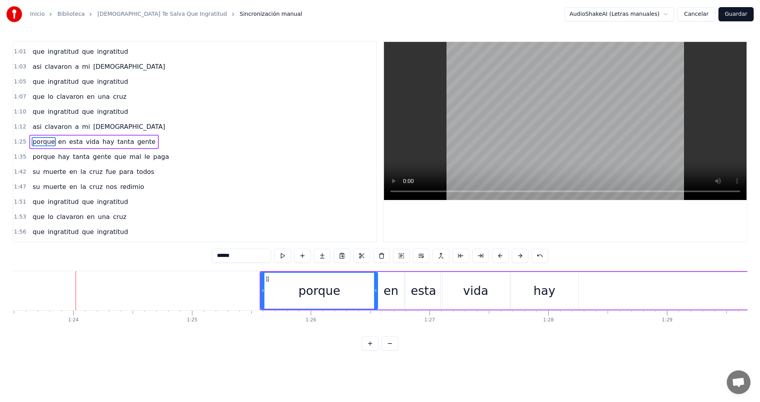
click at [516, 254] on button at bounding box center [520, 256] width 17 height 14
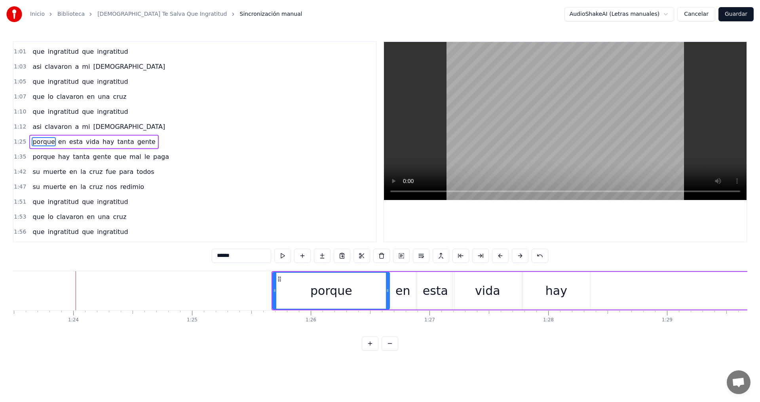
click at [516, 254] on button at bounding box center [520, 256] width 17 height 14
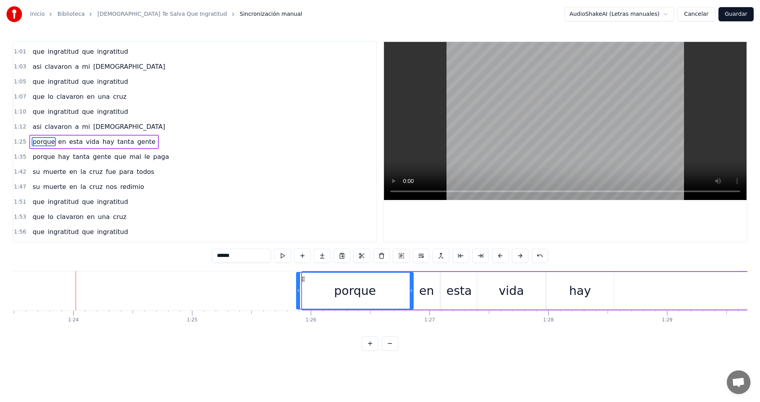
click at [516, 254] on button at bounding box center [520, 256] width 17 height 14
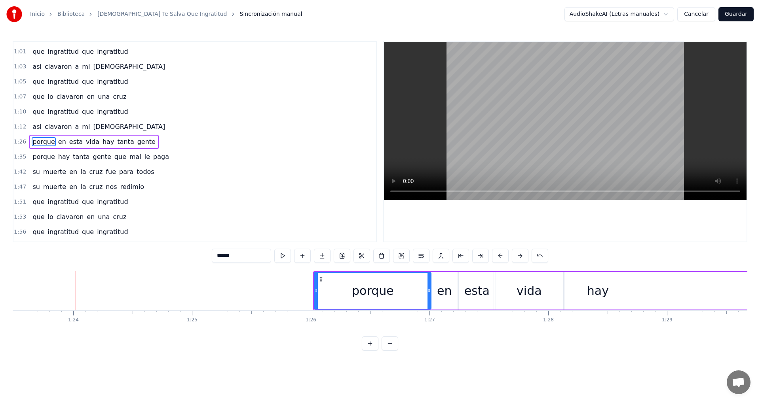
click at [516, 254] on button at bounding box center [520, 256] width 17 height 14
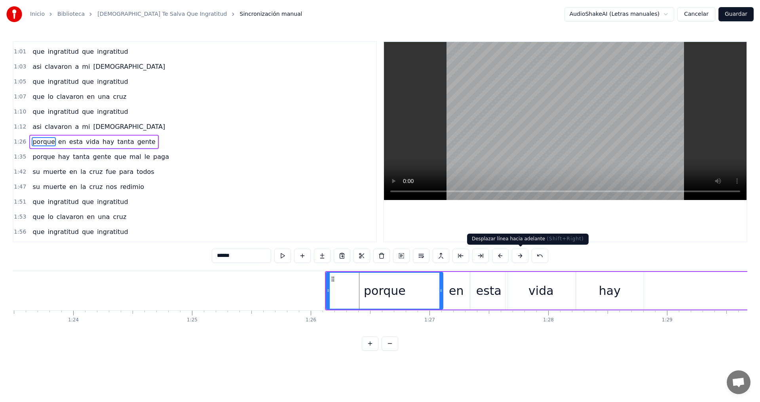
click at [518, 258] on button at bounding box center [520, 256] width 17 height 14
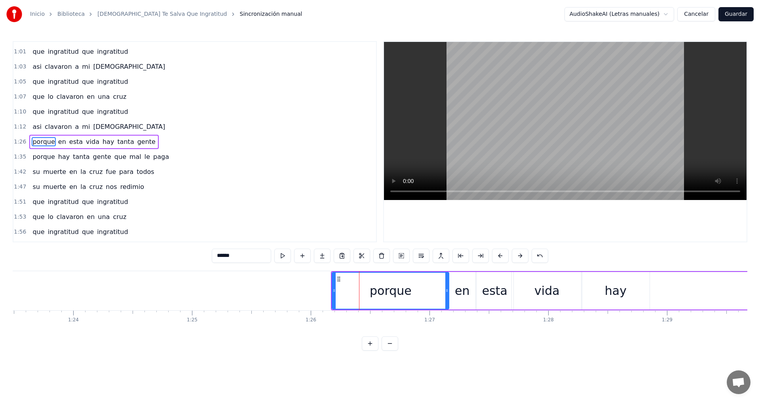
click at [518, 258] on button at bounding box center [520, 256] width 17 height 14
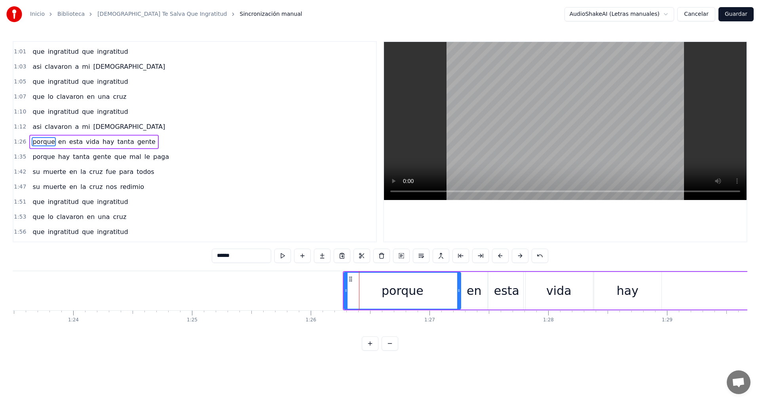
click at [518, 258] on button at bounding box center [520, 256] width 17 height 14
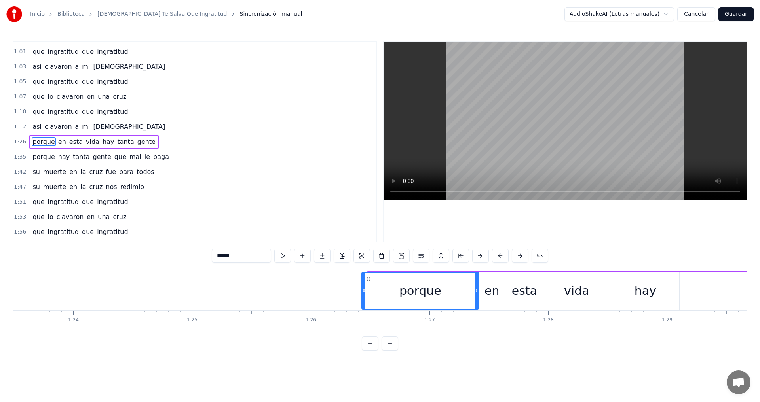
click at [518, 258] on button at bounding box center [520, 256] width 17 height 14
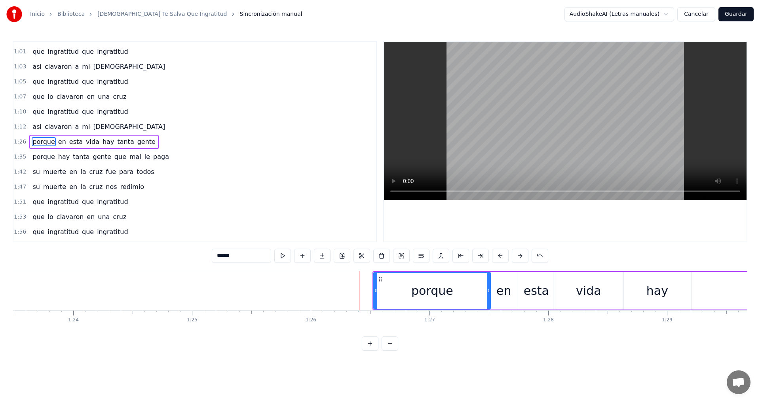
click at [518, 258] on button at bounding box center [520, 256] width 17 height 14
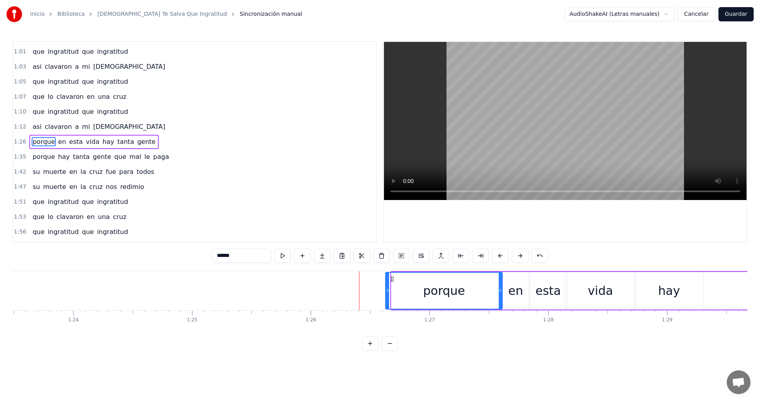
click at [518, 258] on button at bounding box center [520, 256] width 17 height 14
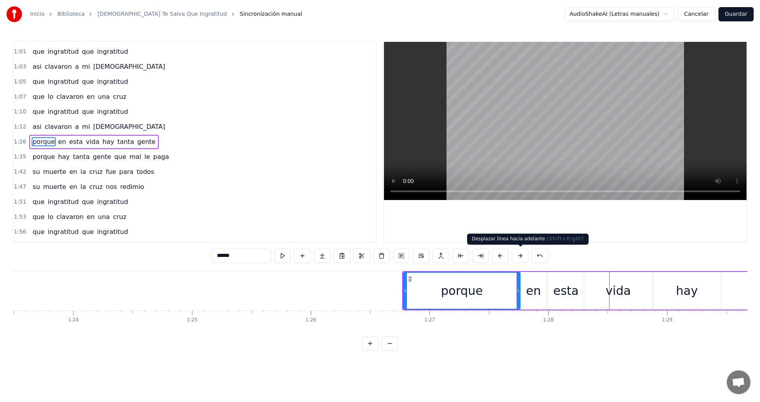
click at [522, 259] on button at bounding box center [520, 256] width 17 height 14
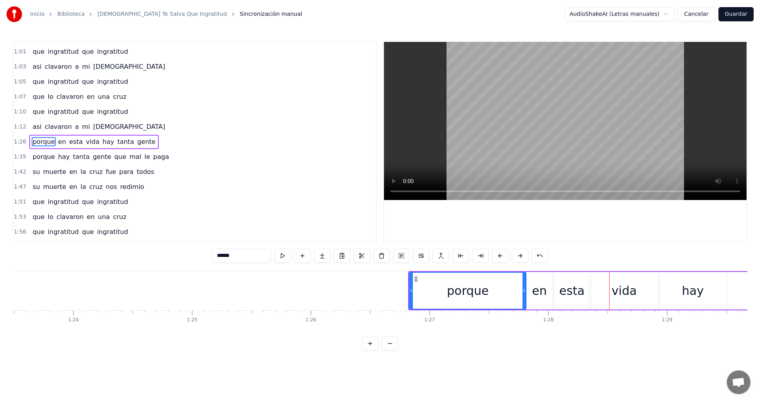
click at [522, 259] on button at bounding box center [520, 256] width 17 height 14
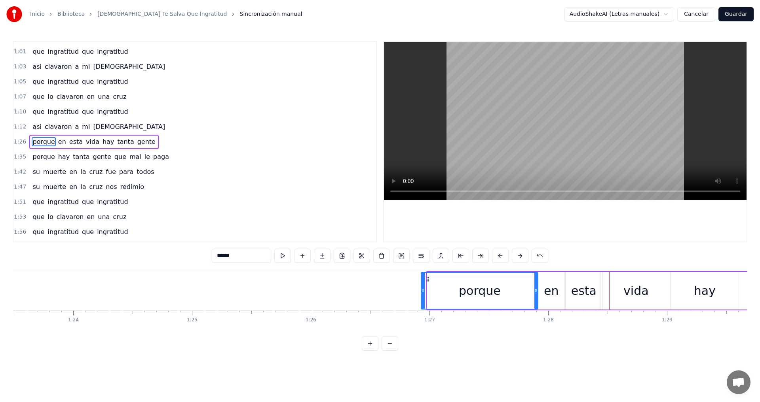
click at [522, 259] on button at bounding box center [520, 256] width 17 height 14
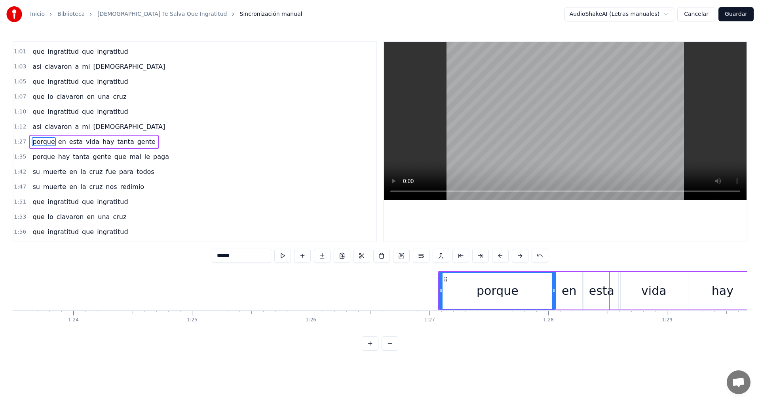
click at [522, 259] on button at bounding box center [520, 256] width 17 height 14
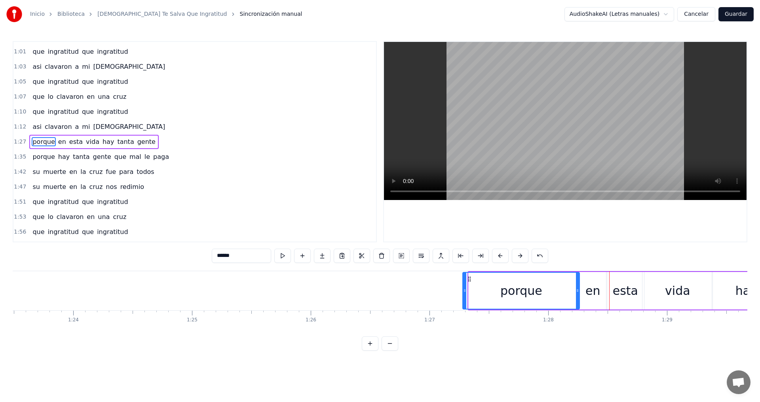
click at [522, 259] on button at bounding box center [520, 256] width 17 height 14
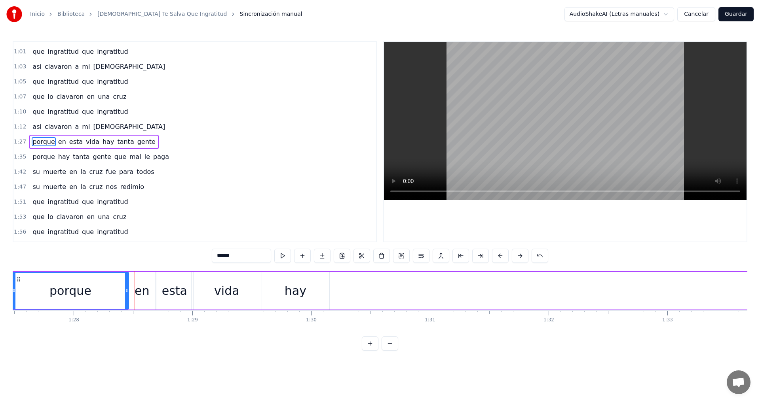
scroll to position [0, 10509]
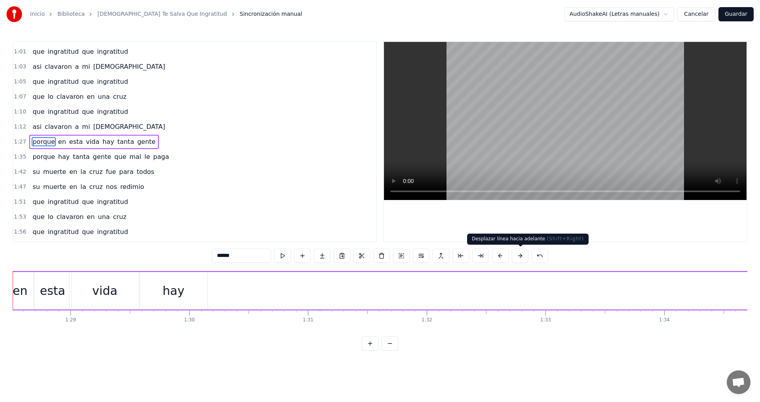
click at [518, 252] on button at bounding box center [520, 256] width 17 height 14
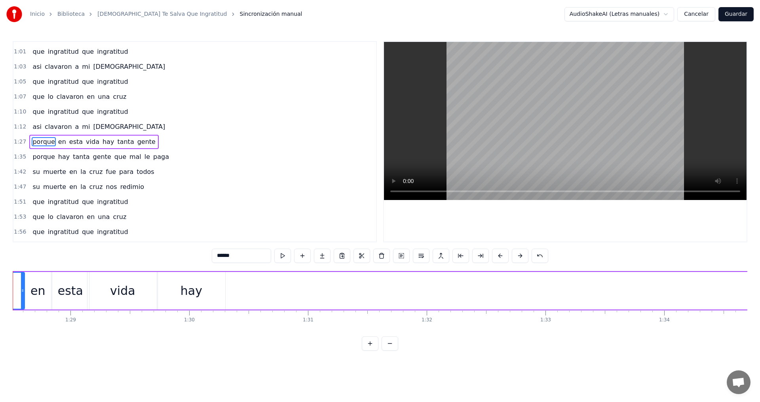
click at [518, 252] on button at bounding box center [520, 256] width 17 height 14
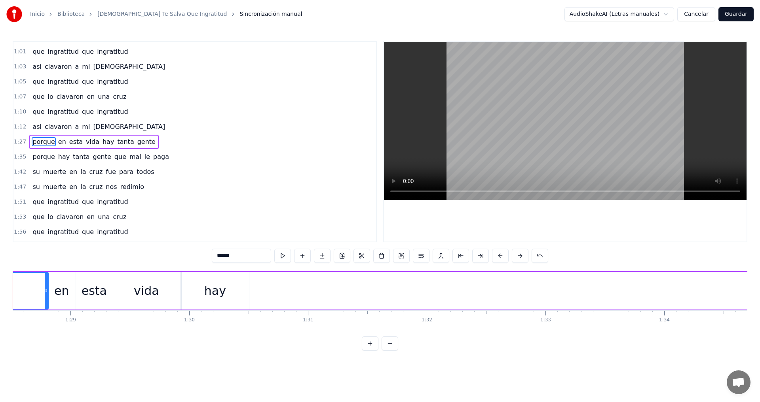
click at [518, 252] on button at bounding box center [520, 256] width 17 height 14
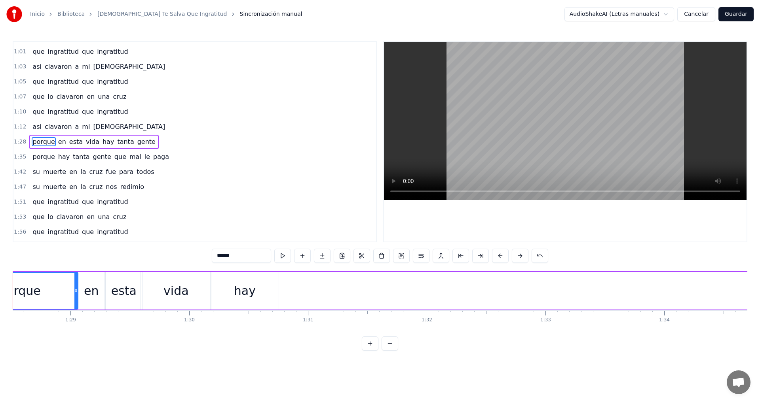
click at [518, 252] on button at bounding box center [520, 256] width 17 height 14
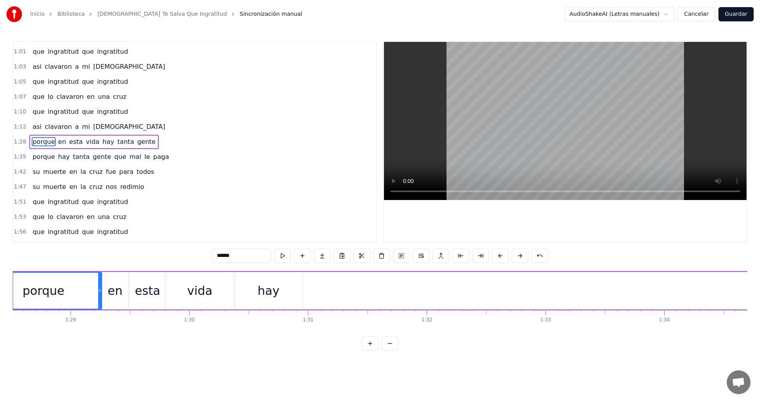
click at [518, 252] on button at bounding box center [520, 256] width 17 height 14
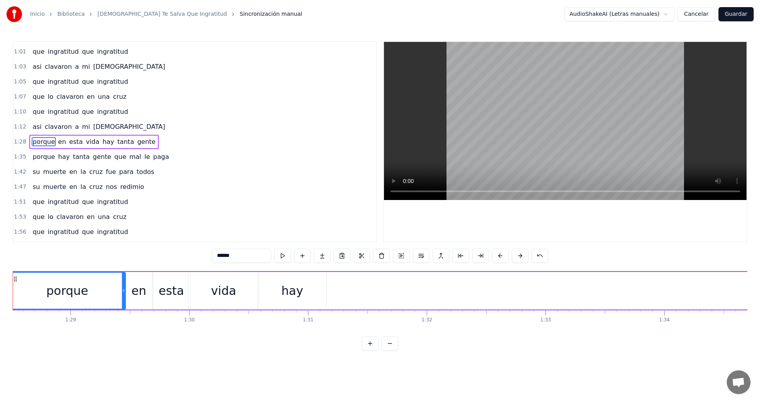
click at [518, 252] on button at bounding box center [520, 256] width 17 height 14
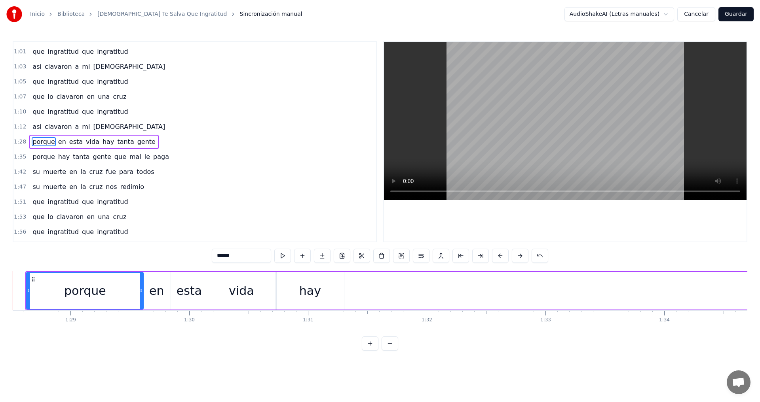
click at [518, 252] on button at bounding box center [520, 256] width 17 height 14
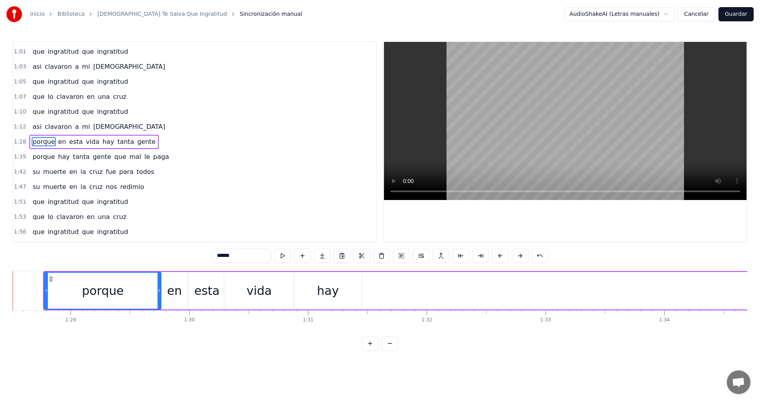
click at [518, 252] on button at bounding box center [520, 256] width 17 height 14
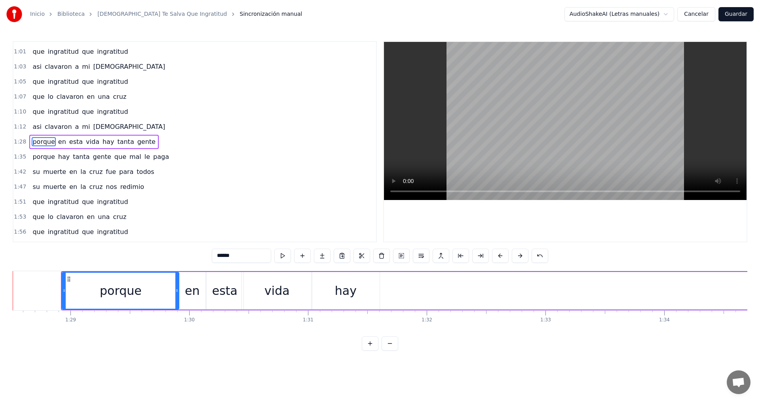
click at [518, 252] on button at bounding box center [520, 256] width 17 height 14
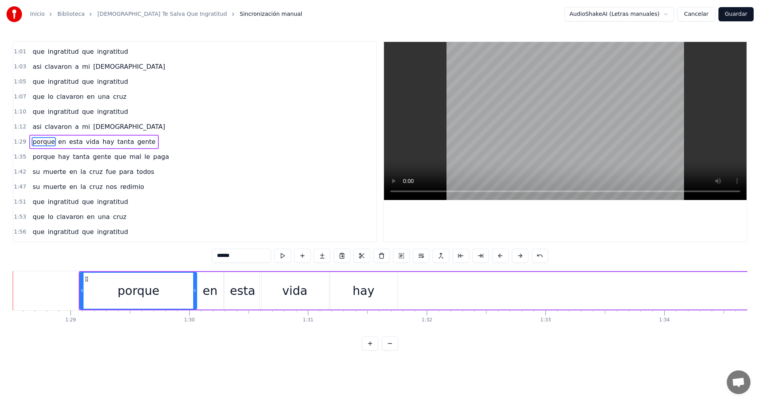
click at [518, 252] on button at bounding box center [520, 256] width 17 height 14
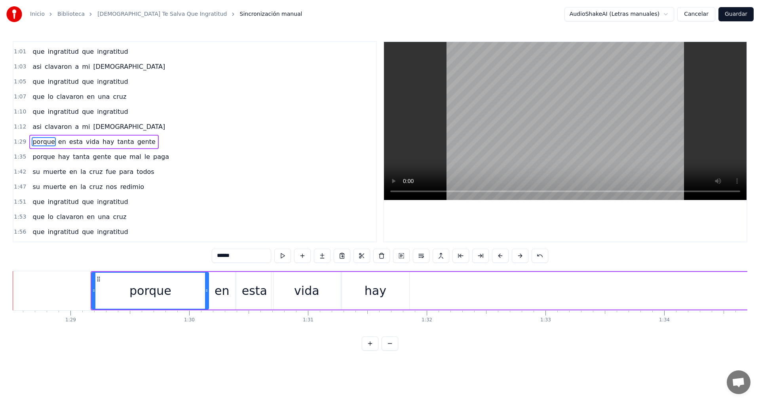
click at [518, 252] on button at bounding box center [520, 256] width 17 height 14
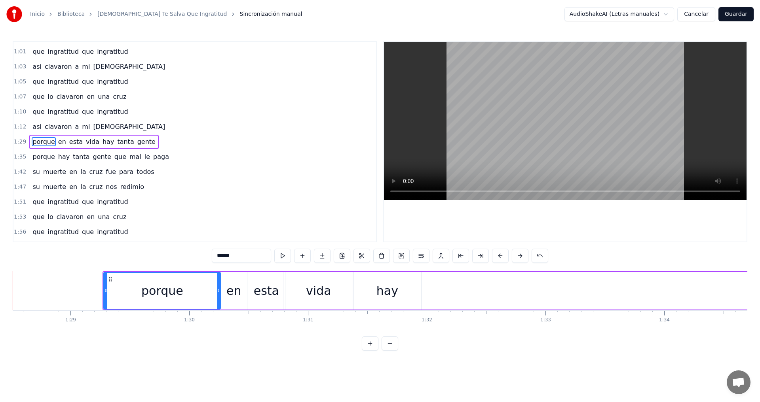
click at [518, 252] on button at bounding box center [520, 256] width 17 height 14
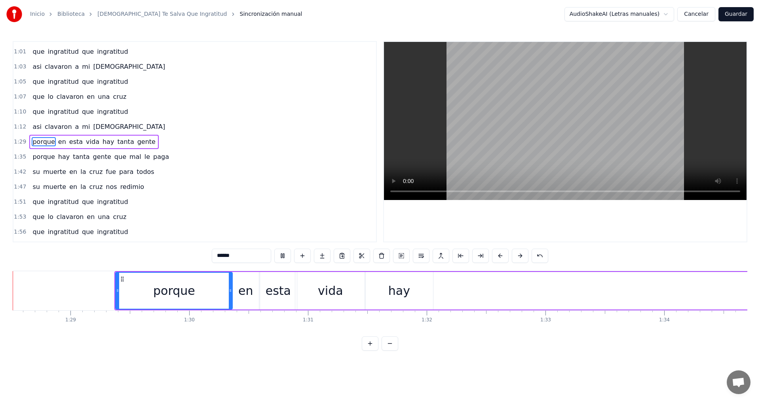
scroll to position [0, 10469]
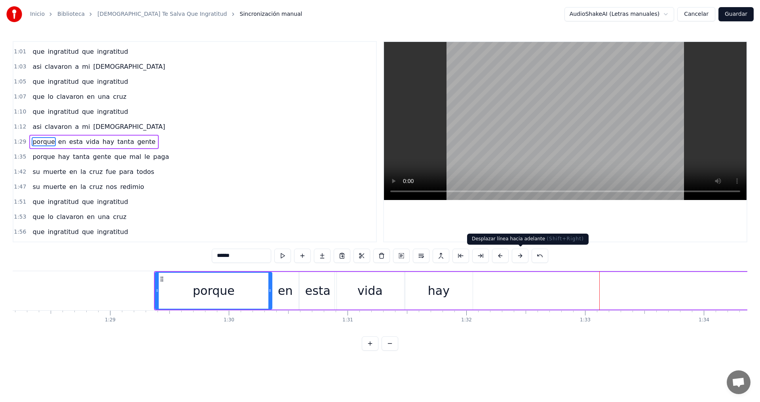
click at [522, 256] on button at bounding box center [520, 256] width 17 height 14
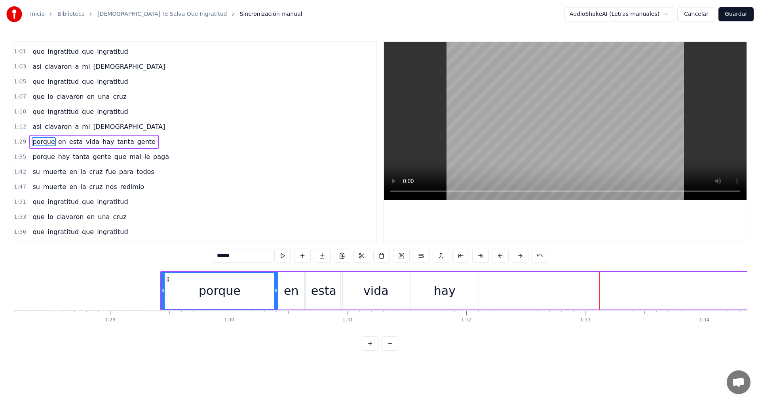
click at [522, 256] on button at bounding box center [520, 256] width 17 height 14
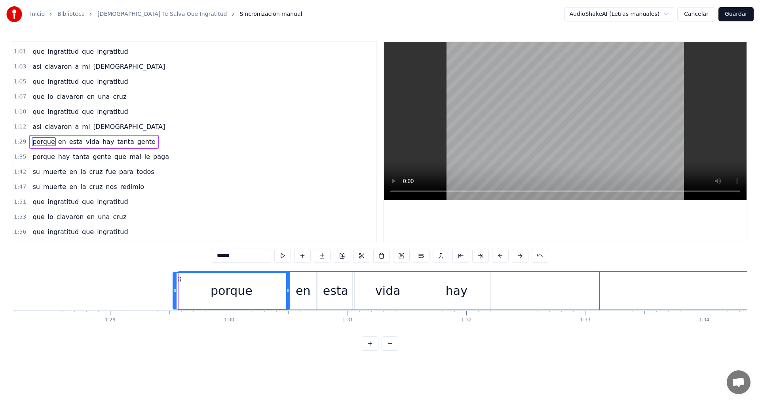
click at [522, 256] on button at bounding box center [520, 256] width 17 height 14
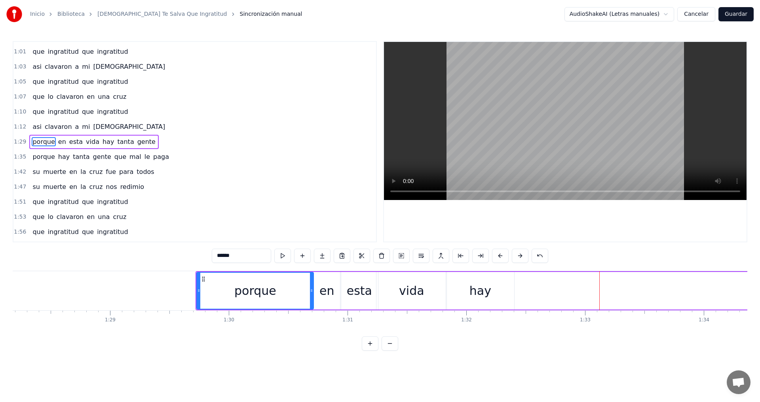
click at [522, 256] on button at bounding box center [520, 256] width 17 height 14
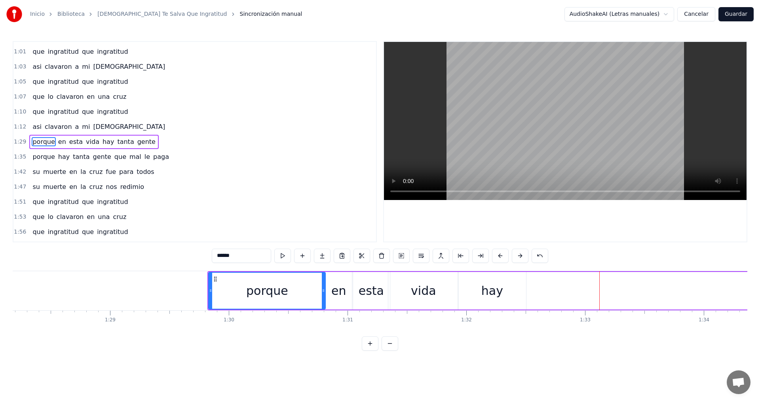
click at [522, 256] on button at bounding box center [520, 256] width 17 height 14
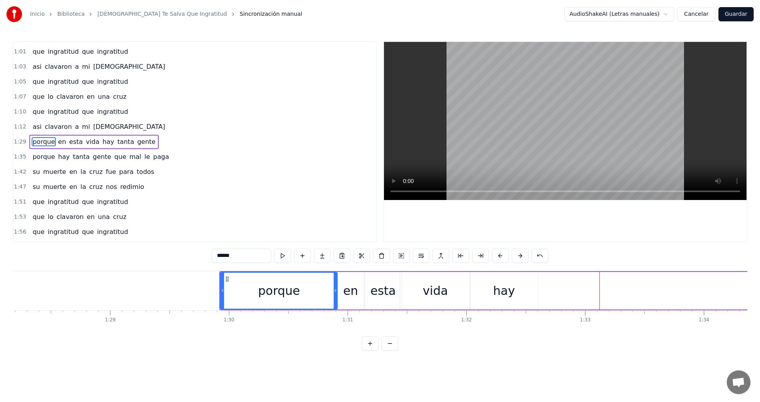
click at [522, 256] on button at bounding box center [520, 256] width 17 height 14
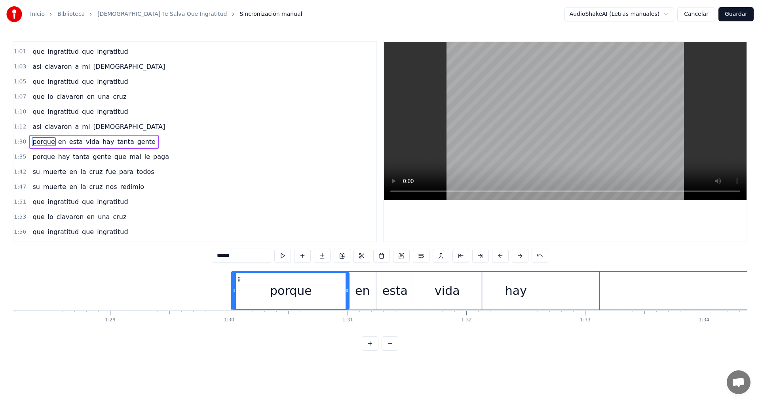
click at [522, 256] on button at bounding box center [520, 256] width 17 height 14
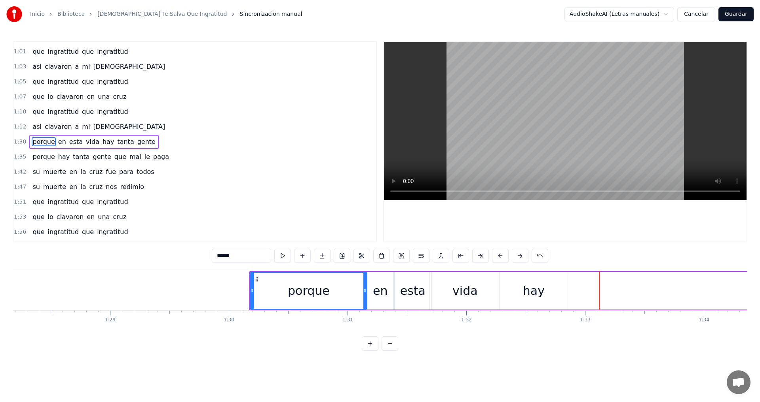
click at [522, 256] on button at bounding box center [520, 256] width 17 height 14
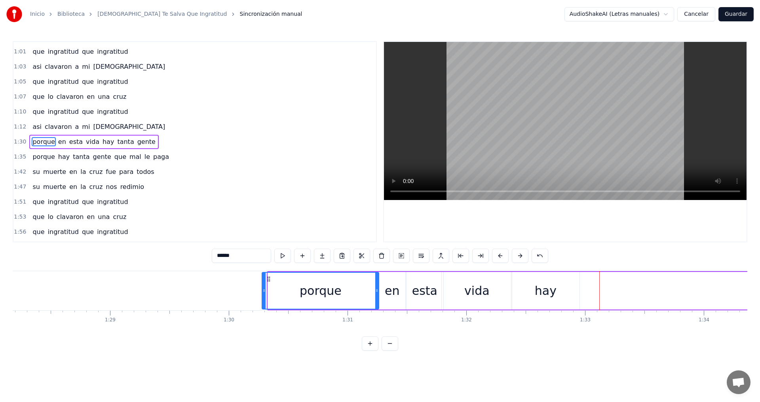
click at [522, 256] on button at bounding box center [520, 256] width 17 height 14
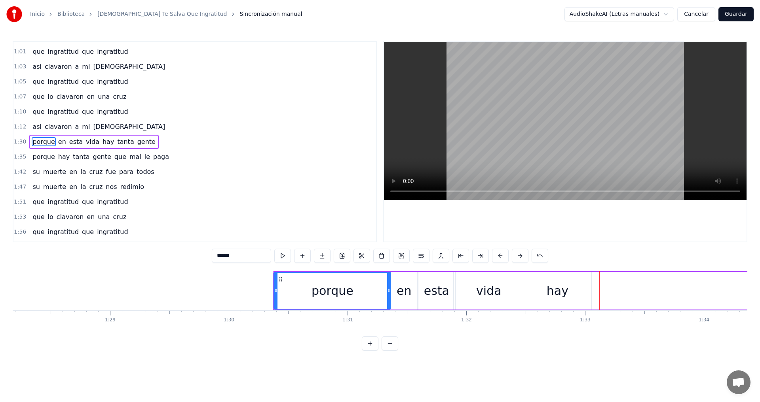
click at [522, 256] on button at bounding box center [520, 256] width 17 height 14
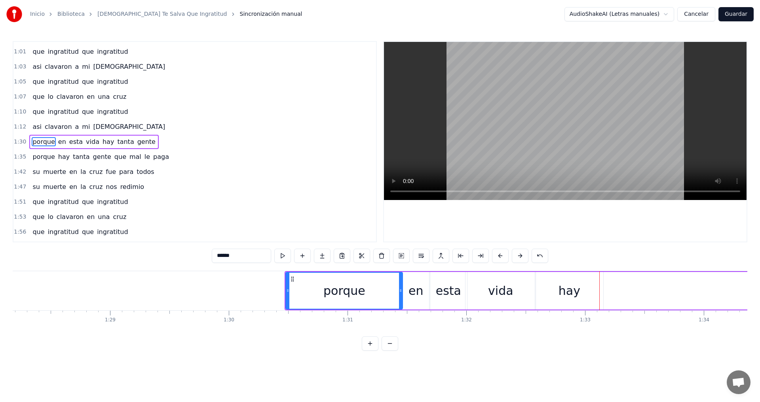
click at [522, 256] on button at bounding box center [520, 256] width 17 height 14
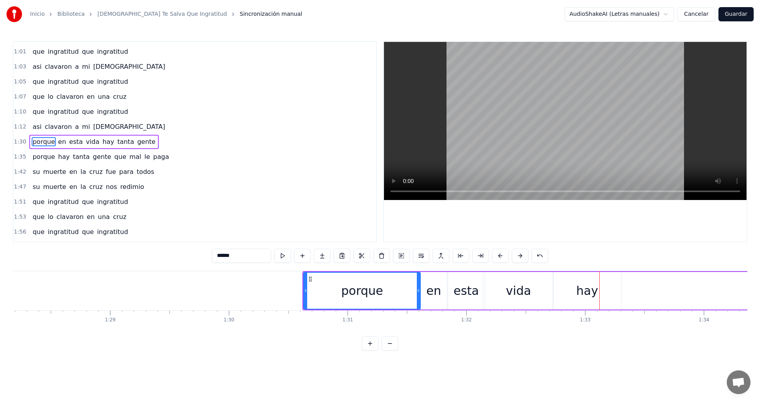
click at [522, 256] on button at bounding box center [520, 256] width 17 height 14
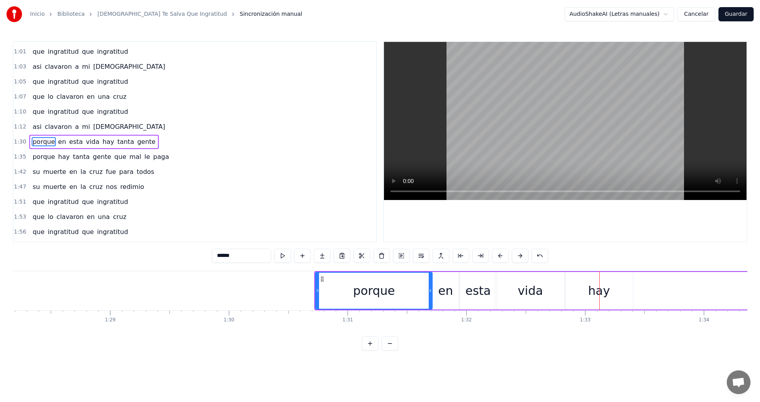
click at [522, 256] on button at bounding box center [520, 256] width 17 height 14
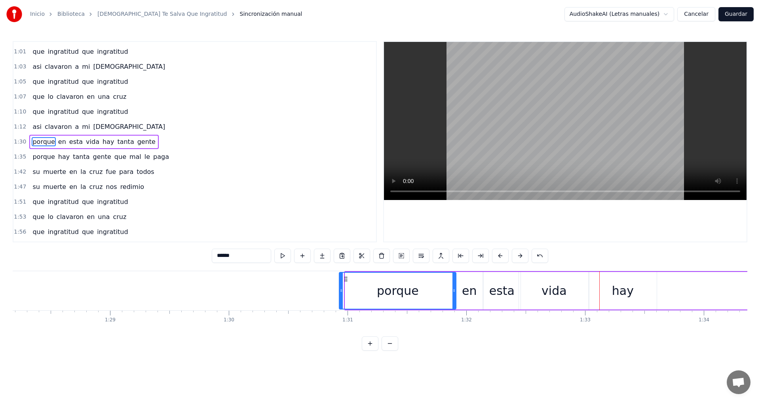
click at [522, 256] on button at bounding box center [520, 256] width 17 height 14
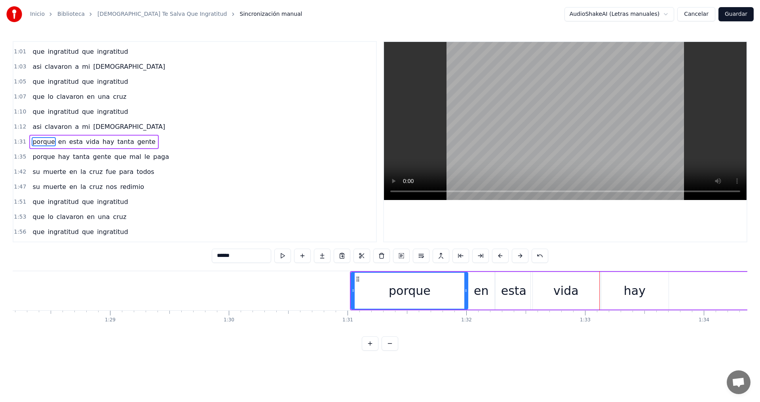
click at [522, 256] on button at bounding box center [520, 256] width 17 height 14
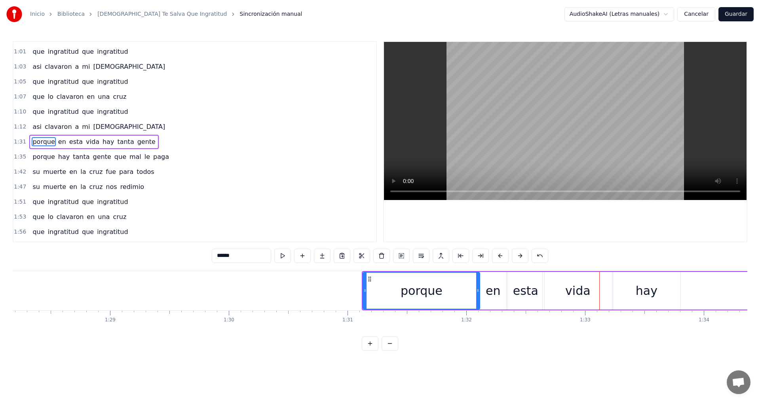
click at [522, 256] on button at bounding box center [520, 256] width 17 height 14
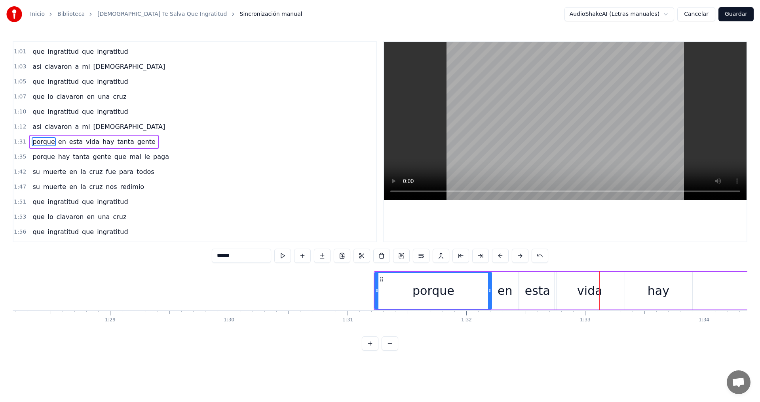
click at [522, 256] on button at bounding box center [520, 256] width 17 height 14
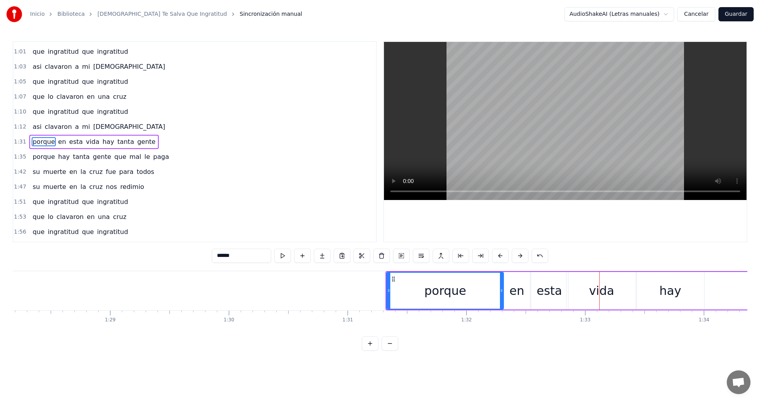
click at [522, 256] on button at bounding box center [520, 256] width 17 height 14
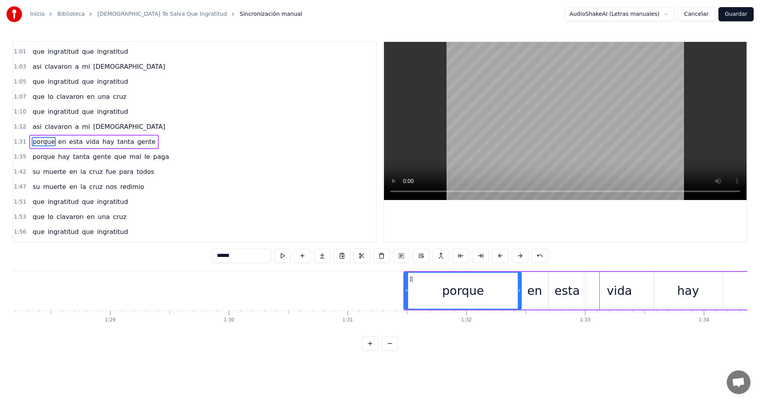
click at [522, 256] on button at bounding box center [520, 256] width 17 height 14
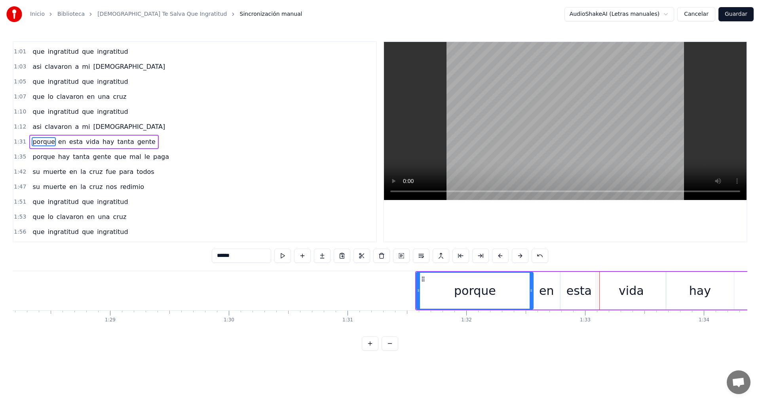
click at [522, 256] on button at bounding box center [520, 256] width 17 height 14
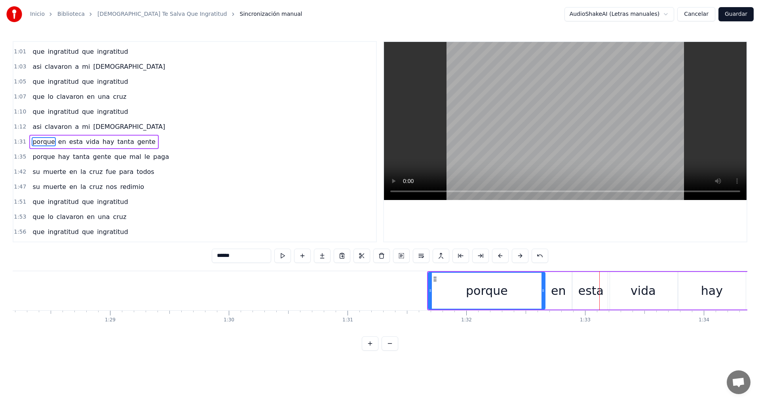
click at [522, 256] on button at bounding box center [520, 256] width 17 height 14
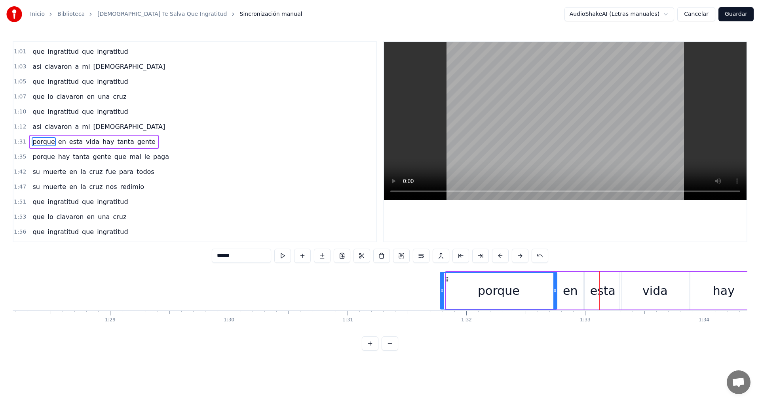
click at [522, 256] on button at bounding box center [520, 256] width 17 height 14
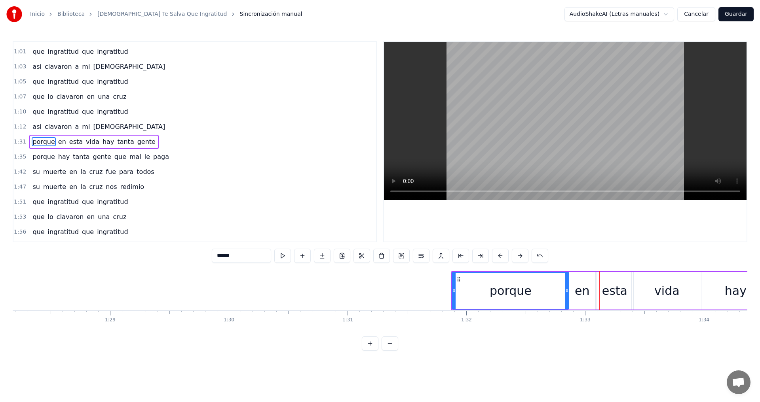
click at [522, 256] on button at bounding box center [520, 256] width 17 height 14
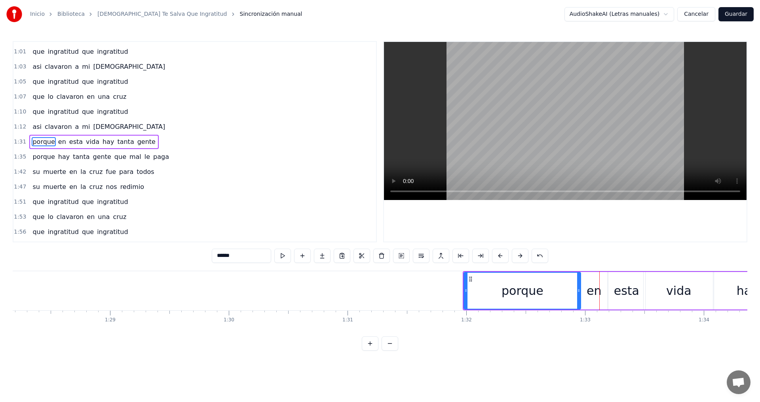
click at [522, 256] on button at bounding box center [520, 256] width 17 height 14
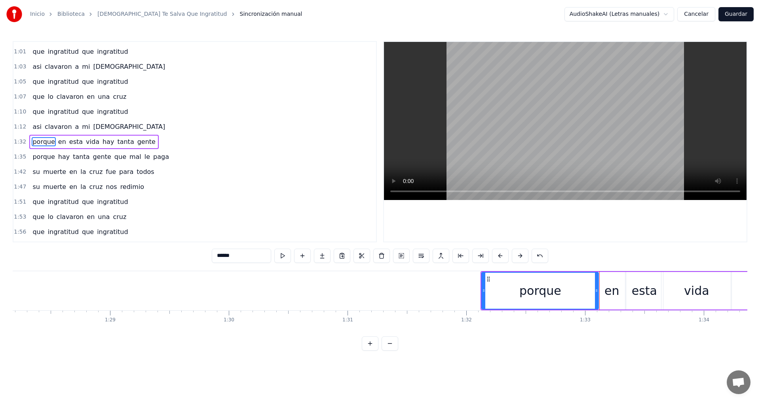
click at [522, 256] on button at bounding box center [520, 256] width 17 height 14
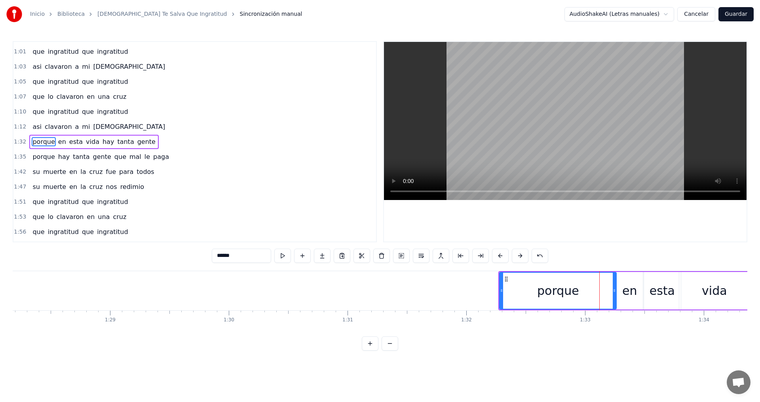
click at [522, 256] on button at bounding box center [520, 256] width 17 height 14
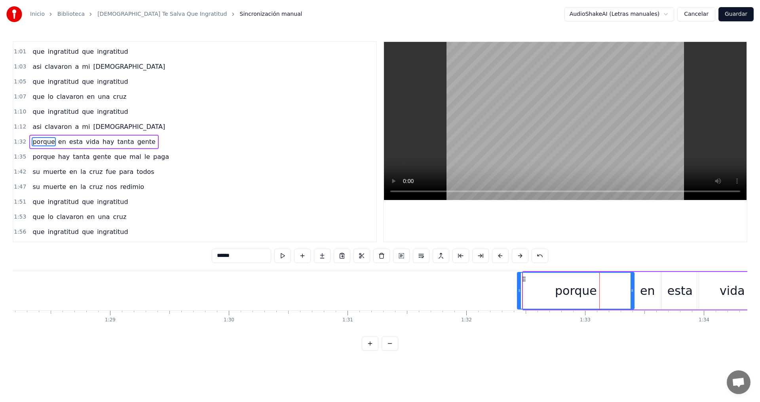
click at [522, 256] on button at bounding box center [520, 256] width 17 height 14
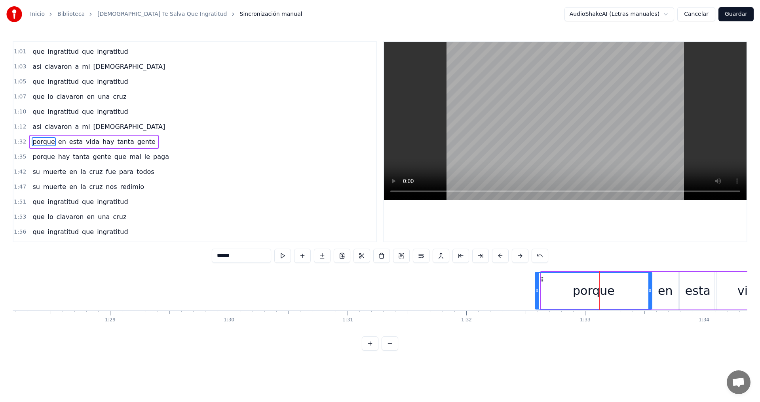
click at [522, 256] on button at bounding box center [520, 256] width 17 height 14
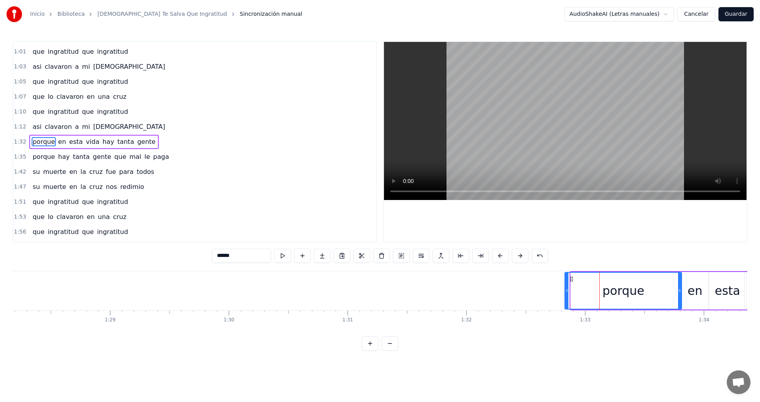
click at [522, 256] on button at bounding box center [520, 256] width 17 height 14
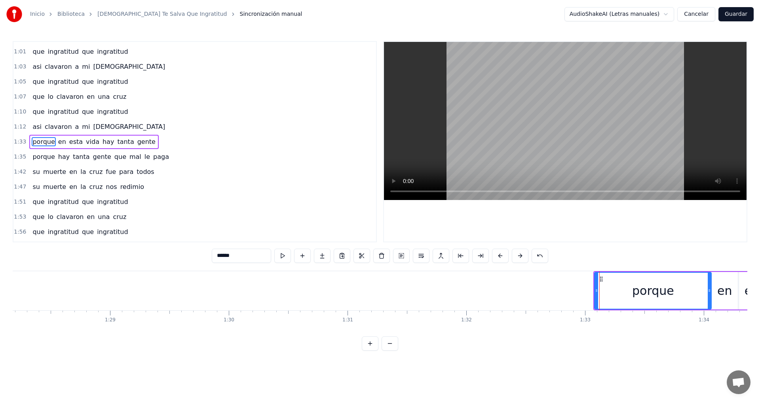
click at [522, 256] on button at bounding box center [520, 256] width 17 height 14
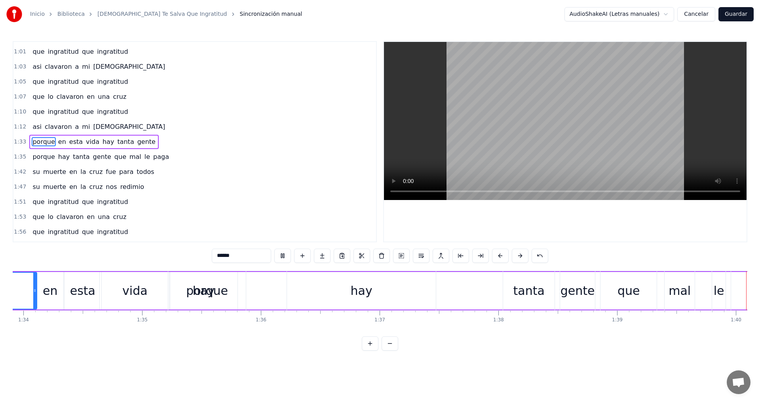
scroll to position [0, 11821]
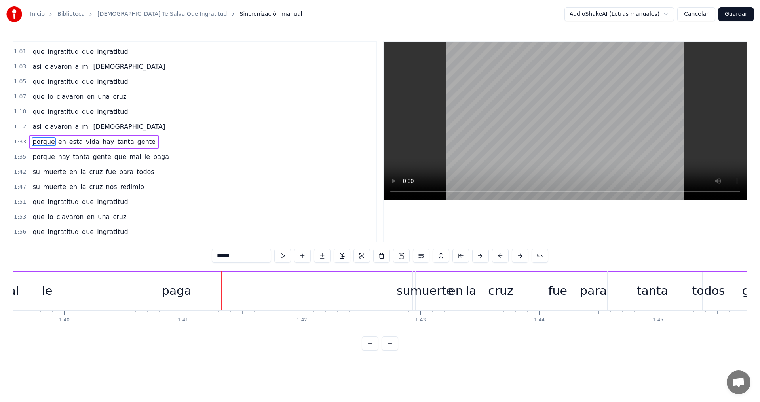
click at [673, 13] on html "Inicio Biblioteca Cristo Te Salva Que Ingratitud Sincronización manual AudioSha…" at bounding box center [380, 182] width 760 height 364
click at [37, 17] on link "Inicio" at bounding box center [37, 14] width 15 height 8
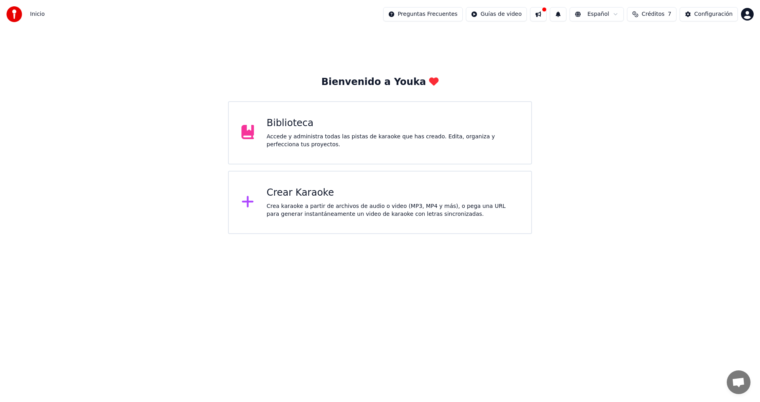
click at [302, 123] on div "Biblioteca" at bounding box center [393, 123] width 252 height 13
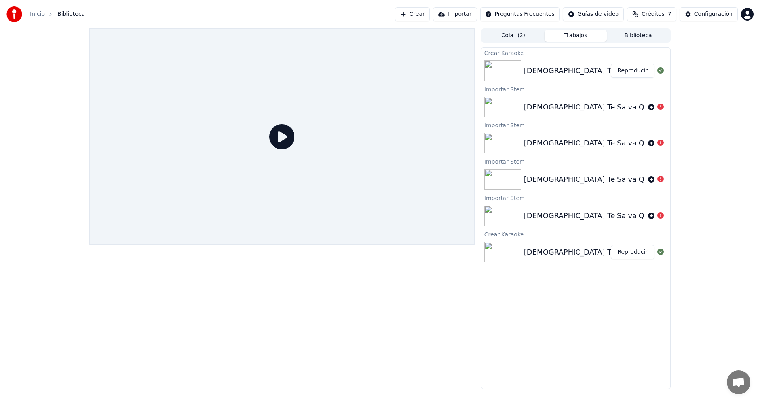
click at [550, 75] on div "[DEMOGRAPHIC_DATA] Te Salva Que Ingratitud karaoke" at bounding box center [622, 70] width 197 height 11
click at [577, 71] on div "[DEMOGRAPHIC_DATA] Te Salva Que Ingratitud karaoke" at bounding box center [622, 70] width 197 height 11
click at [565, 39] on button "Trabajos" at bounding box center [576, 35] width 63 height 11
click at [547, 74] on div "[DEMOGRAPHIC_DATA] Te Salva Que Ingratitud karaoke" at bounding box center [622, 70] width 197 height 11
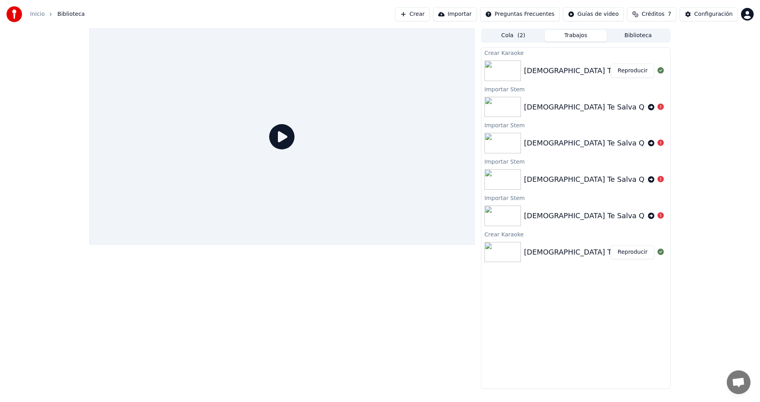
click at [502, 73] on img at bounding box center [502, 71] width 36 height 21
click at [285, 135] on icon at bounding box center [281, 136] width 25 height 25
click at [430, 14] on button "Crear" at bounding box center [412, 14] width 35 height 14
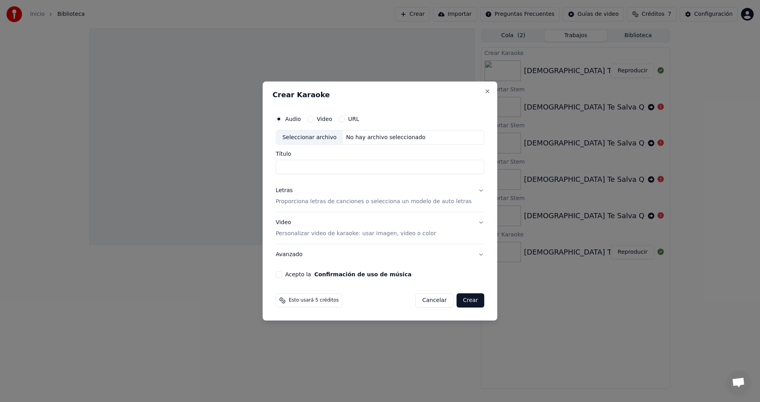
click at [381, 140] on div "No hay archivo seleccionado" at bounding box center [386, 138] width 86 height 8
click at [484, 92] on button "Close" at bounding box center [487, 91] width 6 height 6
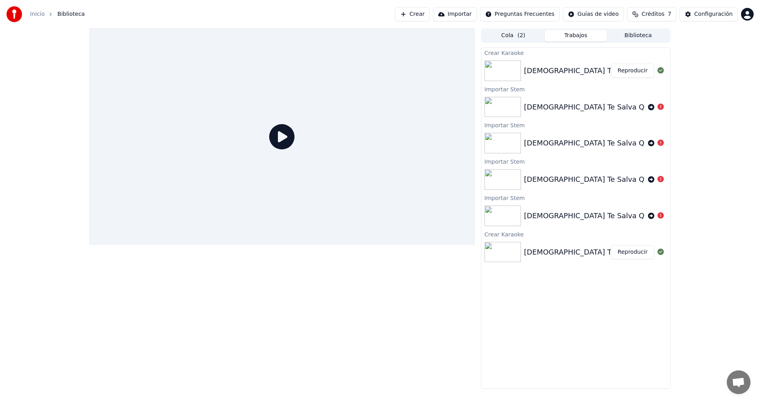
click at [509, 67] on img at bounding box center [502, 71] width 36 height 21
click at [543, 66] on div "[DEMOGRAPHIC_DATA] Te Salva Que Ingratitud karaoke" at bounding box center [622, 70] width 197 height 11
click at [514, 34] on button "Cola ( 2 )" at bounding box center [513, 35] width 63 height 11
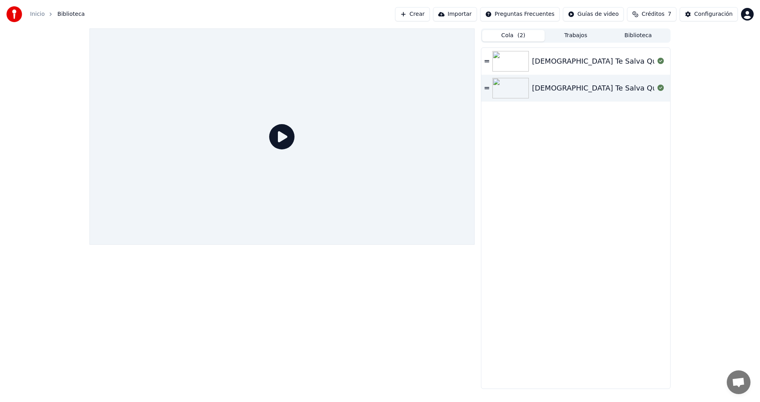
click at [598, 67] on div "[DEMOGRAPHIC_DATA] Te Salva Que Ingratitud" at bounding box center [575, 61] width 189 height 27
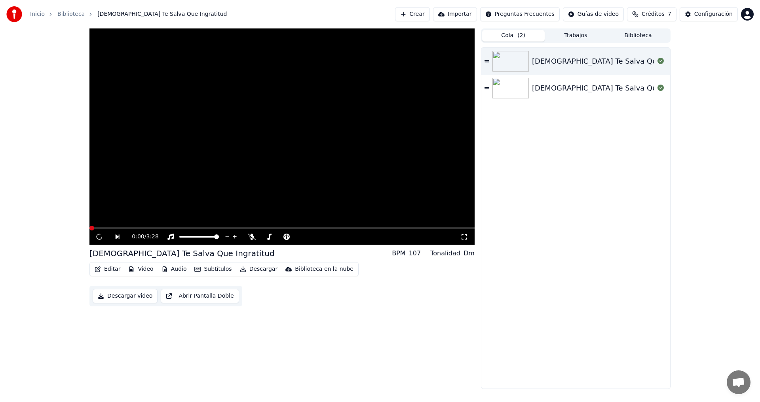
click at [560, 93] on div "[DEMOGRAPHIC_DATA] Te Salva Que Ingratitud" at bounding box center [615, 88] width 167 height 11
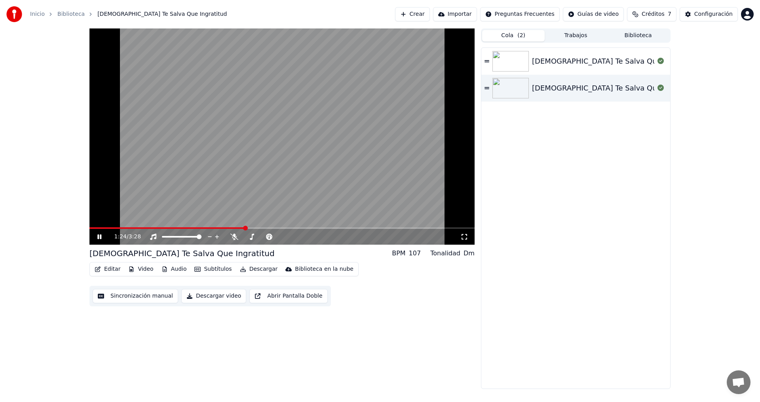
click at [100, 234] on icon at bounding box center [105, 237] width 19 height 6
click at [107, 268] on button "Editar" at bounding box center [107, 269] width 32 height 11
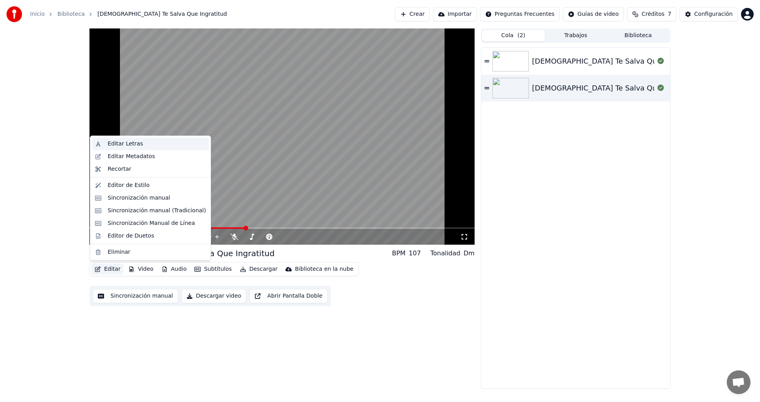
click at [120, 141] on div "Editar Letras" at bounding box center [125, 144] width 35 height 8
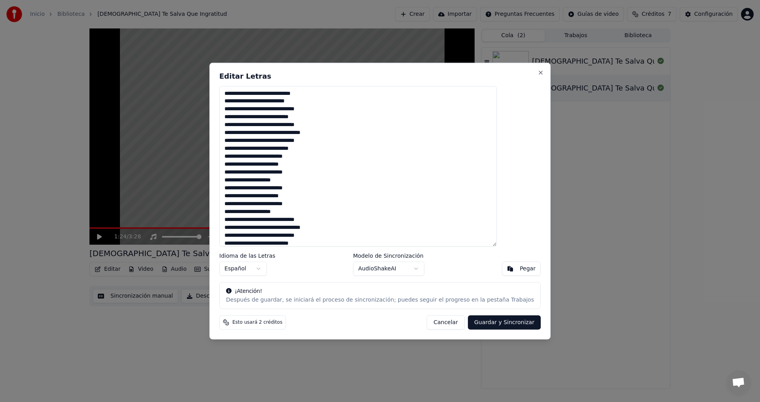
scroll to position [40, 0]
click at [304, 176] on textarea "**********" at bounding box center [357, 166] width 277 height 161
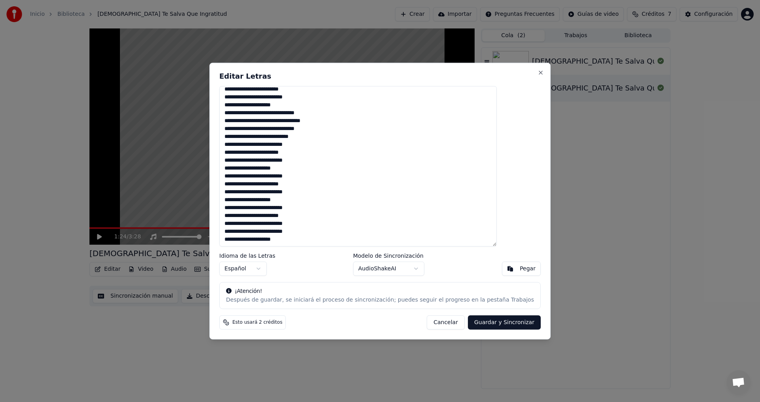
scroll to position [107, 0]
drag, startPoint x: 247, startPoint y: 114, endPoint x: 327, endPoint y: 138, distance: 83.9
click at [327, 138] on textarea "**********" at bounding box center [357, 166] width 277 height 161
click at [268, 139] on textarea "**********" at bounding box center [357, 166] width 277 height 161
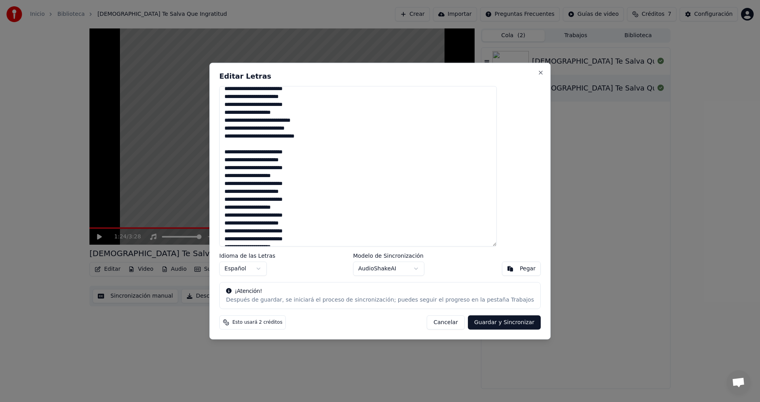
scroll to position [107, 0]
click at [301, 199] on textarea "**********" at bounding box center [357, 166] width 277 height 161
type textarea "**********"
click at [478, 322] on button "Guardar y Sincronizar" at bounding box center [504, 323] width 73 height 14
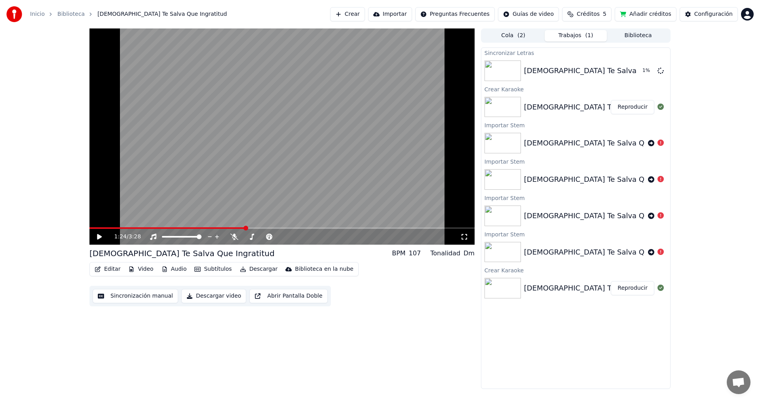
click at [91, 228] on span at bounding box center [167, 229] width 156 height 2
click at [98, 238] on icon at bounding box center [99, 237] width 5 height 6
click at [99, 235] on icon at bounding box center [99, 237] width 4 height 5
click at [140, 298] on button "Sincronización manual" at bounding box center [135, 296] width 85 height 14
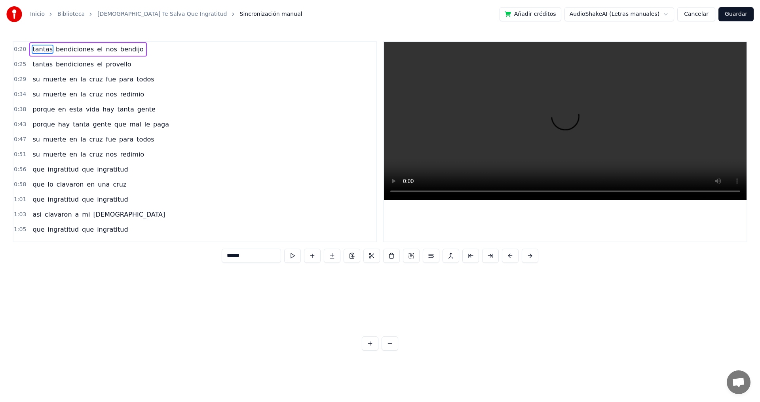
scroll to position [0, 2408]
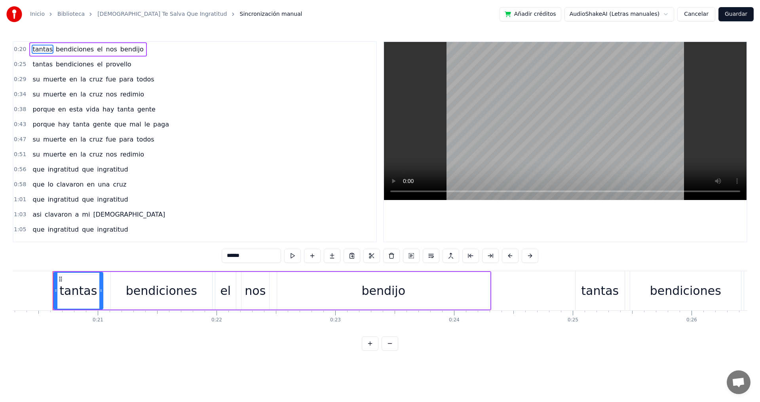
click at [708, 15] on button "Cancelar" at bounding box center [696, 14] width 38 height 14
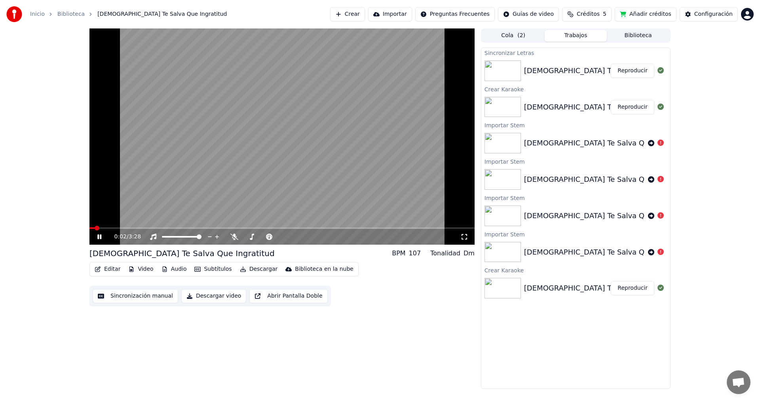
click at [100, 238] on icon at bounding box center [99, 237] width 4 height 5
click at [202, 268] on button "Subtítulos" at bounding box center [213, 269] width 44 height 11
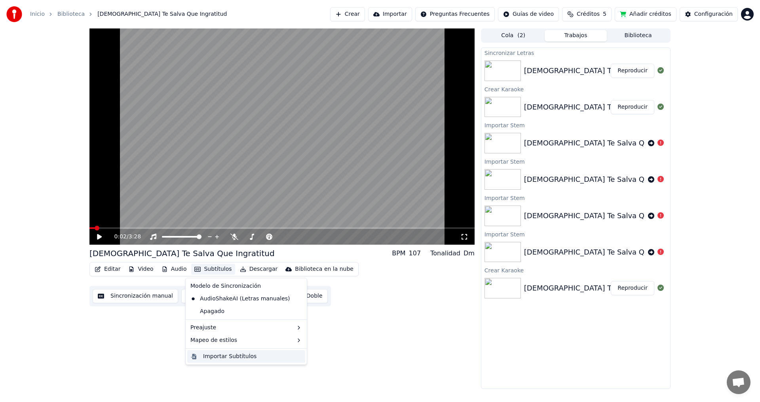
click at [249, 355] on div "Importar Subtítulos" at bounding box center [229, 357] width 53 height 8
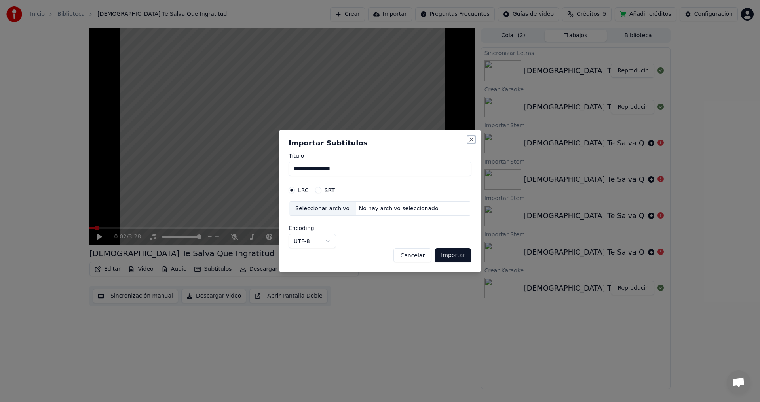
click at [473, 142] on button "Close" at bounding box center [471, 140] width 6 height 6
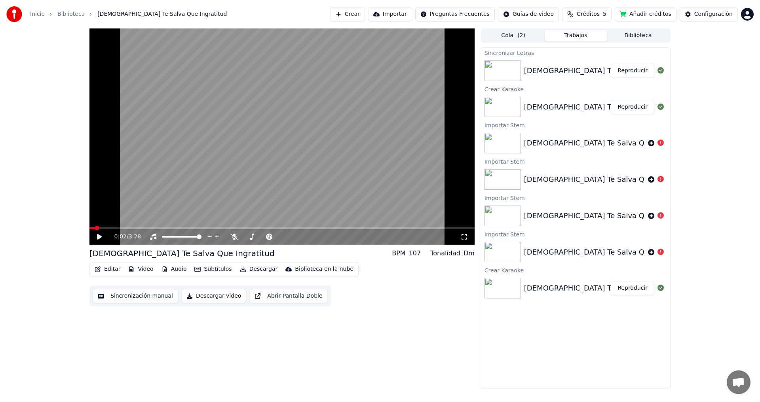
click at [107, 270] on button "Editar" at bounding box center [107, 269] width 32 height 11
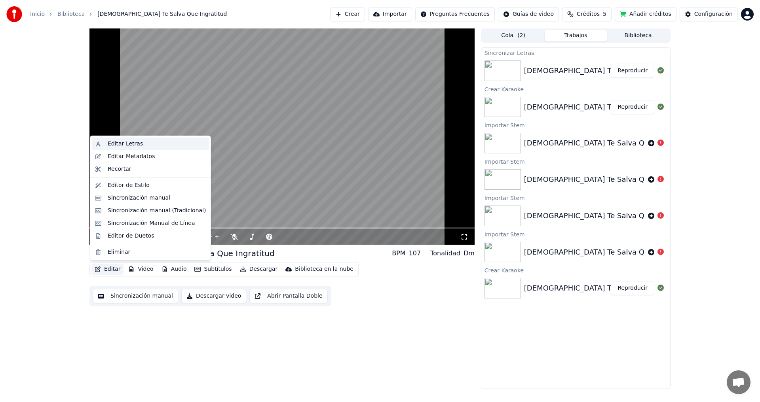
click at [118, 148] on div "Editar Letras" at bounding box center [125, 144] width 35 height 8
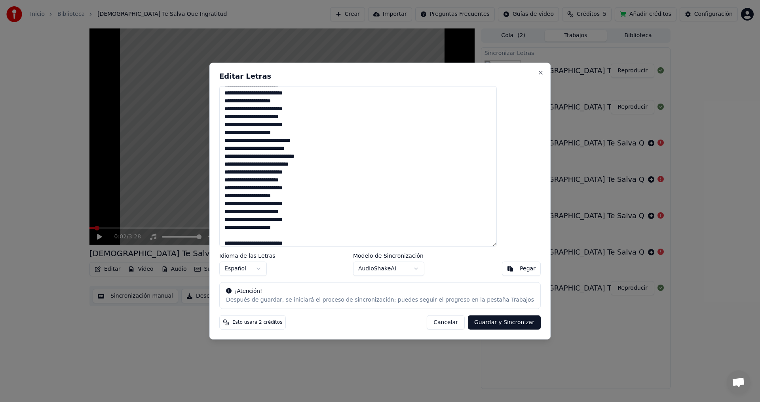
scroll to position [115, 0]
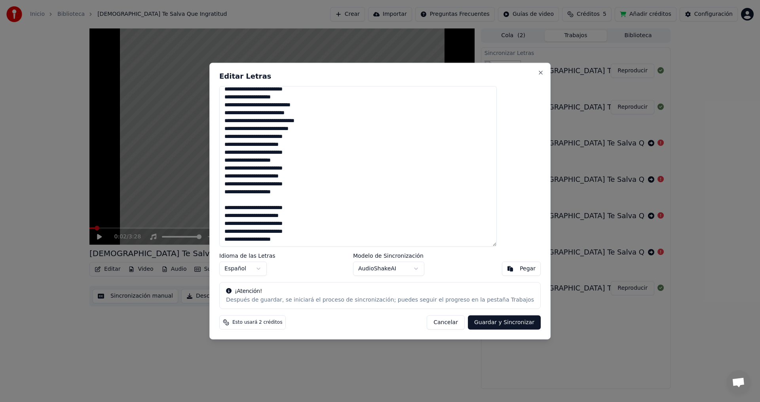
click at [258, 205] on textarea "**********" at bounding box center [357, 166] width 277 height 161
click at [258, 199] on textarea "**********" at bounding box center [357, 166] width 277 height 161
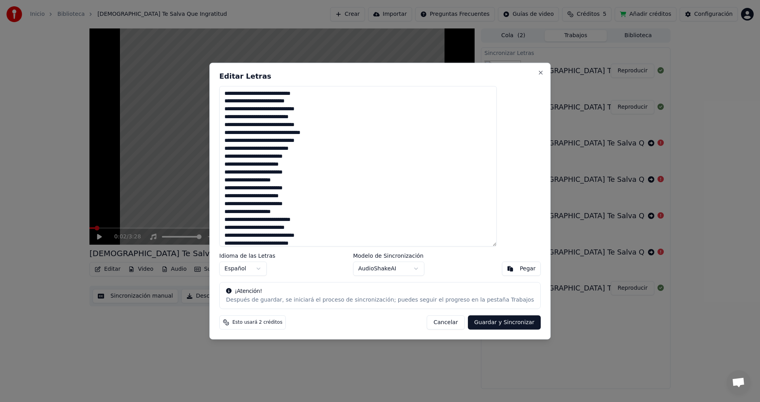
scroll to position [107, 0]
type textarea "**********"
click at [474, 322] on button "Guardar y Sincronizar" at bounding box center [504, 323] width 73 height 14
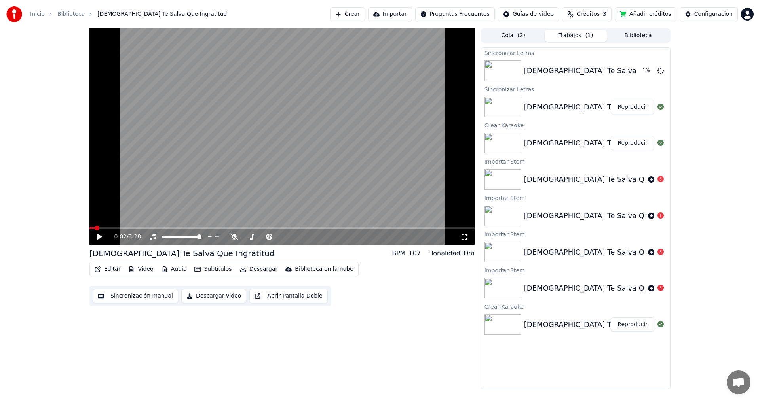
click at [99, 237] on icon at bounding box center [99, 237] width 5 height 6
click at [99, 237] on icon at bounding box center [99, 237] width 4 height 5
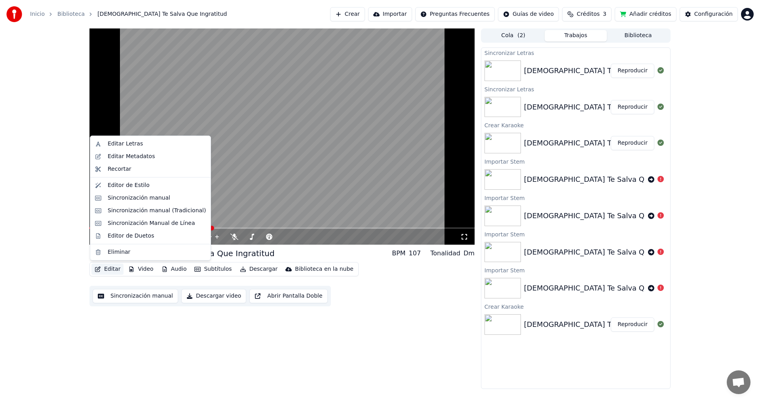
click at [101, 269] on icon "button" at bounding box center [98, 270] width 6 height 6
click at [121, 145] on div "Editar Letras" at bounding box center [125, 144] width 35 height 8
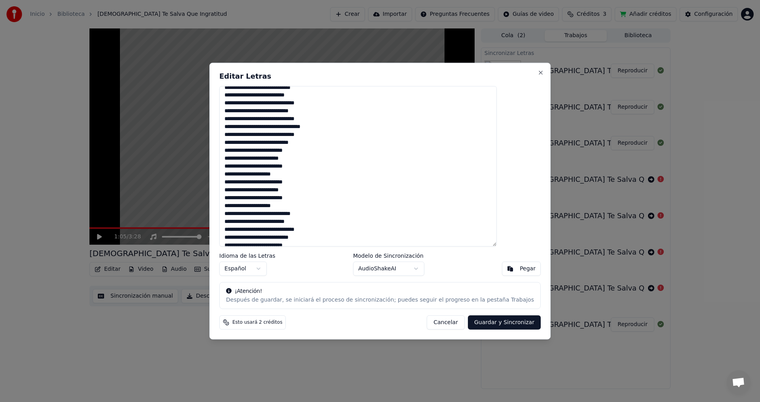
scroll to position [0, 0]
click at [325, 150] on textarea "**********" at bounding box center [357, 166] width 277 height 161
click at [304, 222] on textarea "**********" at bounding box center [357, 166] width 277 height 161
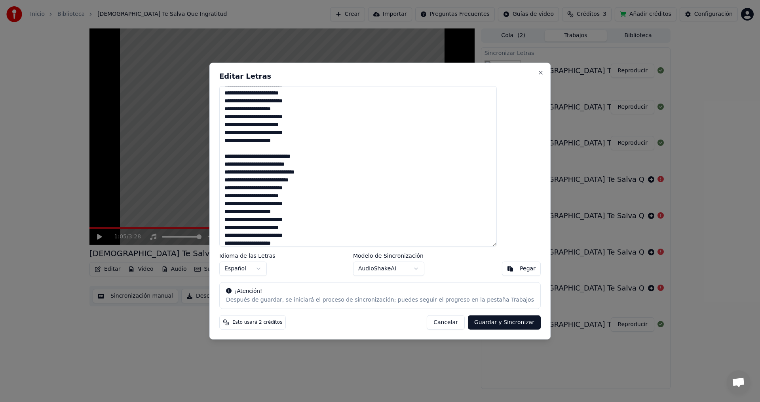
scroll to position [119, 0]
click at [327, 142] on textarea "**********" at bounding box center [357, 166] width 277 height 161
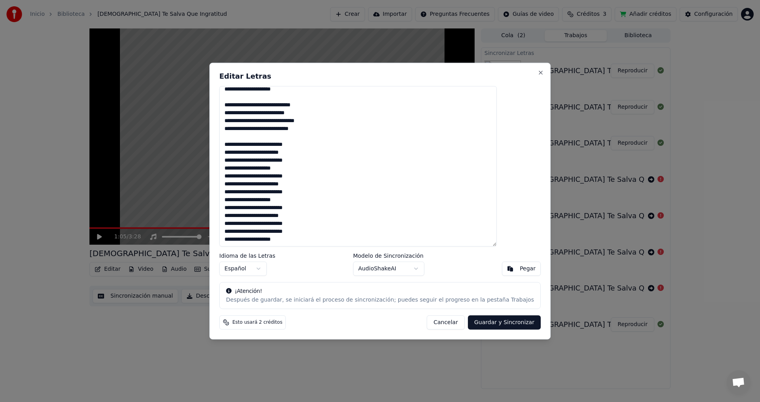
click at [304, 202] on textarea "**********" at bounding box center [357, 166] width 277 height 161
click at [302, 239] on textarea "**********" at bounding box center [357, 166] width 277 height 161
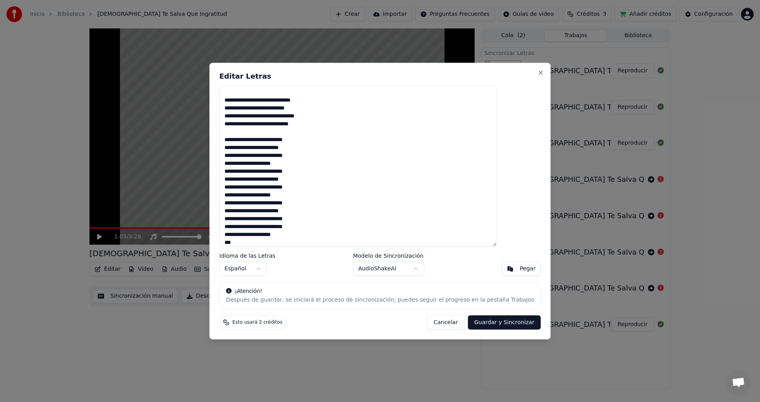
click at [275, 246] on textarea "**********" at bounding box center [357, 166] width 277 height 161
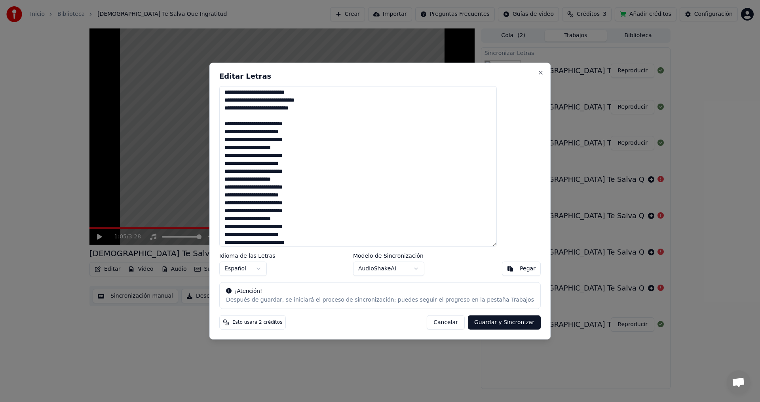
scroll to position [159, 0]
type textarea "**********"
click at [470, 320] on button "Guardar y Sincronizar" at bounding box center [504, 323] width 73 height 14
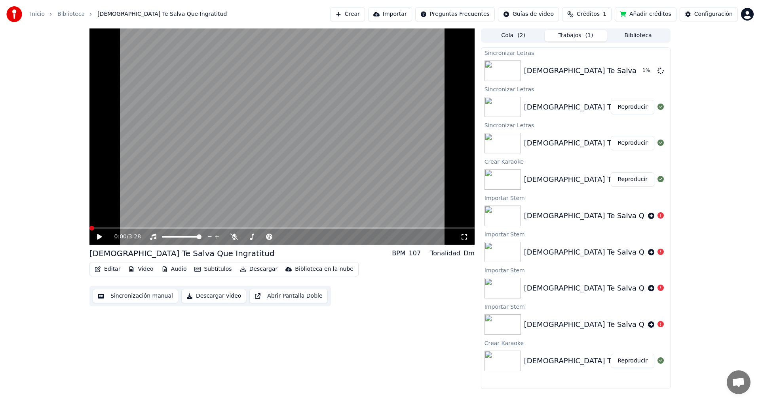
click at [89, 229] on span at bounding box center [91, 228] width 5 height 5
click at [97, 237] on icon at bounding box center [105, 237] width 19 height 6
click at [98, 237] on icon at bounding box center [99, 237] width 4 height 5
click at [246, 271] on button "Descargar" at bounding box center [259, 269] width 44 height 11
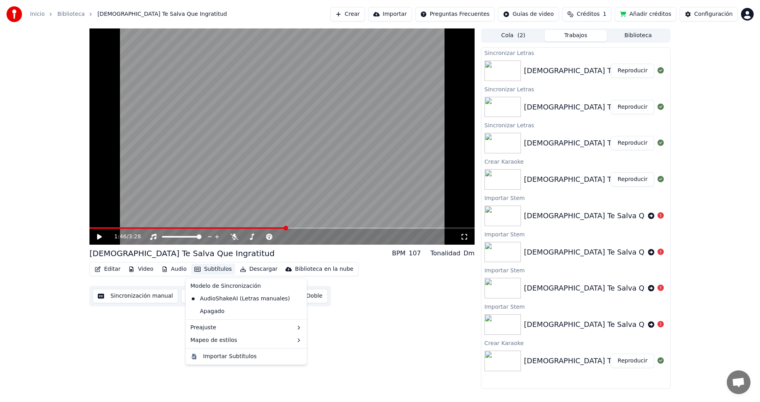
click at [159, 330] on div "1:46 / 3:28 Cristo Te Salva Que Ingratitud BPM 107 Tonalidad Dm Editar Video Au…" at bounding box center [281, 208] width 385 height 361
click at [203, 298] on button "Descargar video" at bounding box center [213, 296] width 65 height 14
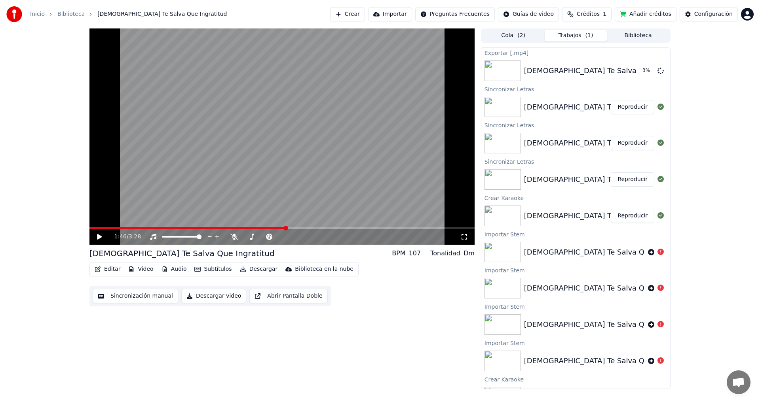
click at [253, 270] on button "Descargar" at bounding box center [259, 269] width 44 height 11
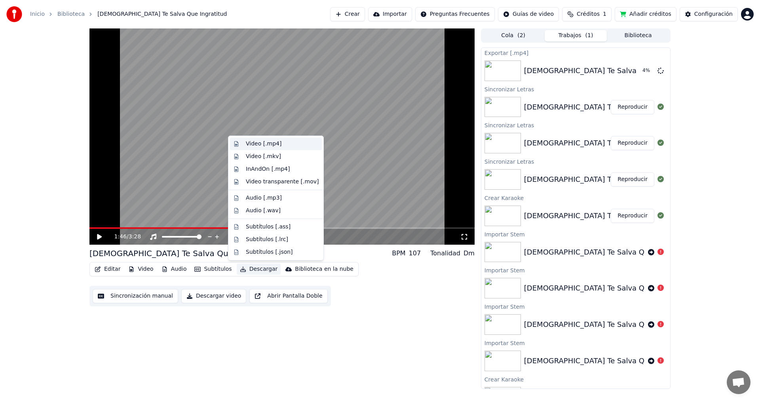
click at [259, 142] on div "Video [.mp4]" at bounding box center [264, 144] width 36 height 8
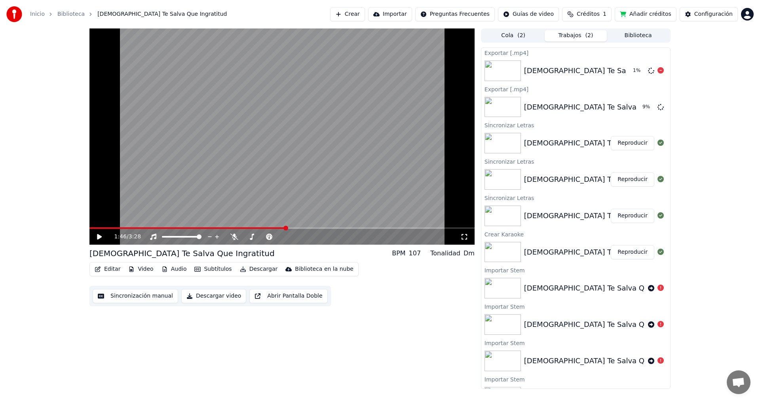
click at [633, 73] on div "1 %" at bounding box center [639, 71] width 12 height 6
click at [657, 71] on icon at bounding box center [660, 70] width 6 height 6
click at [657, 70] on icon at bounding box center [660, 70] width 6 height 6
click at [657, 287] on div at bounding box center [656, 288] width 22 height 9
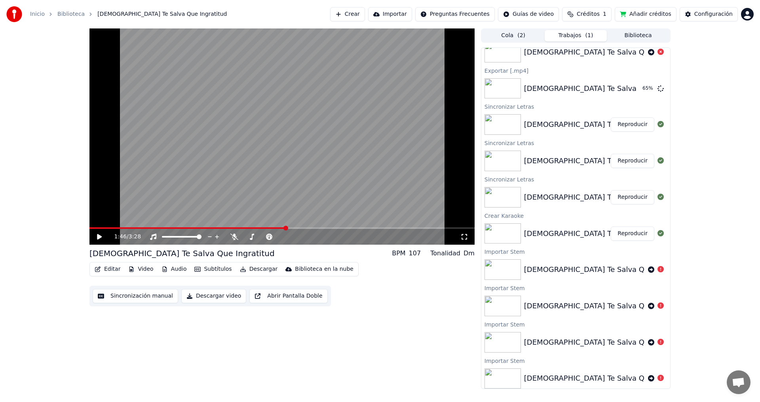
scroll to position [0, 0]
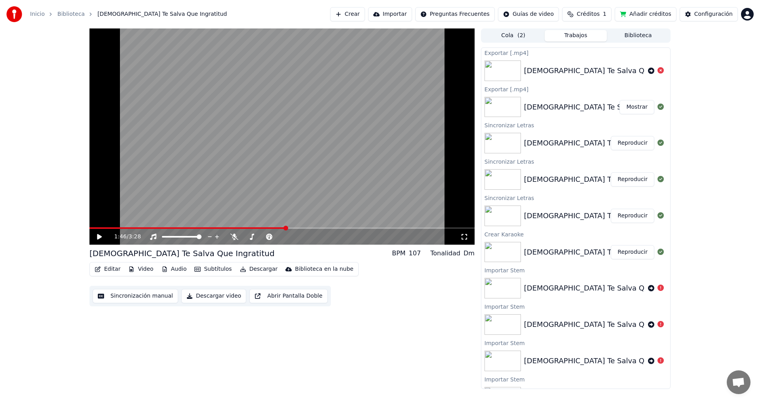
click at [631, 110] on button "Mostrar" at bounding box center [636, 107] width 35 height 14
click at [623, 143] on button "Reproducir" at bounding box center [633, 143] width 44 height 14
click at [97, 237] on icon at bounding box center [105, 237] width 19 height 6
click at [621, 214] on button "Reproducir" at bounding box center [633, 216] width 44 height 14
click at [100, 237] on icon at bounding box center [105, 237] width 19 height 6
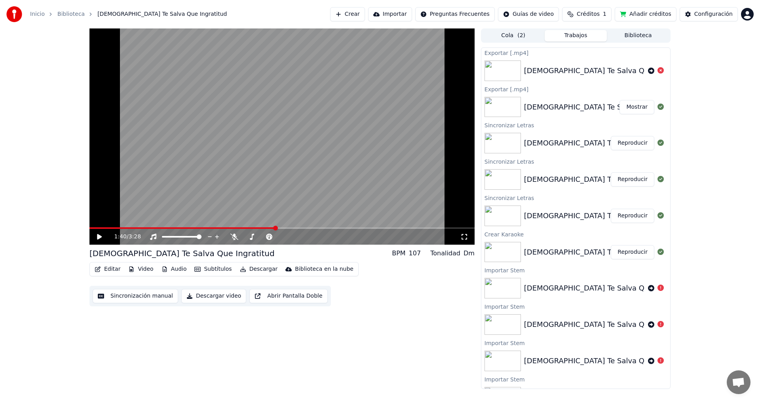
click at [625, 253] on button "Reproducir" at bounding box center [633, 252] width 44 height 14
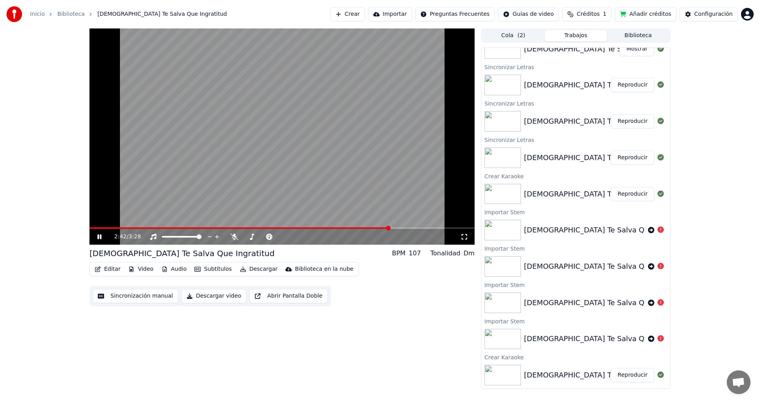
click at [99, 239] on icon at bounding box center [99, 237] width 4 height 5
click at [211, 173] on video at bounding box center [281, 136] width 385 height 216
click at [99, 235] on icon at bounding box center [105, 237] width 19 height 6
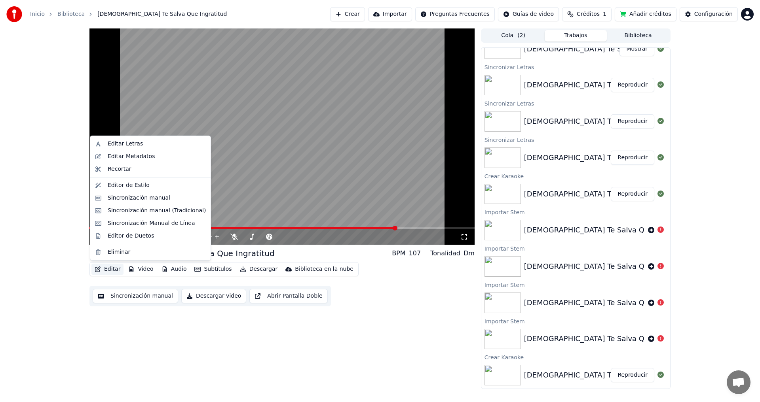
click at [113, 269] on button "Editar" at bounding box center [107, 269] width 32 height 11
click at [129, 156] on div "Editar Metadatos" at bounding box center [131, 157] width 47 height 8
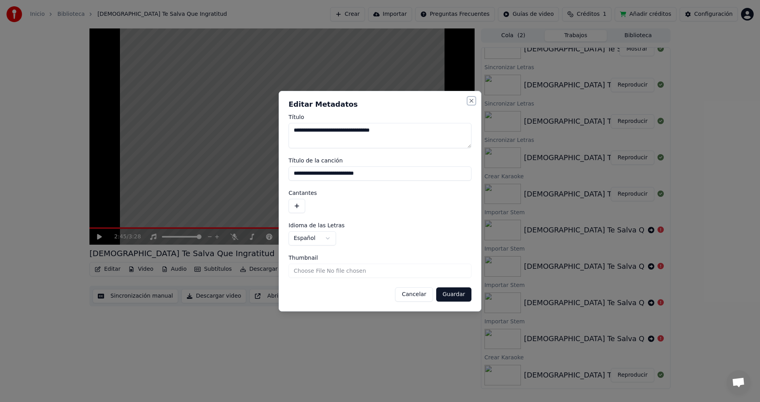
click at [472, 100] on button "Close" at bounding box center [471, 101] width 6 height 6
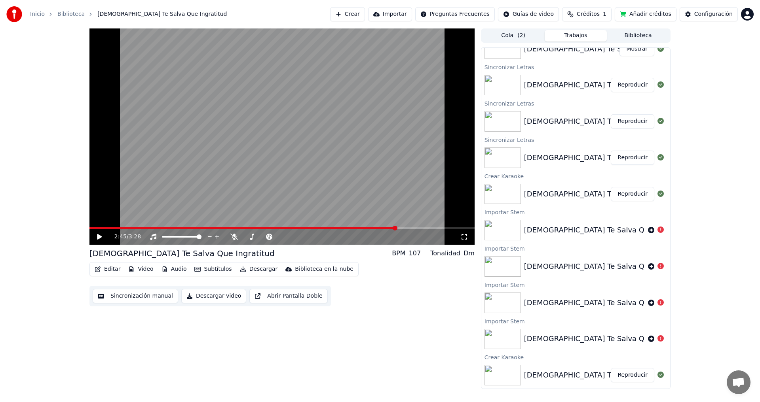
click at [105, 273] on button "Editar" at bounding box center [107, 269] width 32 height 11
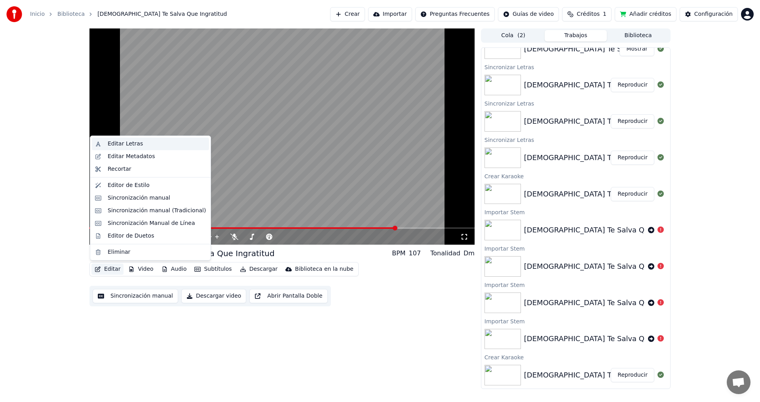
click at [128, 146] on div "Editar Letras" at bounding box center [125, 144] width 35 height 8
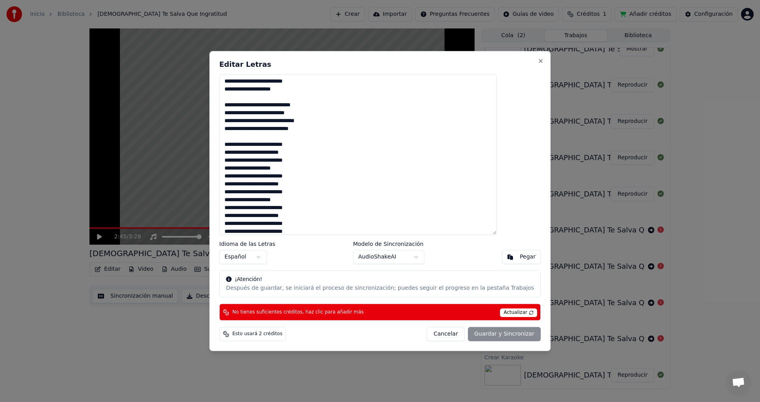
scroll to position [162, 0]
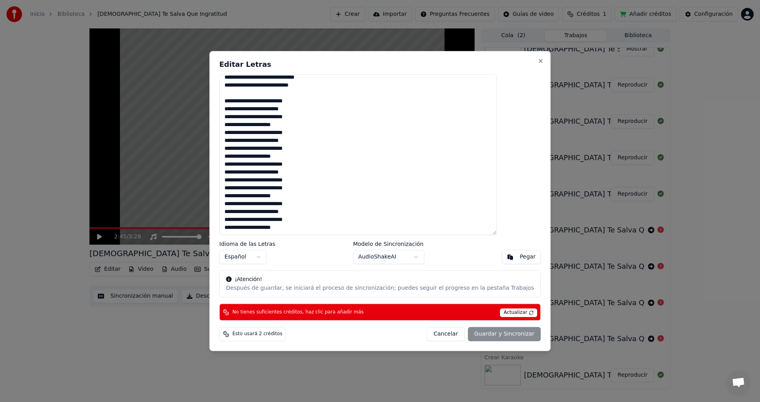
click at [304, 158] on textarea at bounding box center [357, 154] width 277 height 161
click at [501, 313] on span "Actualizar" at bounding box center [518, 313] width 37 height 9
click at [356, 336] on div "Esto usará 2 créditos Cancelar Guardar y Sincronizar" at bounding box center [379, 334] width 321 height 14
click at [537, 61] on button "Close" at bounding box center [540, 61] width 6 height 6
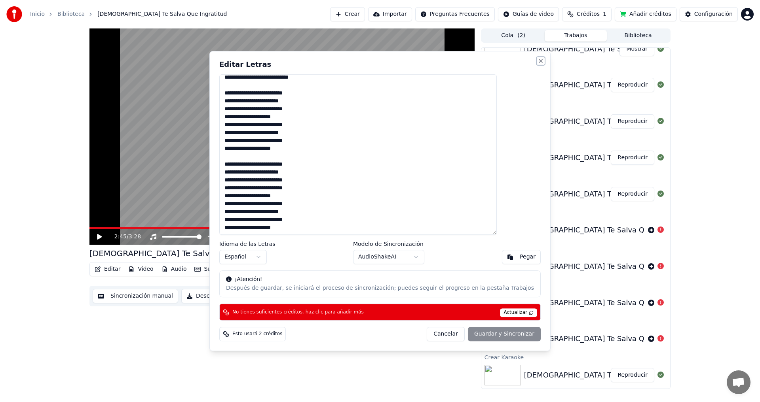
type textarea "**********"
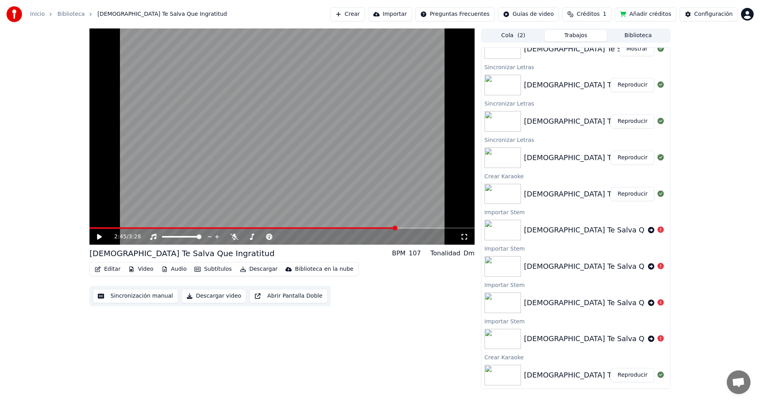
click at [748, 15] on html "Inicio Biblioteca Cristo Te Salva Que Ingratitud Crear Importar Preguntas Frecu…" at bounding box center [380, 201] width 760 height 402
click at [693, 80] on span "Cerrar Sesión" at bounding box center [702, 84] width 38 height 8
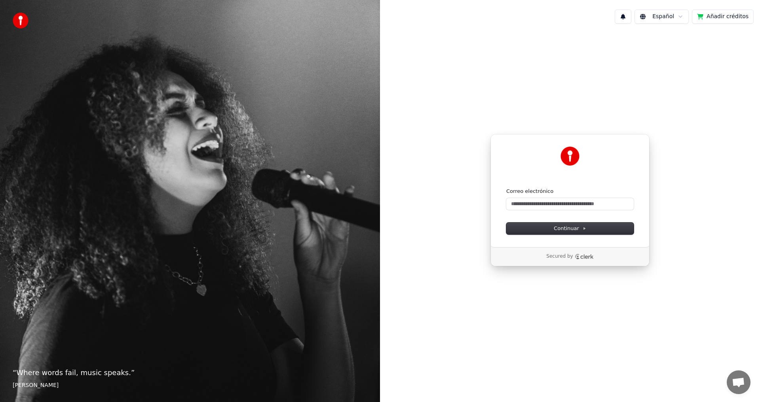
click at [659, 69] on div "Continuar con Google o Correo electrónico Continuar Secured by" at bounding box center [570, 200] width 380 height 341
click at [559, 203] on input "Correo electrónico" at bounding box center [569, 204] width 127 height 12
click at [584, 96] on div "Continuar con Google o Correo electrónico Continuar Secured by" at bounding box center [570, 200] width 380 height 341
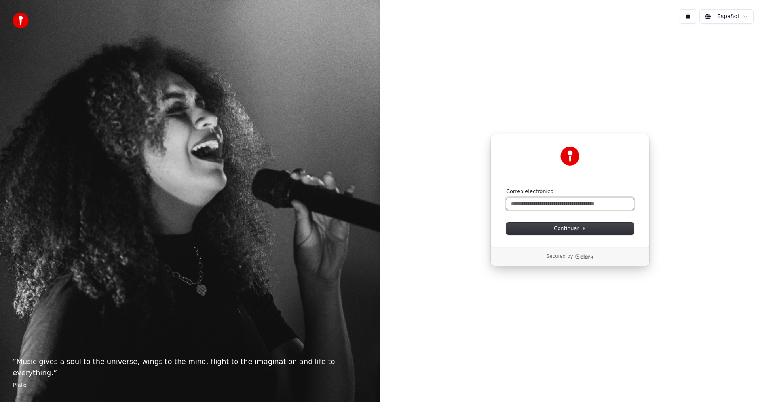
click at [549, 205] on input "Correo electrónico" at bounding box center [569, 204] width 127 height 12
click at [572, 229] on span "Continuar" at bounding box center [570, 228] width 32 height 7
type input "**********"
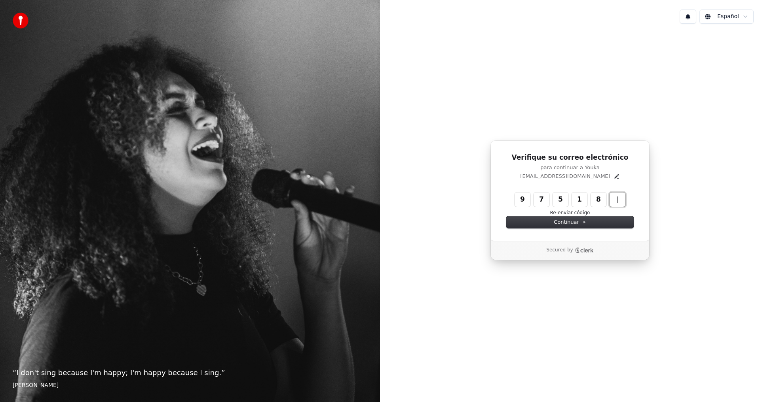
type input "******"
